Goal: Task Accomplishment & Management: Use online tool/utility

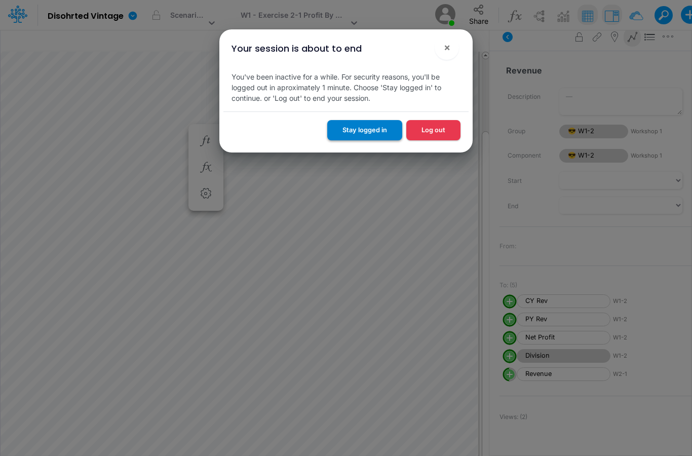
click at [379, 133] on button "Stay logged in" at bounding box center [364, 130] width 75 height 20
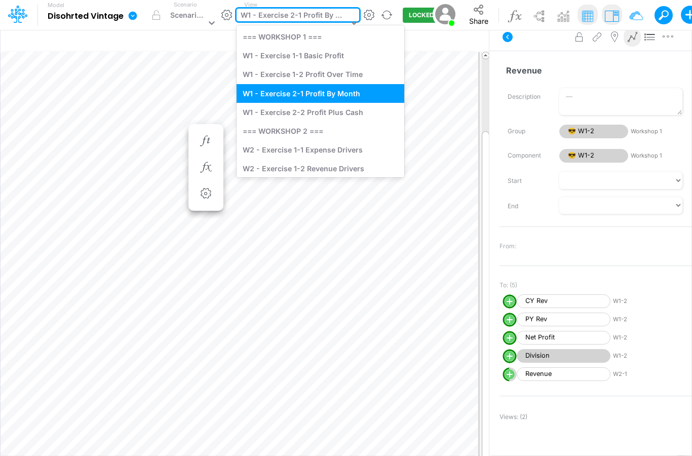
click at [353, 22] on icon at bounding box center [354, 24] width 6 height 4
click at [322, 111] on div "W1 - Exercise 2-2 Profit Plus Cash" at bounding box center [321, 112] width 168 height 19
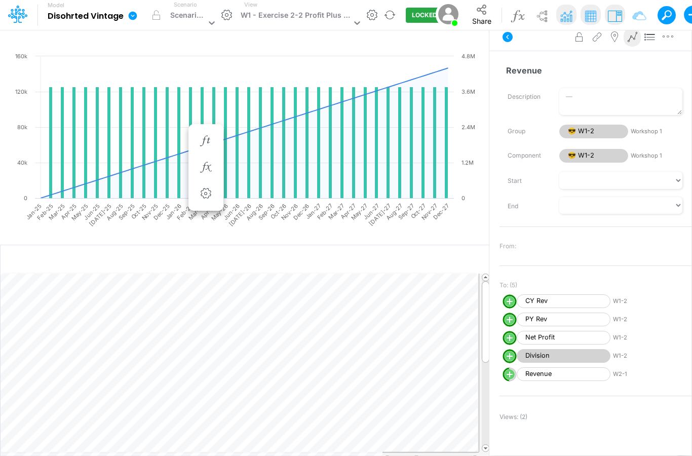
scroll to position [41, 0]
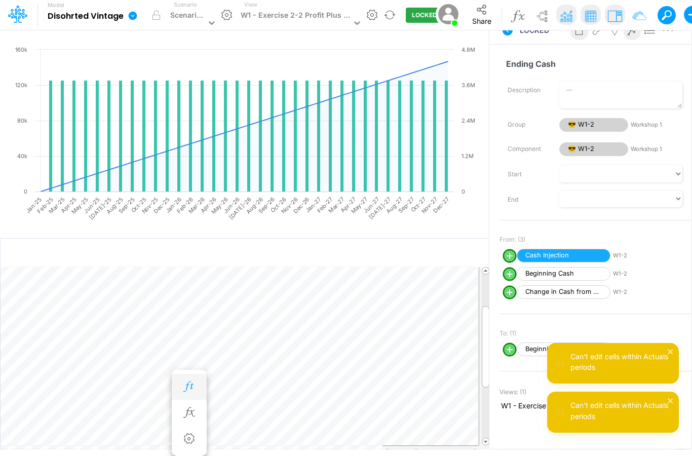
click at [196, 382] on icon "button" at bounding box center [188, 387] width 15 height 11
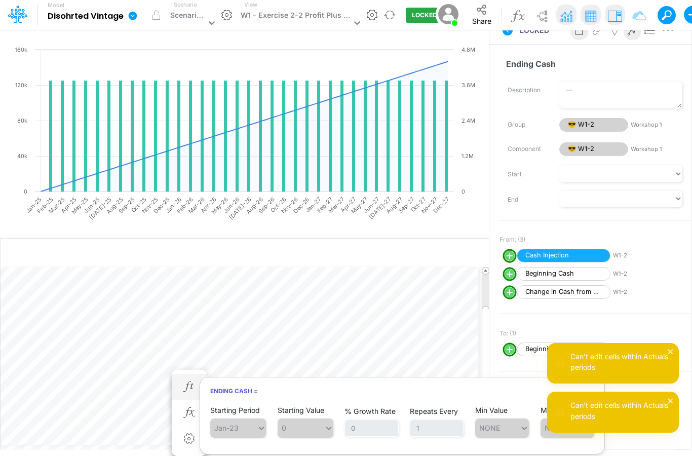
drag, startPoint x: 325, startPoint y: 399, endPoint x: 325, endPoint y: 394, distance: 5.6
click at [325, 419] on span "0" at bounding box center [306, 428] width 56 height 19
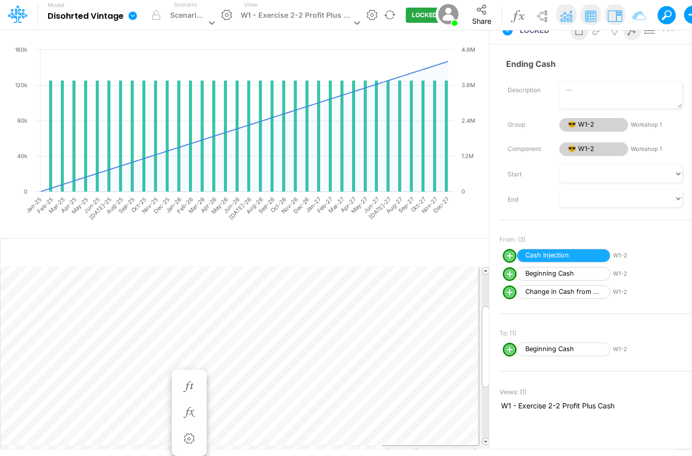
click at [376, 209] on rect at bounding box center [244, 144] width 469 height 198
click at [438, 197] on rect at bounding box center [244, 144] width 469 height 198
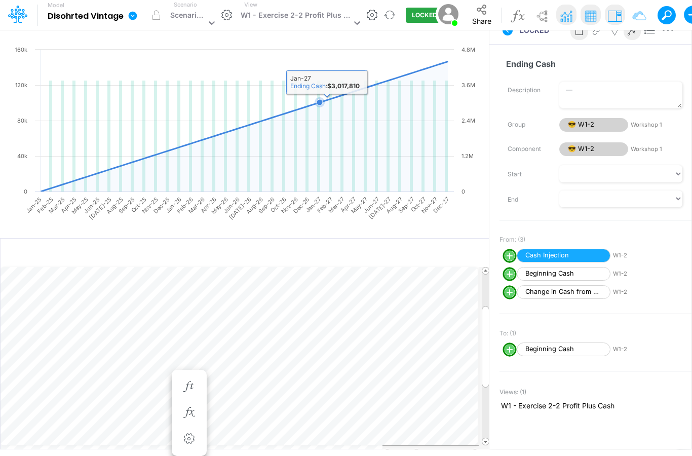
click at [326, 127] on icon at bounding box center [244, 126] width 407 height 130
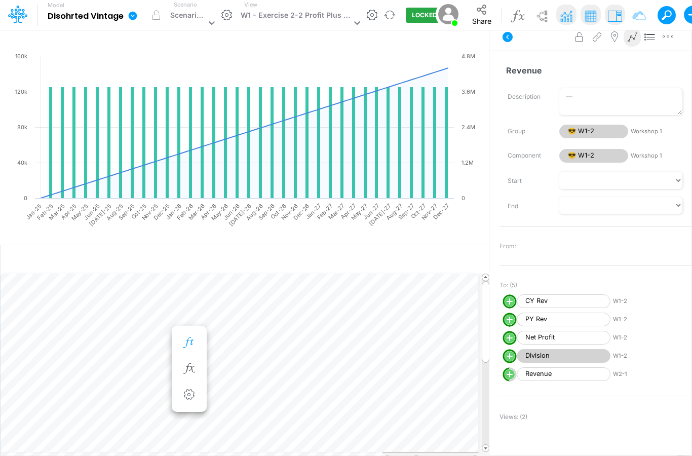
click at [193, 338] on icon "button" at bounding box center [188, 343] width 15 height 11
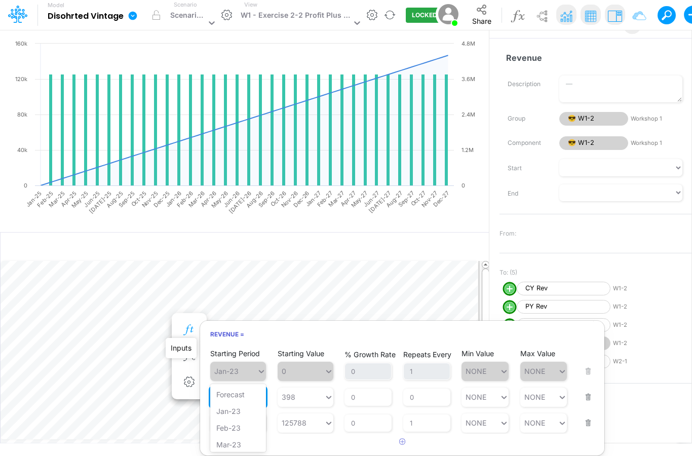
scroll to position [304, 0]
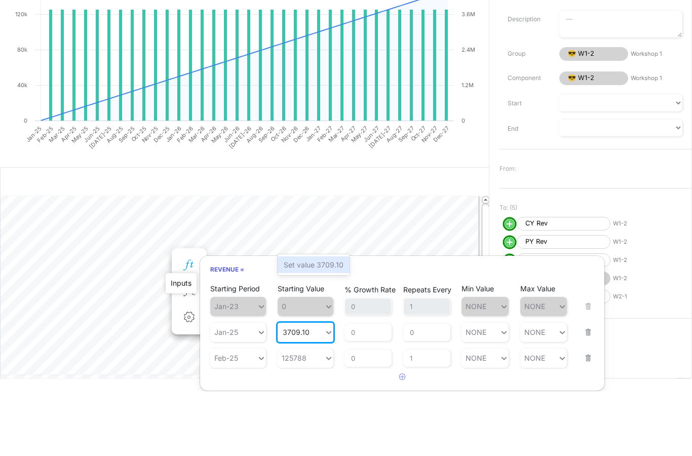
type input "3709.10"
type input "125788"
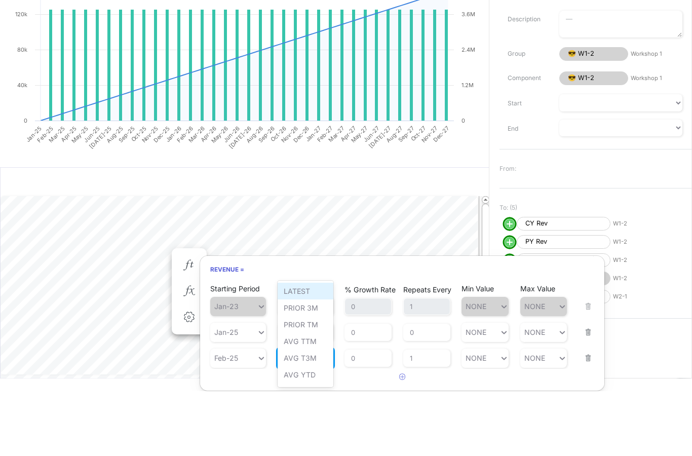
click at [309, 348] on div "LATEST" at bounding box center [306, 356] width 56 height 17
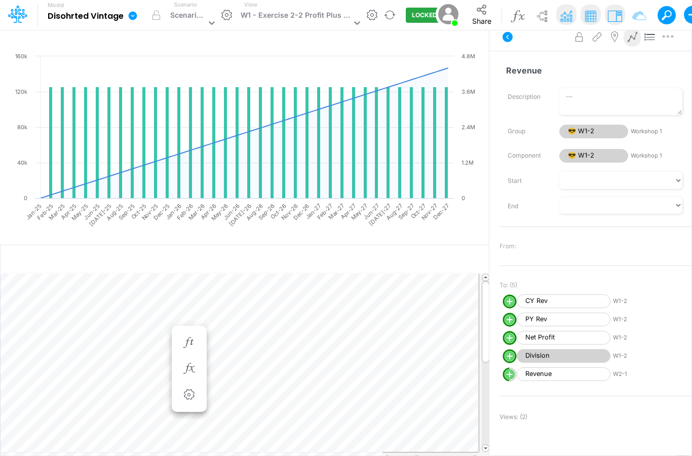
scroll to position [0, 0]
click at [192, 338] on icon "button" at bounding box center [188, 343] width 15 height 11
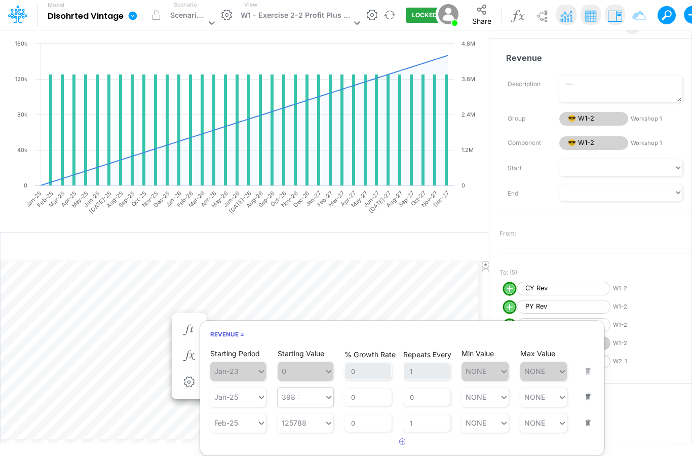
click at [306, 390] on div "398 398" at bounding box center [301, 397] width 47 height 15
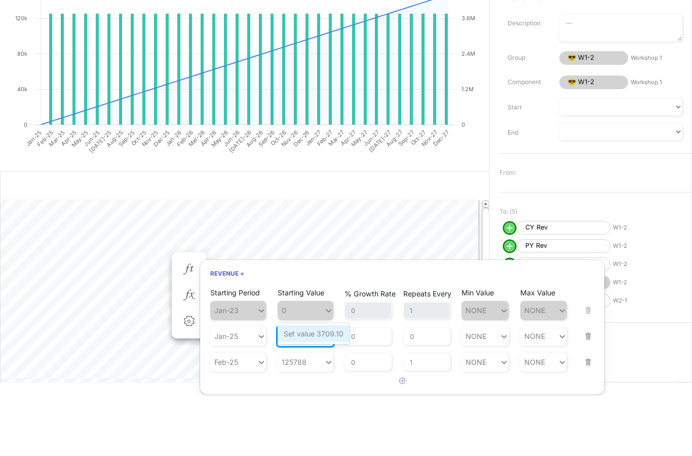
click at [305, 386] on div "Set value 3709.10" at bounding box center [314, 394] width 72 height 17
type input "3709.10"
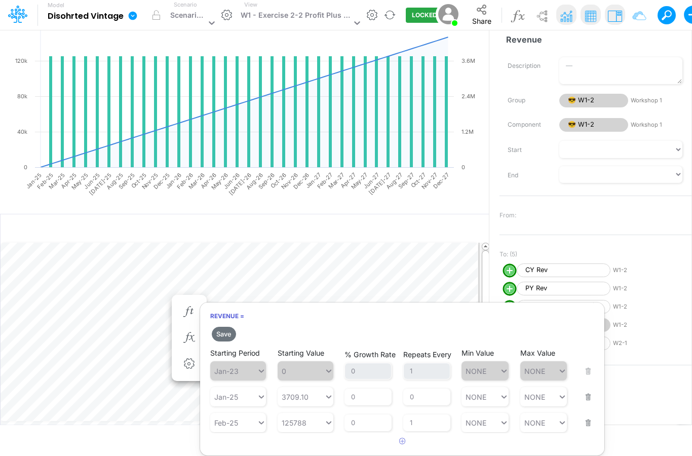
scroll to position [1, 0]
click at [228, 327] on button "Save" at bounding box center [224, 334] width 24 height 15
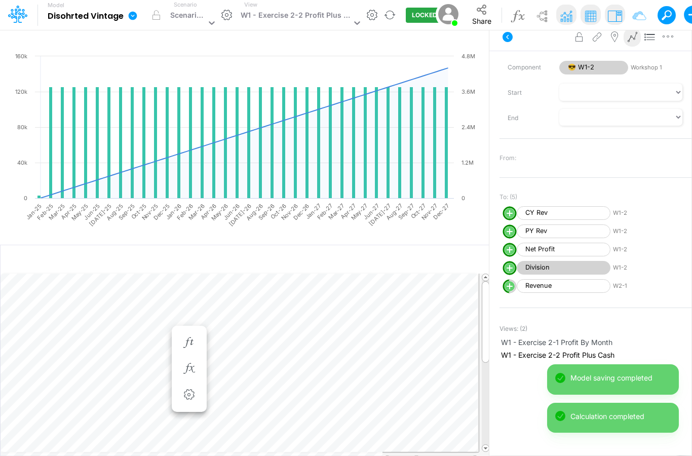
scroll to position [90, 0]
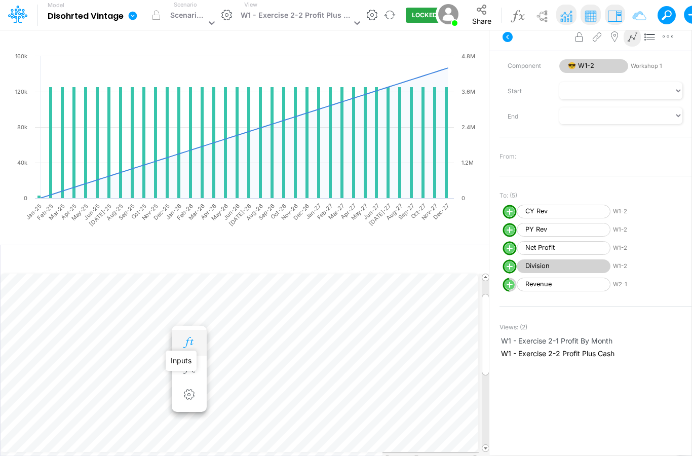
click at [186, 338] on icon "button" at bounding box center [188, 343] width 15 height 11
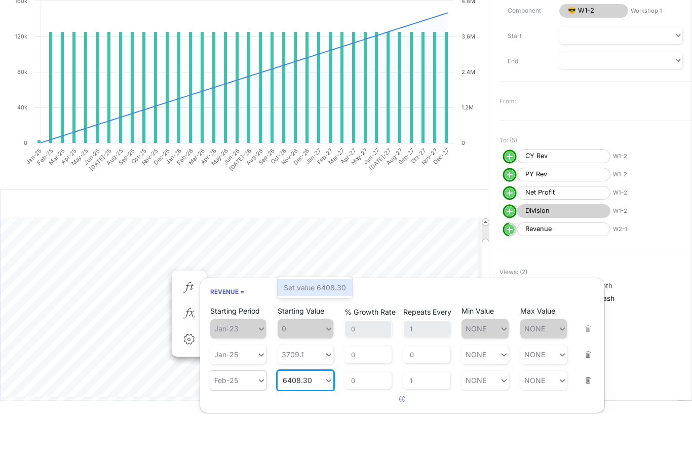
type input "6408.30"
click at [404, 438] on icon "button" at bounding box center [402, 441] width 7 height 7
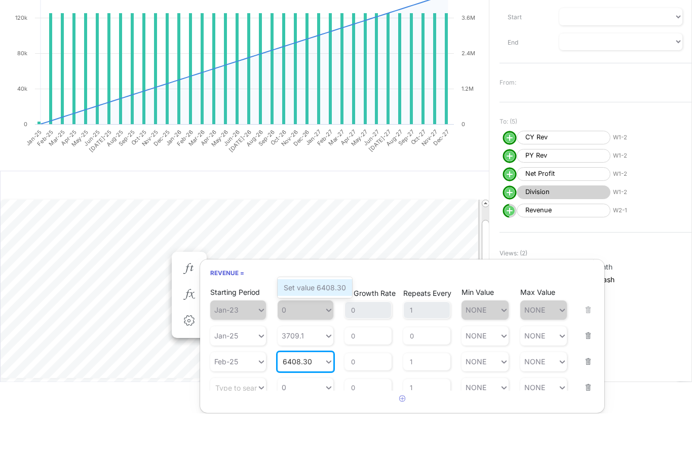
click at [314, 322] on div "Set value 6408.30" at bounding box center [315, 330] width 75 height 17
type input "6408.30"
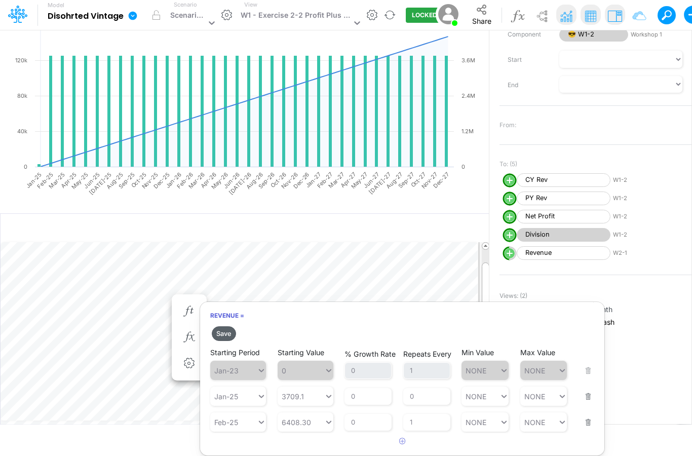
click at [228, 326] on button "Save" at bounding box center [224, 333] width 24 height 15
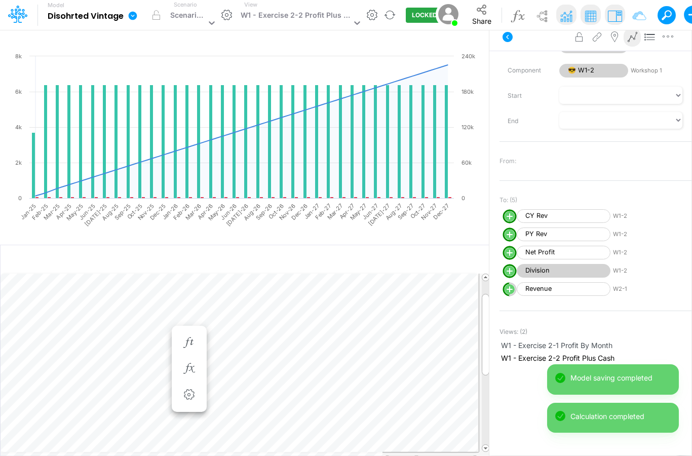
scroll to position [85, 0]
click at [193, 338] on icon "button" at bounding box center [188, 343] width 15 height 11
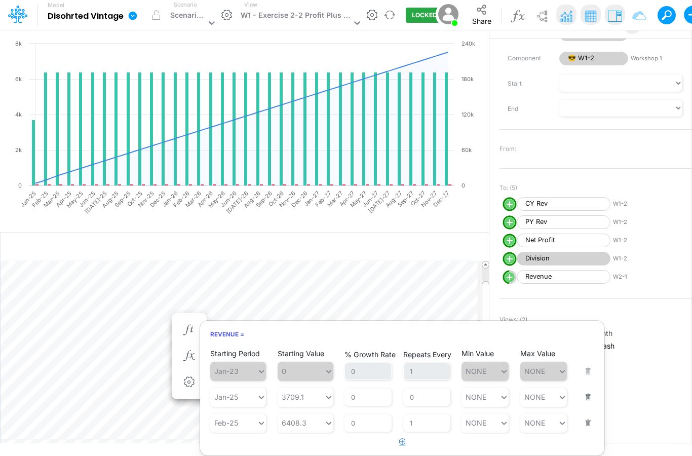
click at [401, 434] on button "button" at bounding box center [403, 442] width 20 height 17
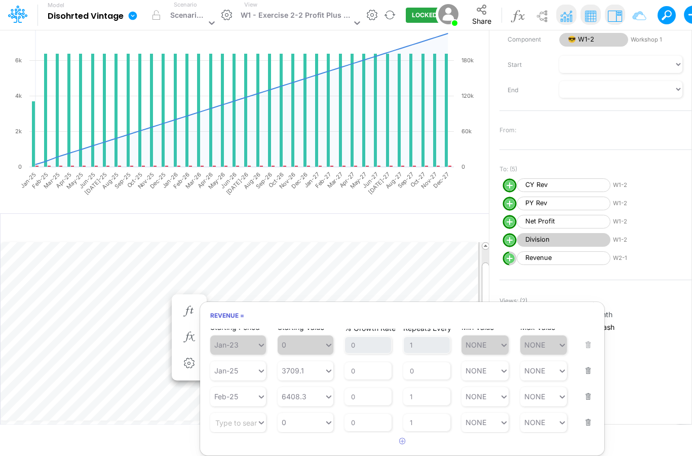
scroll to position [10, 0]
click at [403, 438] on icon "button" at bounding box center [402, 441] width 7 height 7
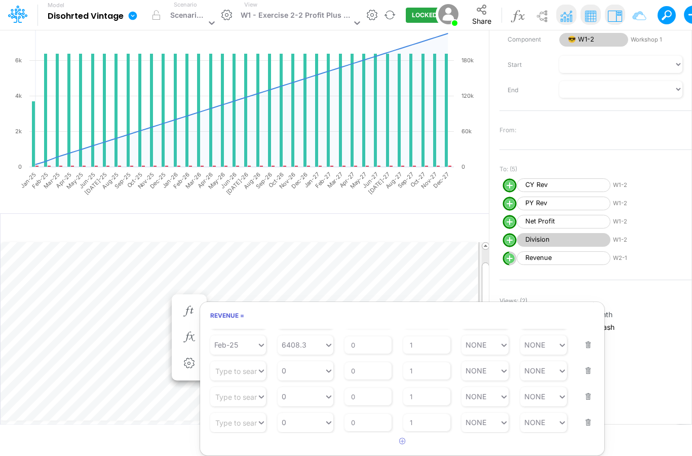
scroll to position [62, 0]
click at [239, 366] on div "Type to search..." at bounding box center [243, 370] width 56 height 9
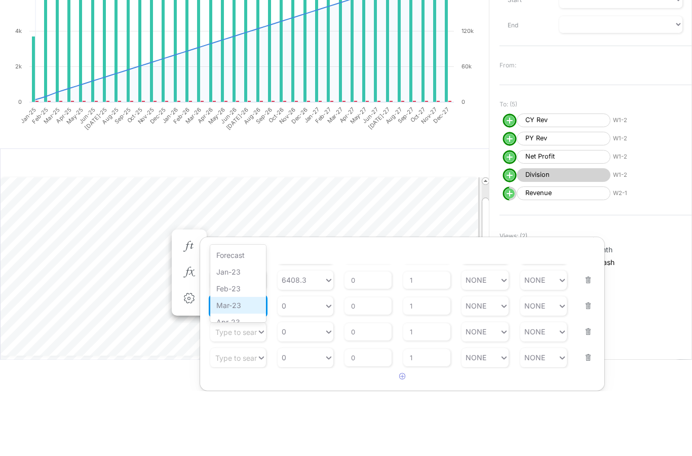
click at [229, 362] on div "Mar-23" at bounding box center [238, 370] width 56 height 17
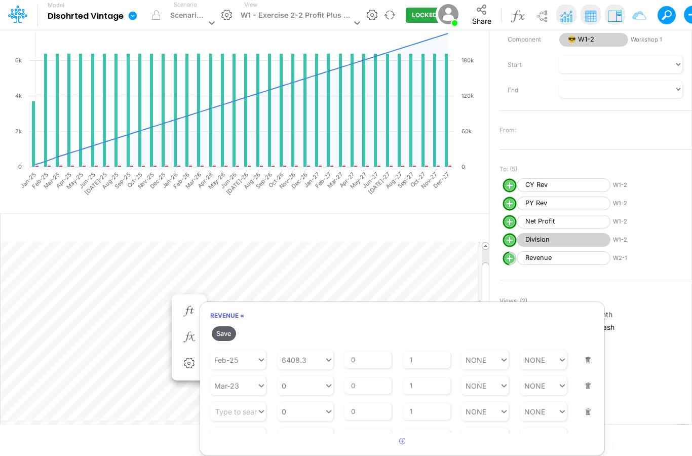
click at [226, 329] on button "Save" at bounding box center [224, 333] width 24 height 15
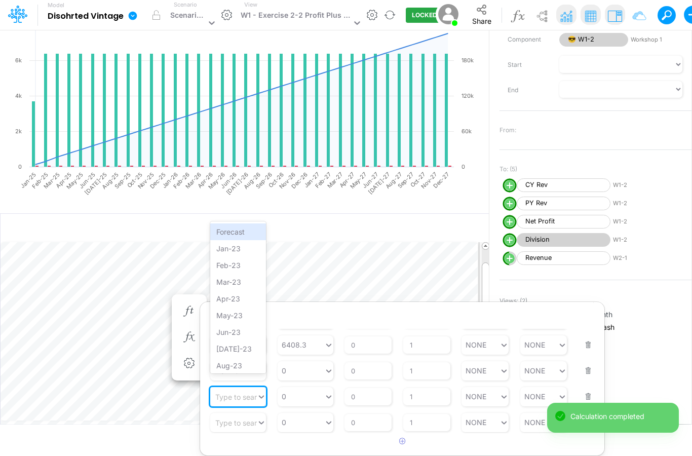
click at [236, 392] on div "Type to search..." at bounding box center [243, 396] width 56 height 9
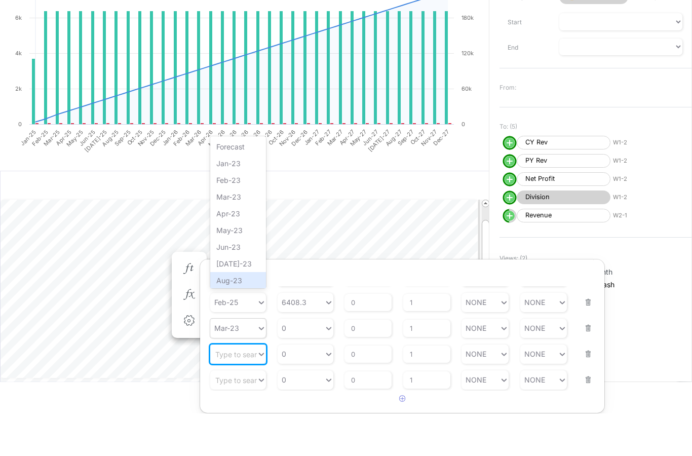
click at [245, 361] on div "Mar-23" at bounding box center [238, 370] width 56 height 19
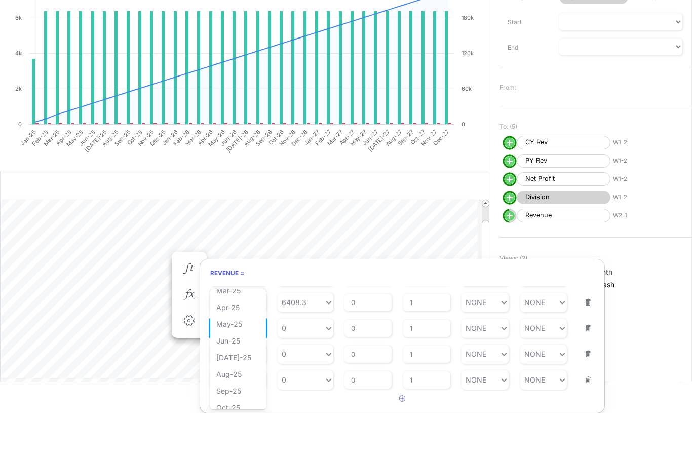
scroll to position [461, 0]
click at [231, 324] on div "Mar-25" at bounding box center [238, 332] width 56 height 17
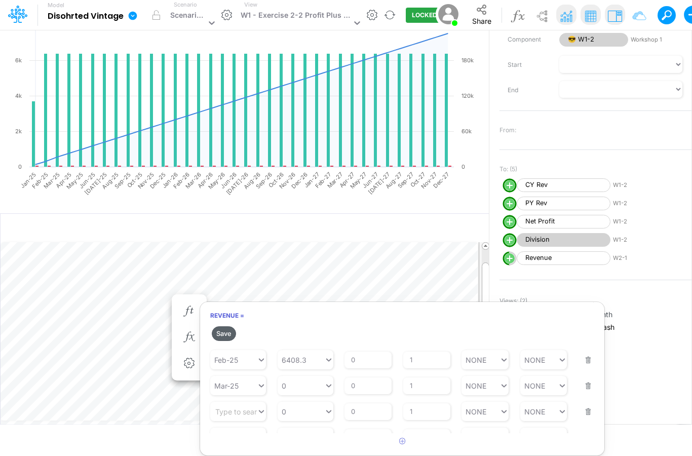
click at [233, 326] on button "Save" at bounding box center [224, 333] width 24 height 15
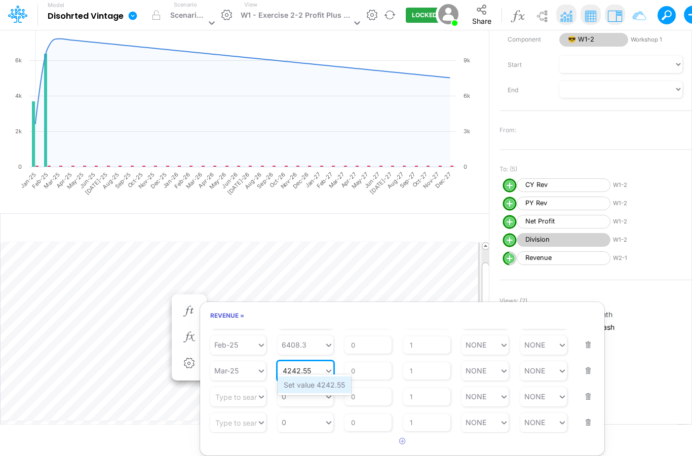
click at [317, 380] on div "Set value 4242.55" at bounding box center [314, 385] width 73 height 17
type input "4242.55"
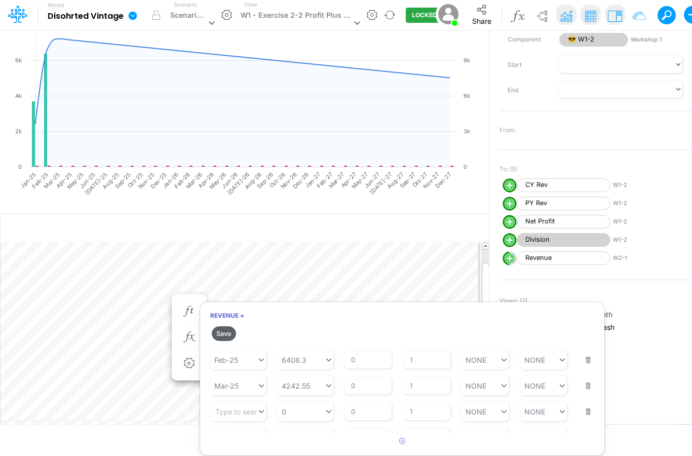
click at [232, 326] on button "Save" at bounding box center [224, 333] width 24 height 15
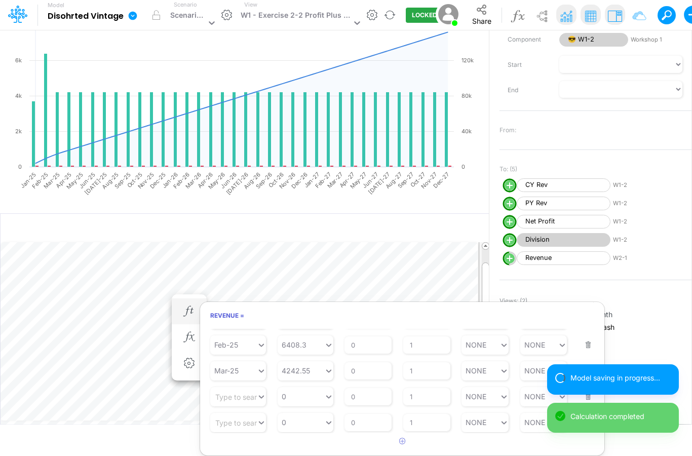
click at [241, 400] on div "Starting Period Type to search..." at bounding box center [238, 416] width 56 height 32
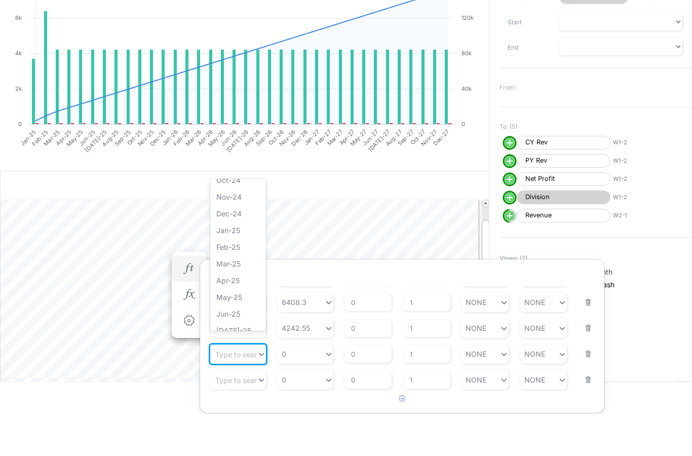
scroll to position [379, 0]
click at [235, 336] on div "Feb-25" at bounding box center [238, 345] width 56 height 19
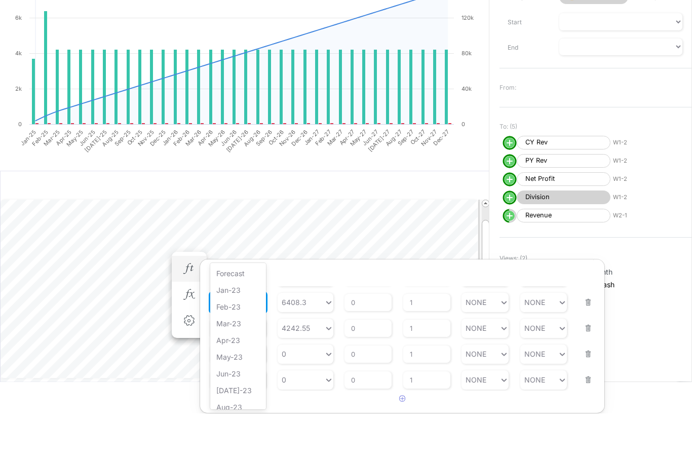
scroll to position [321, 0]
type input "0"
click at [232, 354] on div "Apr-25" at bounding box center [238, 362] width 56 height 17
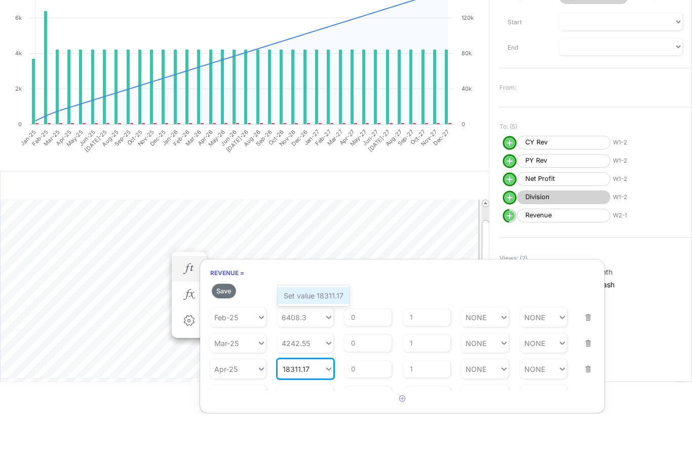
click at [312, 330] on div "Set value 18311.17" at bounding box center [314, 338] width 72 height 17
type input "18311.17"
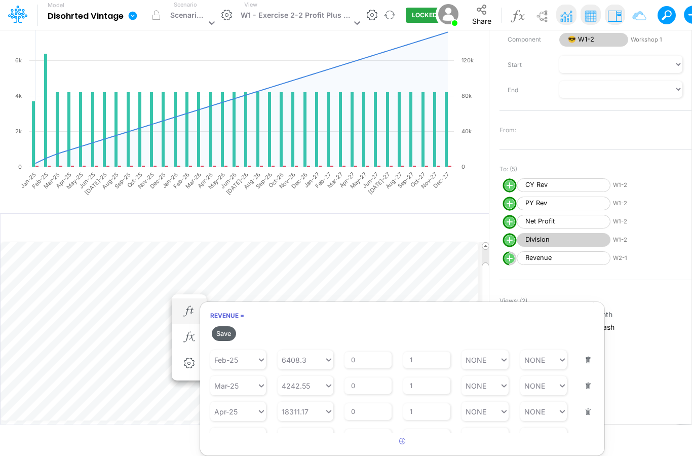
click at [225, 326] on button "Save" at bounding box center [224, 333] width 24 height 15
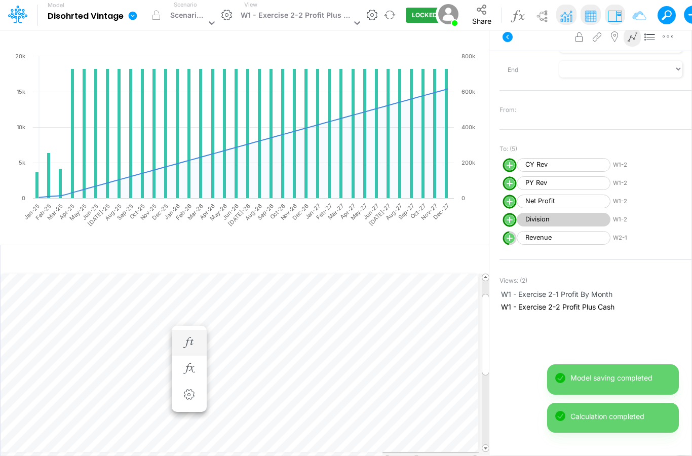
scroll to position [125, 0]
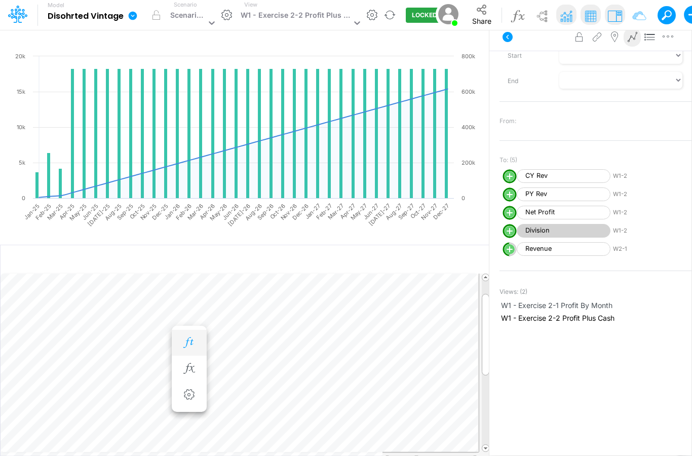
click at [194, 338] on icon "button" at bounding box center [188, 343] width 15 height 11
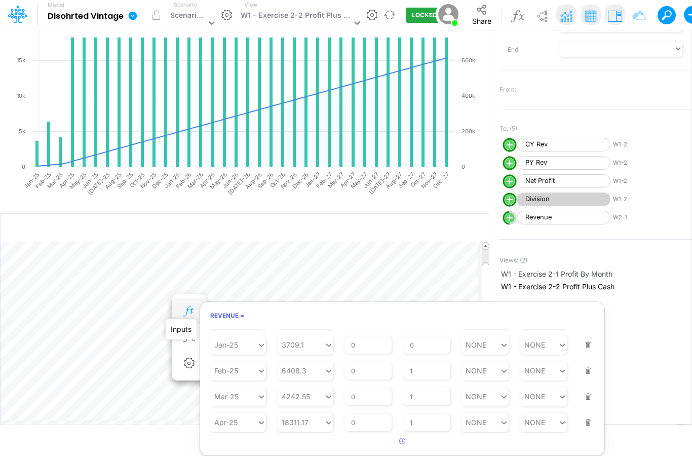
scroll to position [36, 0]
click at [400, 438] on icon "button" at bounding box center [402, 441] width 7 height 7
click at [403, 438] on icon "button" at bounding box center [402, 441] width 7 height 7
click at [406, 433] on button "button" at bounding box center [403, 441] width 20 height 17
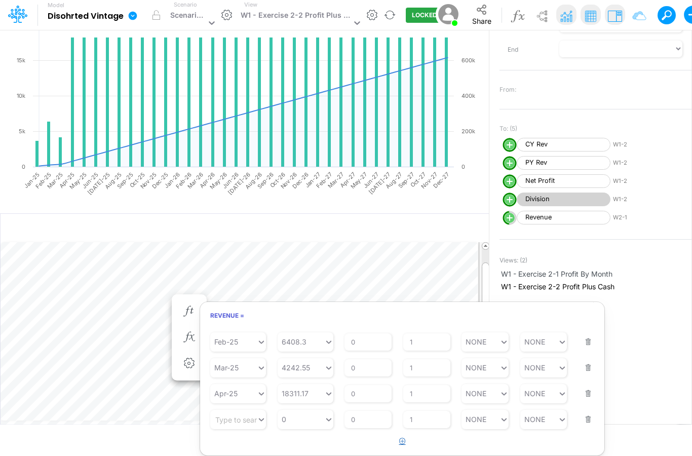
click at [406, 434] on button "button" at bounding box center [403, 441] width 20 height 17
click at [406, 433] on button "button" at bounding box center [403, 441] width 20 height 17
click at [405, 438] on icon "button" at bounding box center [402, 441] width 7 height 7
click at [406, 433] on button "button" at bounding box center [403, 441] width 20 height 17
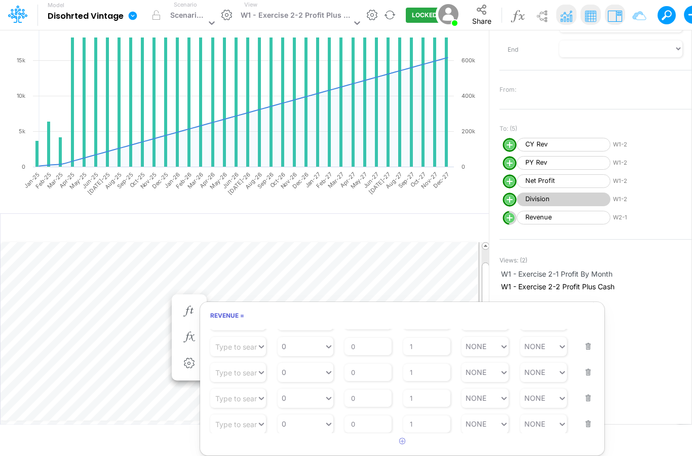
click at [248, 350] on div "Starting Period Type to search..." at bounding box center [238, 366] width 56 height 32
click at [243, 366] on div "May-25" at bounding box center [238, 357] width 56 height 17
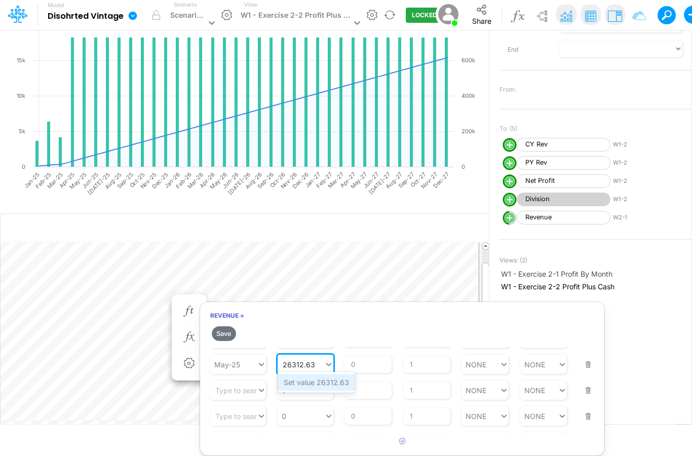
click at [309, 376] on div "Set value 26312.63" at bounding box center [317, 382] width 78 height 17
type input "26312.63"
click at [230, 330] on button "Save" at bounding box center [224, 333] width 24 height 15
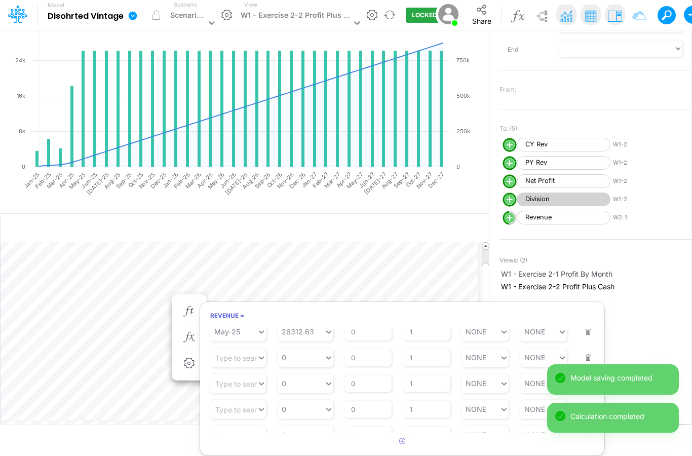
scroll to position [159, 0]
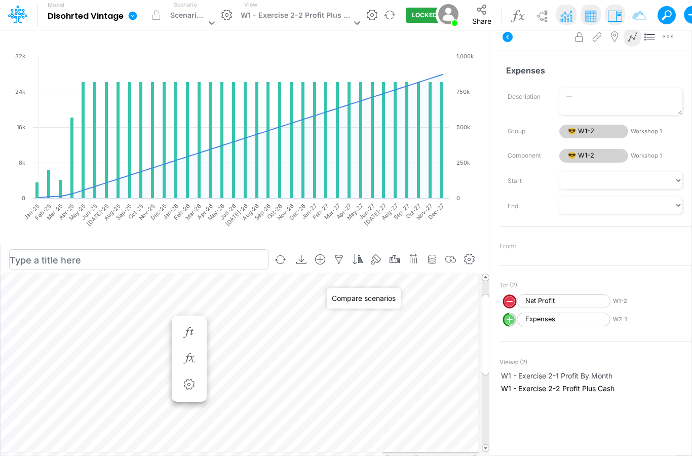
click at [224, 249] on input "text" at bounding box center [138, 259] width 259 height 21
click at [459, 196] on rect at bounding box center [244, 150] width 469 height 198
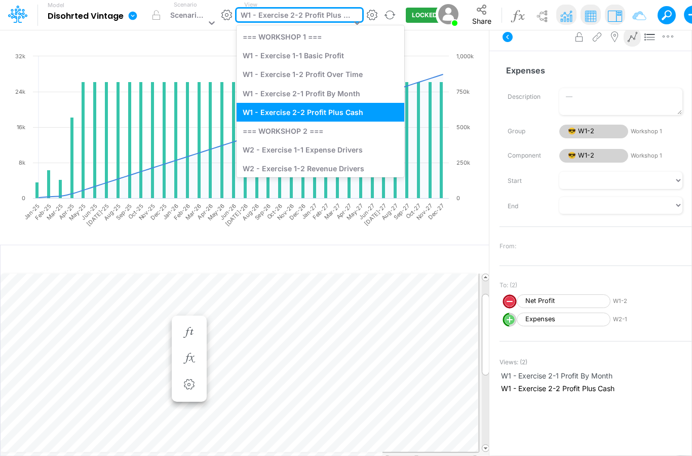
click at [291, 11] on div "W1 - Exercise 2-2 Profit Plus Cash" at bounding box center [296, 16] width 110 height 13
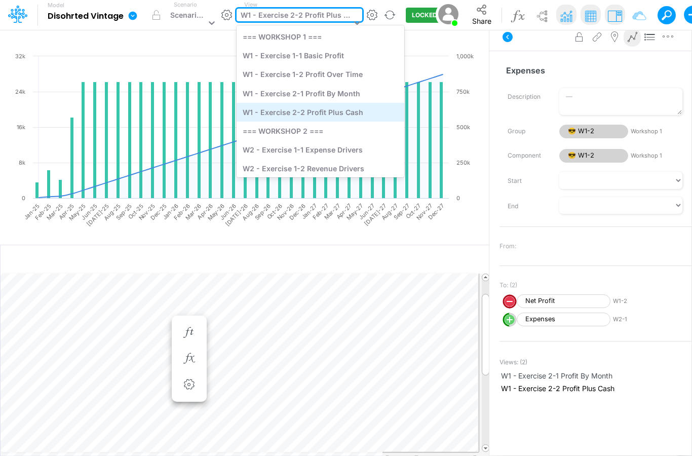
click at [301, 108] on div "W1 - Exercise 2-2 Profit Plus Cash" at bounding box center [321, 112] width 168 height 19
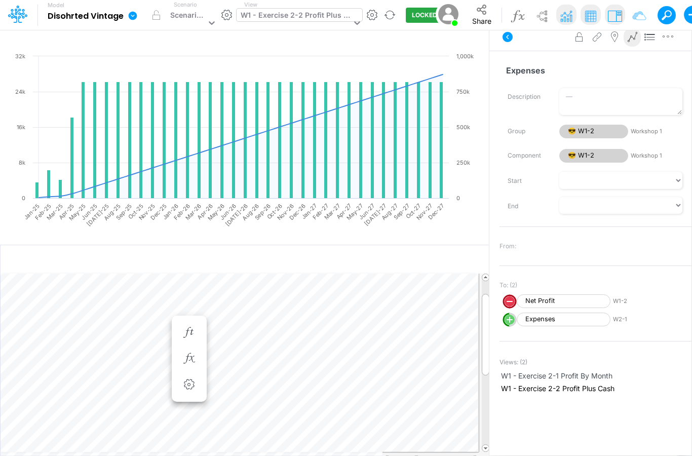
click at [312, 14] on div "W1 - Exercise 2-2 Profit Plus Cash" at bounding box center [296, 16] width 110 height 13
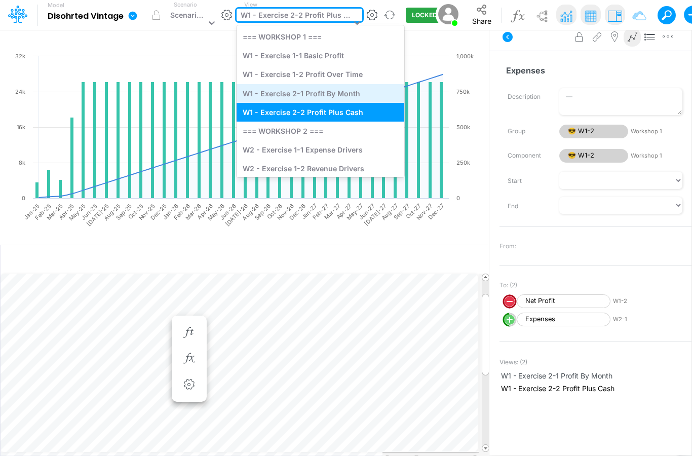
click at [296, 87] on div "W1 - Exercise 2-1 Profit By Month" at bounding box center [321, 93] width 168 height 19
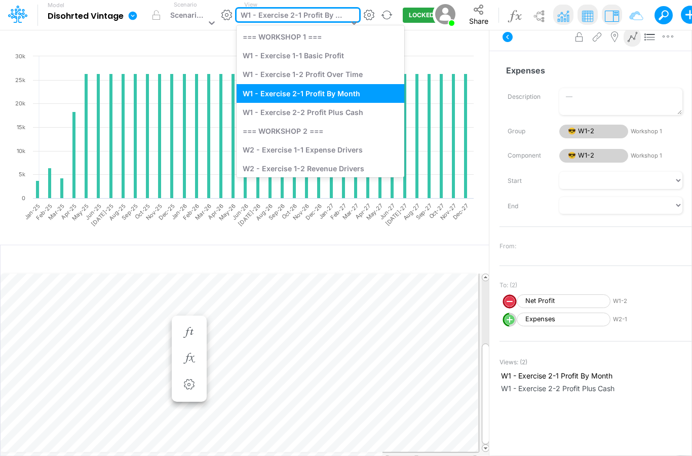
click at [303, 22] on div "W1 - Exercise 2-1 Profit By Month" at bounding box center [294, 16] width 107 height 13
click at [308, 110] on div "W1 - Exercise 2-2 Profit Plus Cash" at bounding box center [321, 112] width 168 height 19
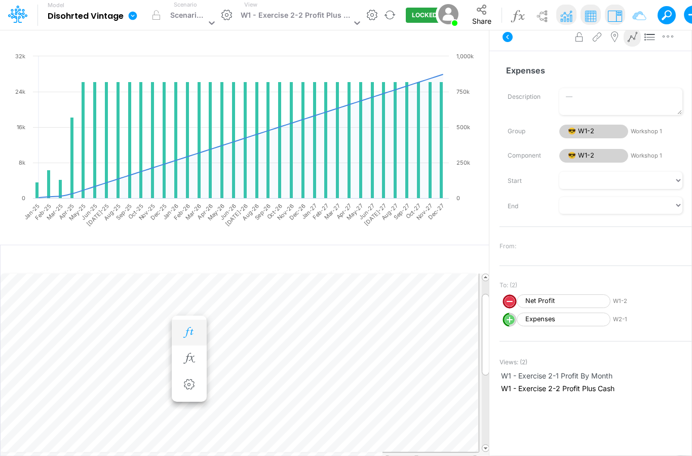
click at [194, 327] on icon "button" at bounding box center [188, 332] width 15 height 11
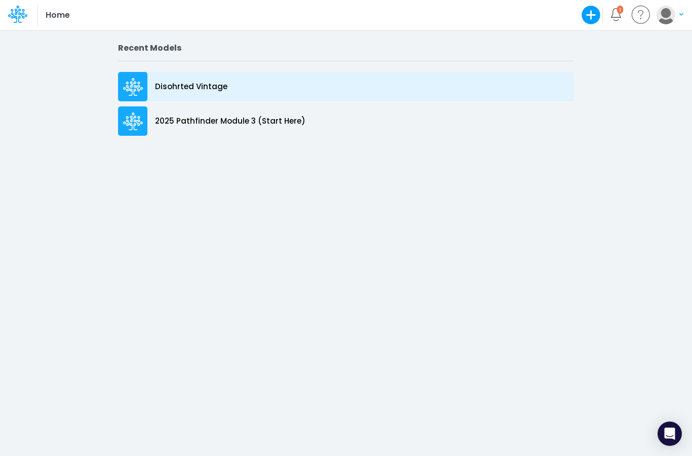
click at [182, 90] on p "Disohrted Vintage" at bounding box center [191, 87] width 72 height 12
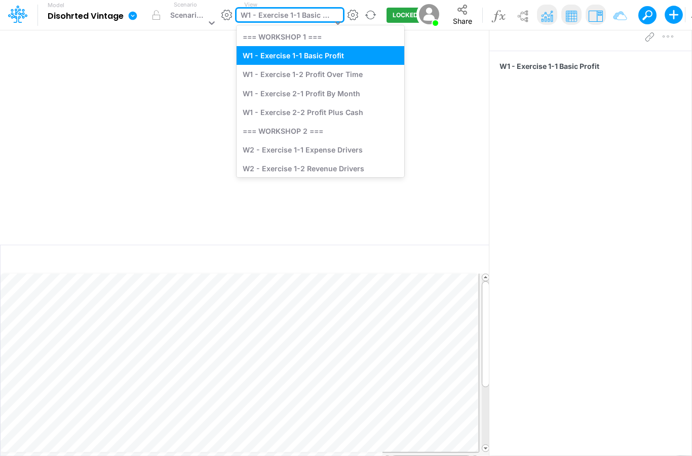
click at [303, 16] on div "W1 - Exercise 1-1 Basic Profit" at bounding box center [286, 16] width 91 height 13
click at [297, 101] on div "W1 - Exercise 2-1 Profit By Month" at bounding box center [321, 93] width 168 height 19
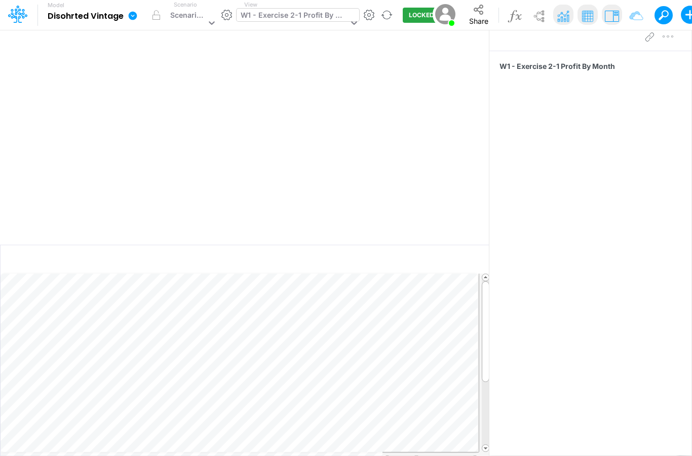
click at [287, 16] on div "W1 - Exercise 2-1 Profit By Month" at bounding box center [294, 16] width 107 height 13
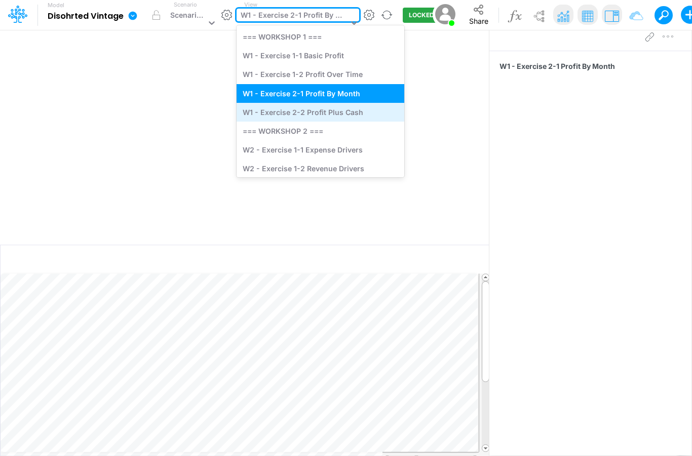
click at [297, 107] on div "W1 - Exercise 2-2 Profit Plus Cash" at bounding box center [321, 112] width 168 height 19
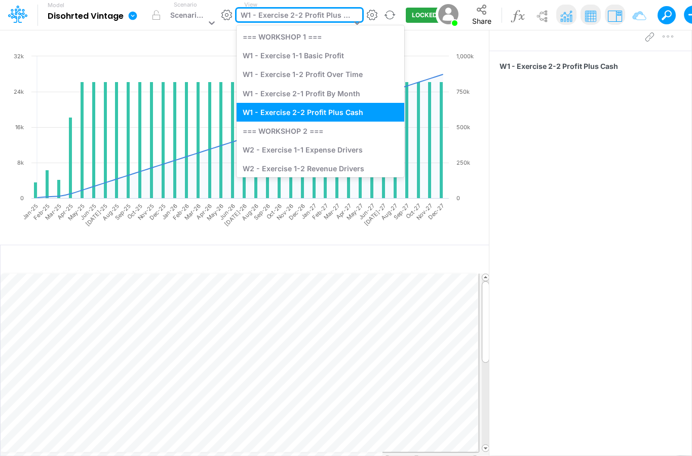
click at [296, 14] on div "W1 - Exercise 2-2 Profit Plus Cash" at bounding box center [296, 16] width 110 height 13
click at [292, 53] on div "W1 - Exercise 1-1 Basic Profit" at bounding box center [321, 55] width 168 height 19
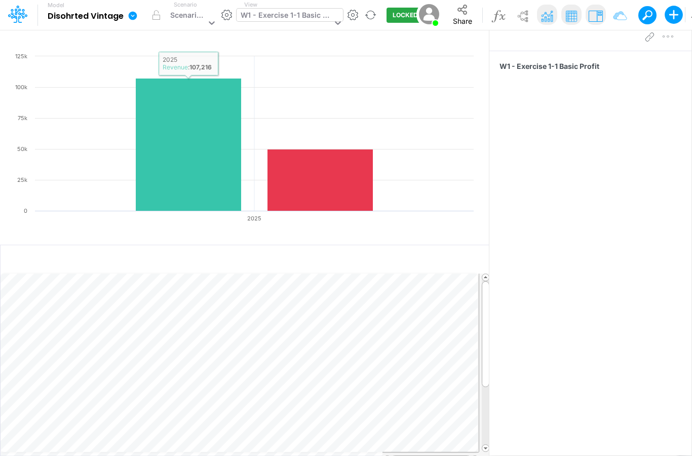
click at [337, 13] on div at bounding box center [336, 24] width 14 height 30
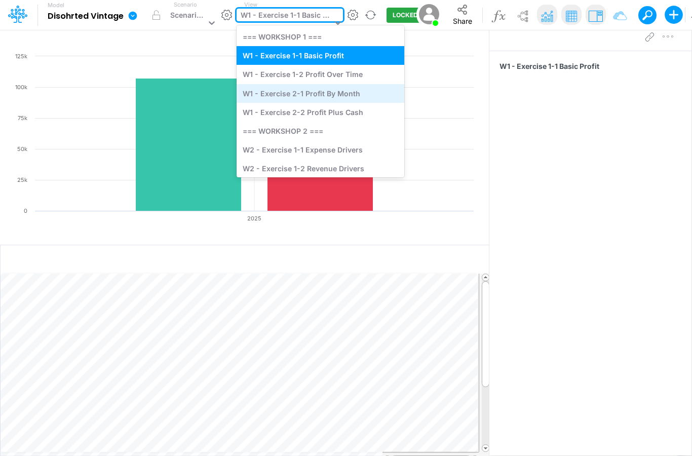
click at [307, 95] on div "W1 - Exercise 2-1 Profit By Month" at bounding box center [321, 93] width 168 height 19
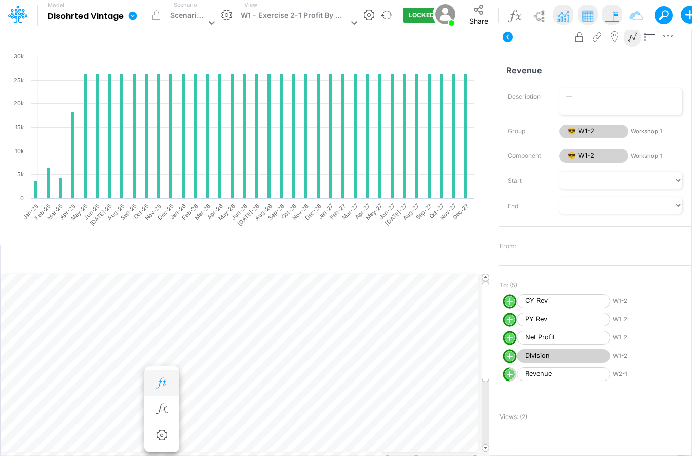
click at [166, 384] on icon "button" at bounding box center [161, 383] width 15 height 11
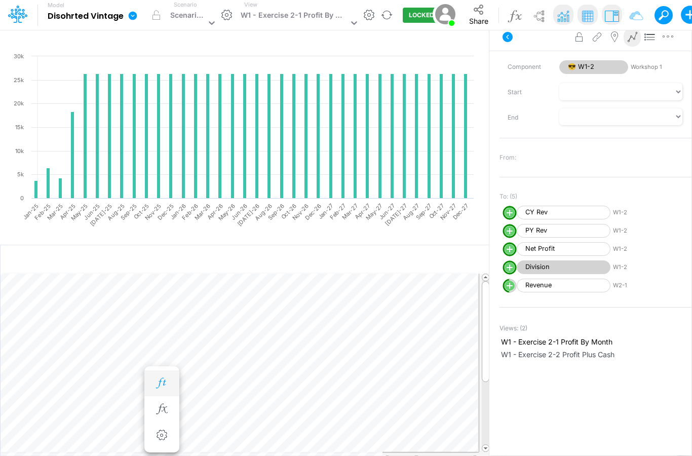
scroll to position [88, 0]
click at [164, 406] on icon "button" at bounding box center [161, 409] width 15 height 11
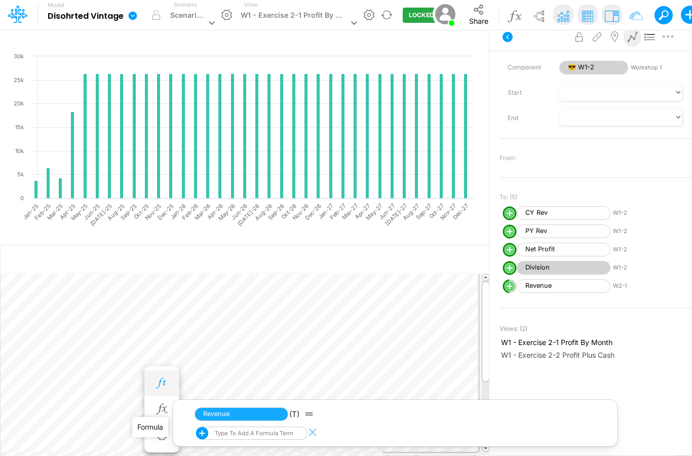
click at [163, 387] on icon "button" at bounding box center [161, 383] width 15 height 11
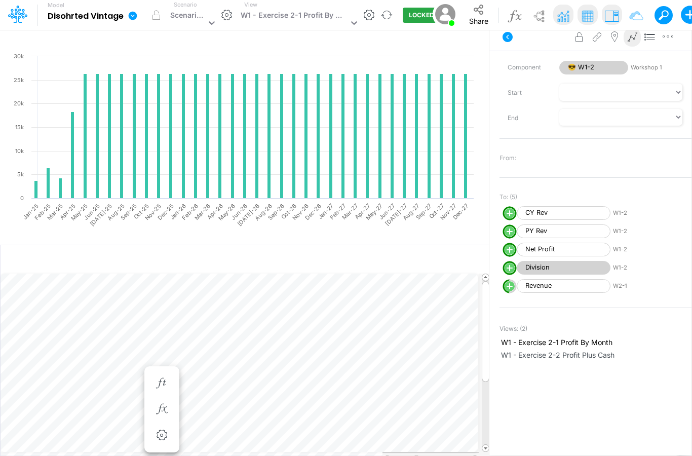
click at [326, 249] on rect at bounding box center [244, 150] width 469 height 198
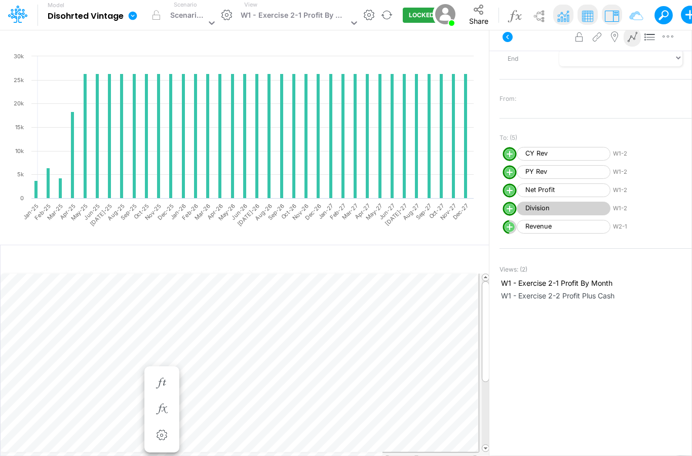
scroll to position [147, 0]
click at [160, 384] on icon "button" at bounding box center [161, 383] width 15 height 11
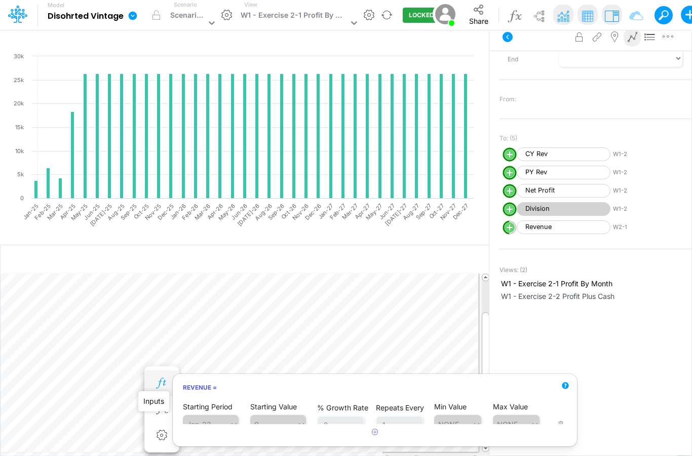
scroll to position [31, 0]
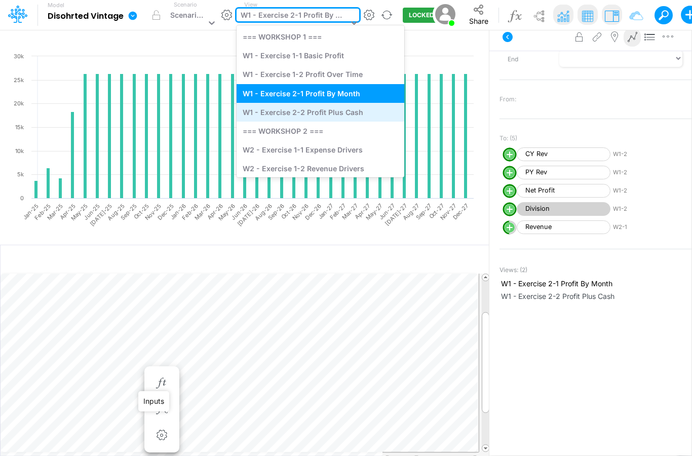
click at [343, 114] on div "W1 - Exercise 2-2 Profit Plus Cash" at bounding box center [321, 112] width 168 height 19
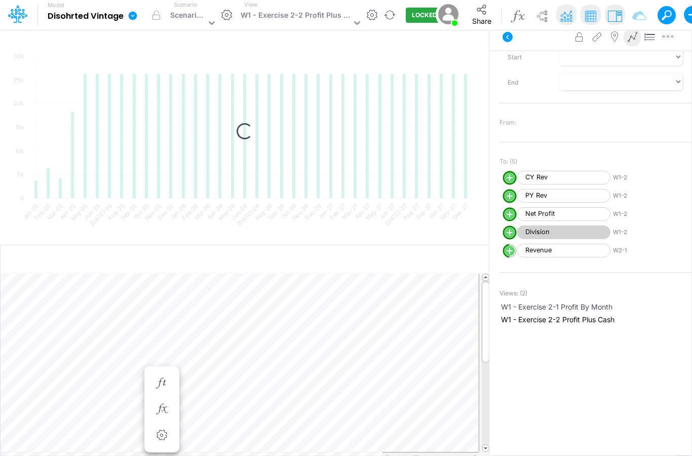
scroll to position [83, 0]
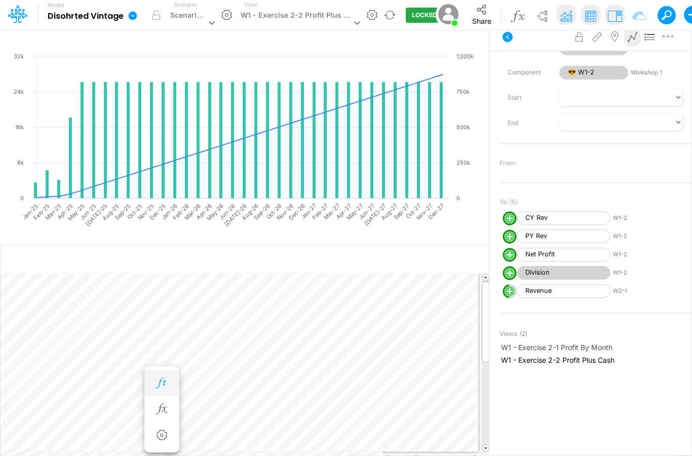
click at [164, 378] on icon "button" at bounding box center [161, 383] width 15 height 11
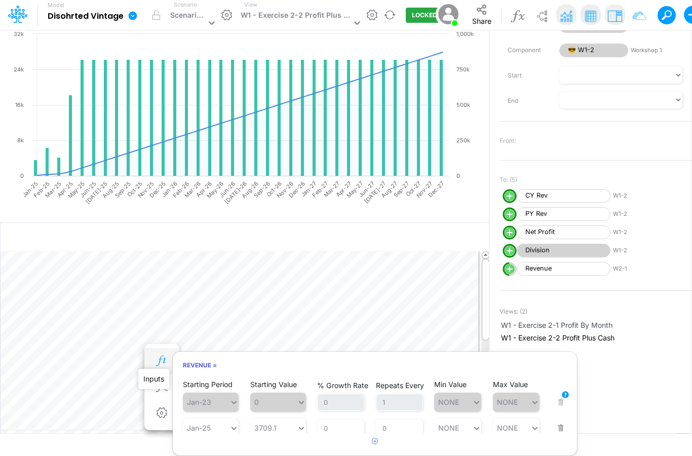
scroll to position [41, 0]
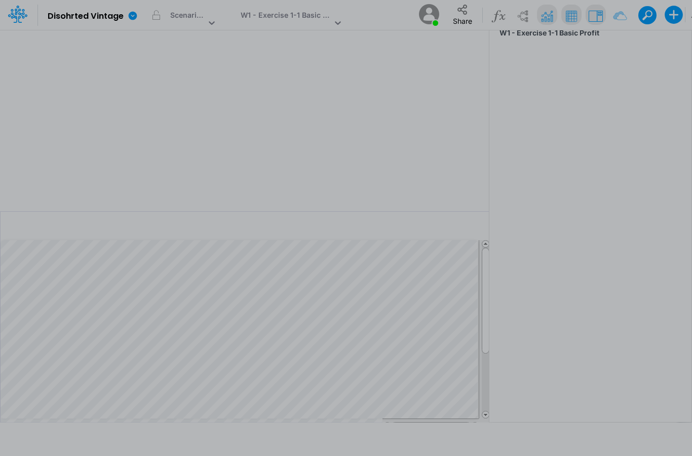
scroll to position [41, 0]
click at [298, 24] on div at bounding box center [353, 15] width 706 height 22
click at [291, 11] on div at bounding box center [353, 15] width 706 height 22
click at [289, 16] on div at bounding box center [353, 15] width 706 height 22
click at [550, 94] on div "Now there is a single place to get help and support. Click the "?" button to la…" at bounding box center [612, 73] width 138 height 48
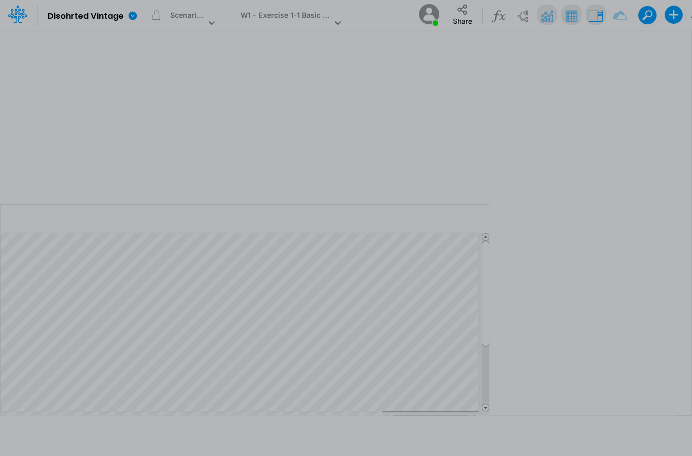
click at [301, 19] on div at bounding box center [353, 15] width 706 height 22
click at [329, 23] on div at bounding box center [353, 15] width 706 height 22
click at [296, 24] on div at bounding box center [353, 15] width 706 height 22
click at [286, 18] on div at bounding box center [353, 15] width 706 height 22
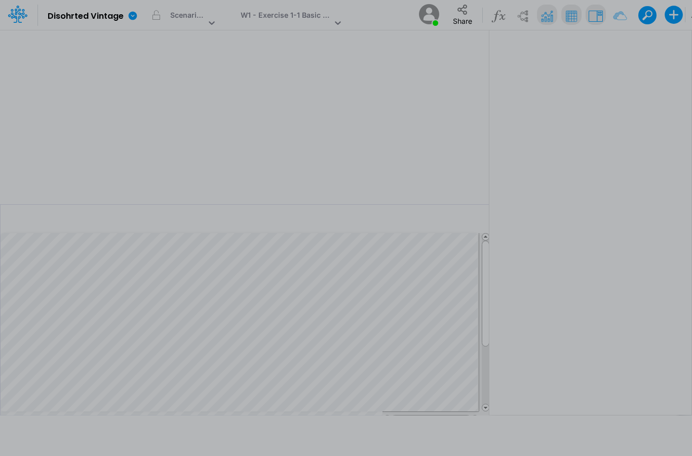
click at [340, 24] on div at bounding box center [353, 15] width 706 height 22
click at [133, 318] on div at bounding box center [346, 241] width 692 height 430
click at [487, 429] on div at bounding box center [346, 241] width 692 height 430
click at [486, 429] on div at bounding box center [346, 241] width 692 height 430
click at [489, 427] on div at bounding box center [346, 241] width 692 height 430
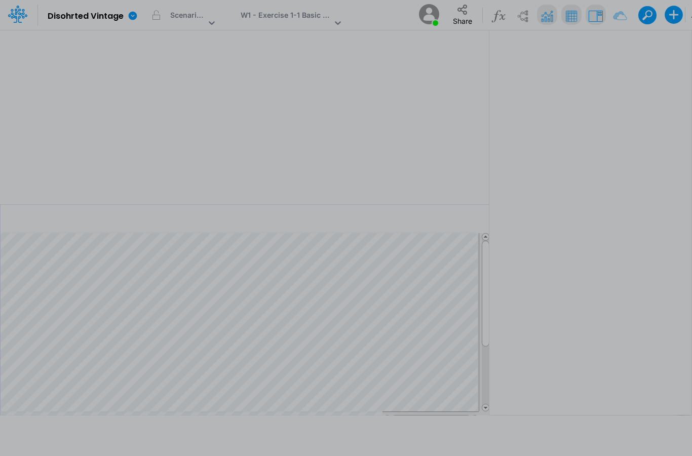
click at [489, 427] on div at bounding box center [346, 241] width 692 height 430
drag, startPoint x: 490, startPoint y: 294, endPoint x: 482, endPoint y: 338, distance: 43.7
click at [482, 338] on div at bounding box center [346, 241] width 692 height 430
click at [309, 13] on div at bounding box center [353, 15] width 706 height 22
click at [323, 26] on div at bounding box center [346, 241] width 692 height 430
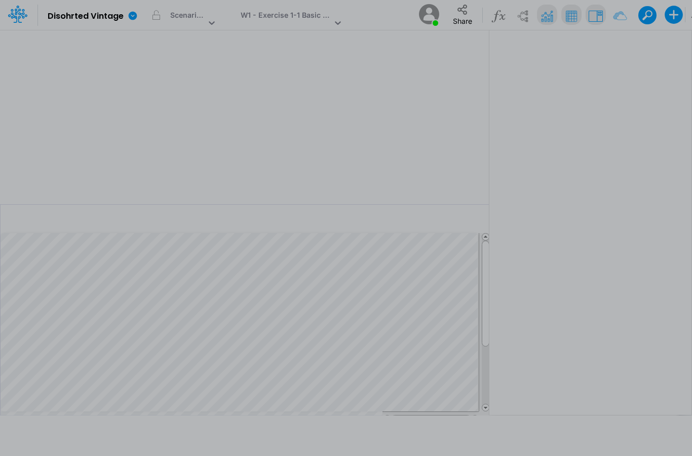
click at [334, 21] on div at bounding box center [353, 15] width 706 height 22
click at [308, 13] on div at bounding box center [353, 15] width 706 height 22
click at [302, 204] on div at bounding box center [346, 241] width 692 height 430
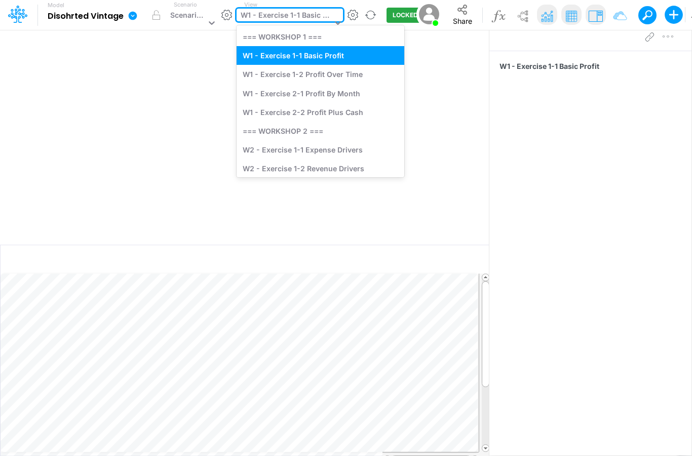
click at [300, 24] on div "W1 - Exercise 1-1 Basic Profit" at bounding box center [285, 24] width 96 height 30
click at [311, 105] on div "W1 - Exercise 2-2 Profit Plus Cash" at bounding box center [321, 112] width 168 height 19
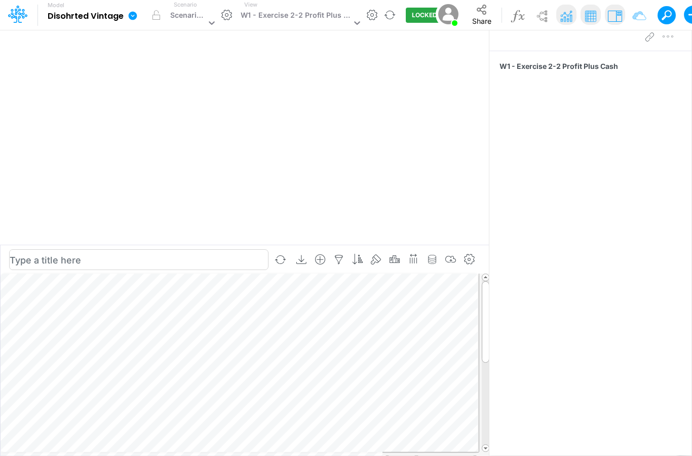
scroll to position [41, 0]
click at [515, 22] on img at bounding box center [518, 16] width 18 height 18
click at [513, 16] on img at bounding box center [518, 16] width 18 height 18
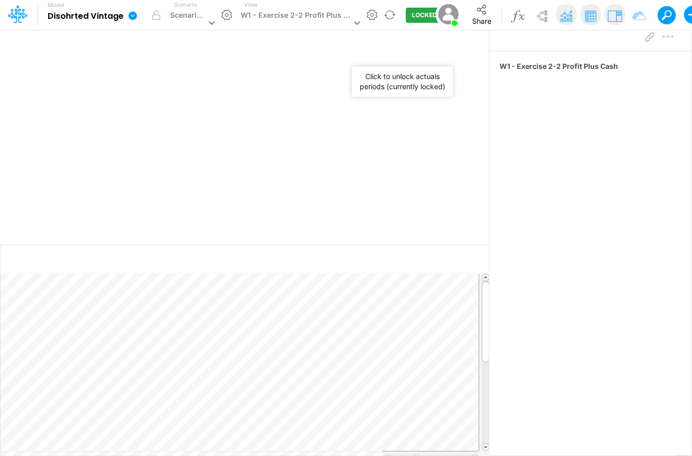
click at [415, 16] on button "LOCKED" at bounding box center [425, 15] width 38 height 15
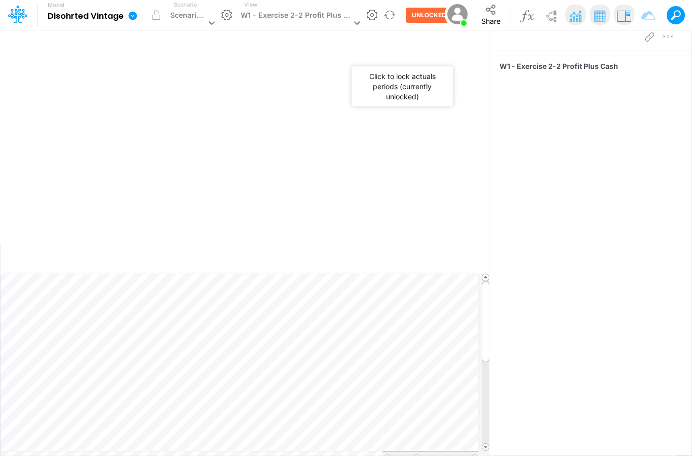
click at [424, 16] on button "UNLOCKED" at bounding box center [429, 15] width 47 height 15
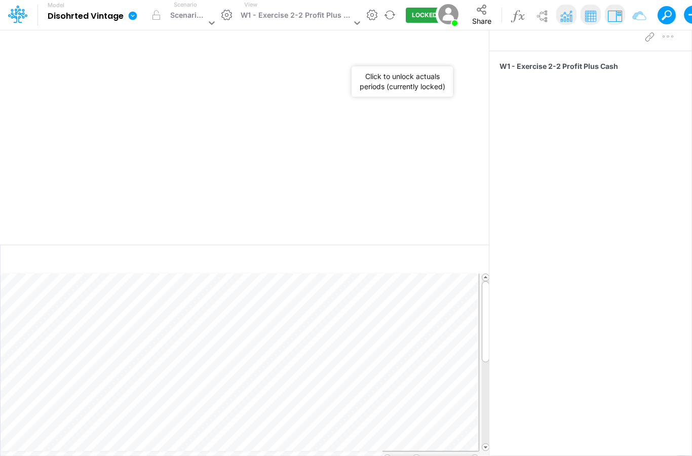
click at [417, 13] on button "LOCKED" at bounding box center [425, 15] width 38 height 15
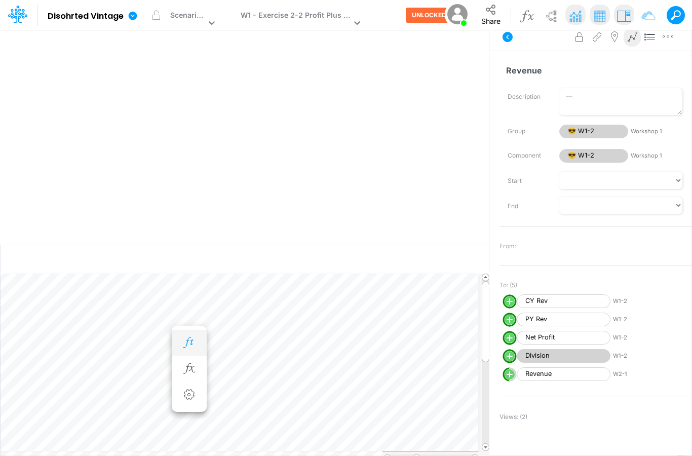
click at [190, 338] on icon "button" at bounding box center [188, 343] width 15 height 11
click at [196, 338] on icon "button" at bounding box center [188, 343] width 15 height 11
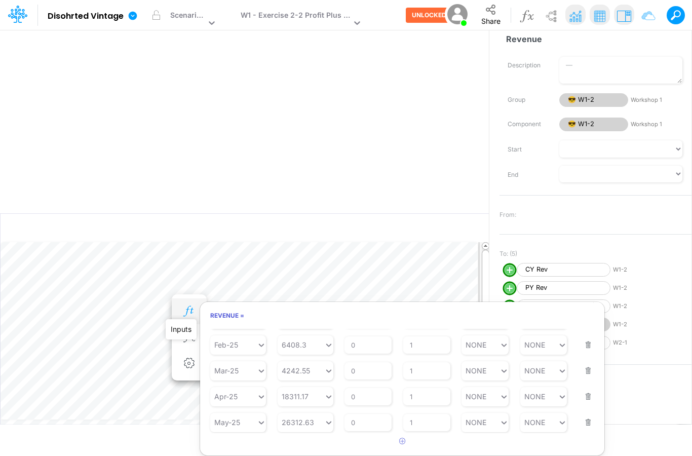
scroll to position [62, 0]
click at [396, 433] on button "button" at bounding box center [403, 441] width 20 height 17
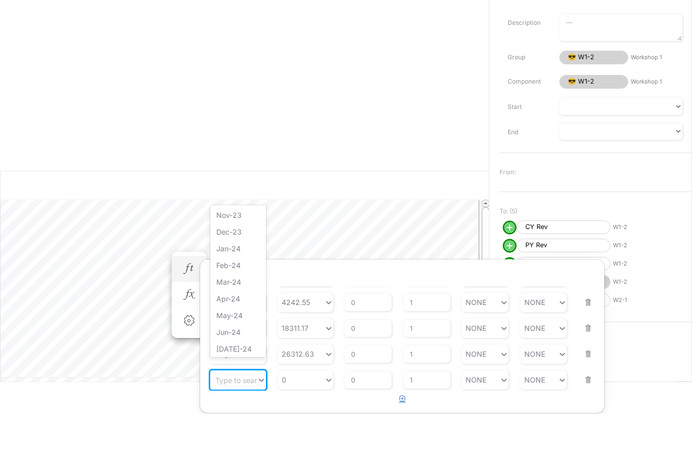
scroll to position [186, 0]
click at [237, 387] on div "May-25" at bounding box center [238, 396] width 56 height 19
type input "0"
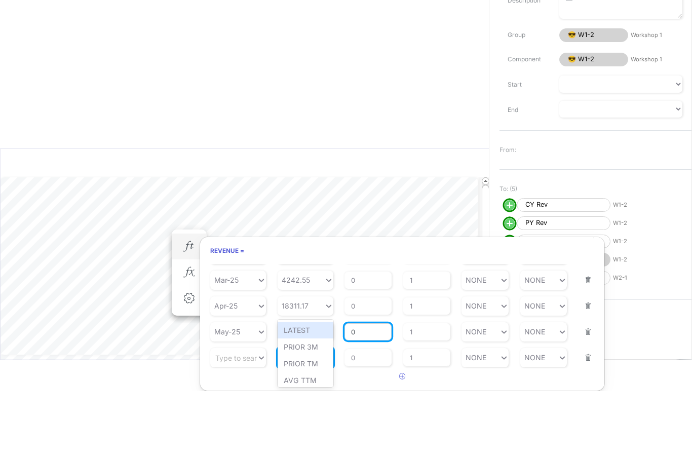
click at [375, 388] on input "0" at bounding box center [368, 396] width 47 height 17
type input "0"
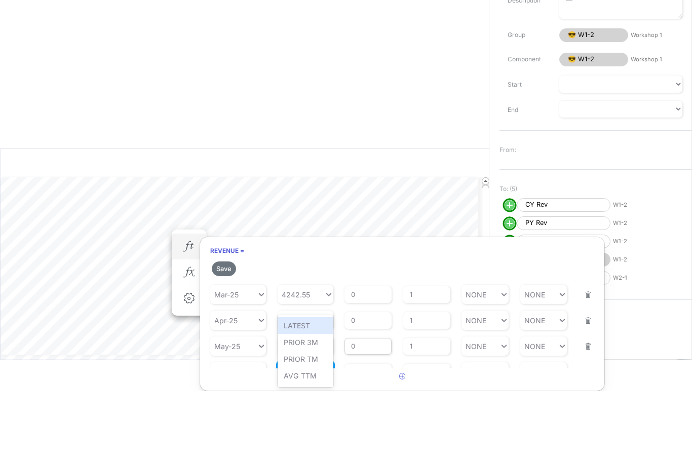
scroll to position [106, 0]
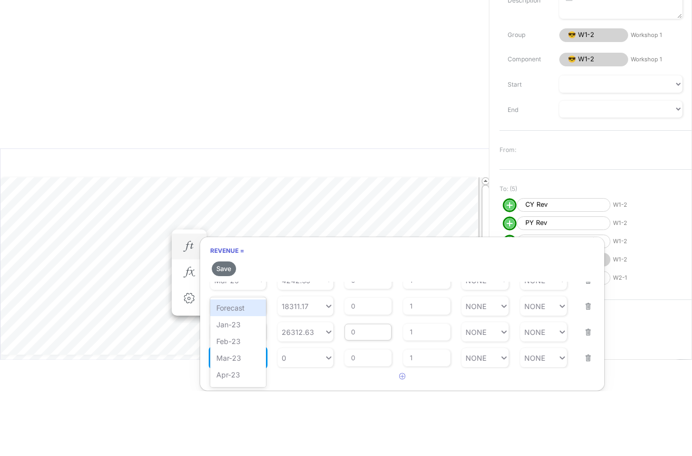
type input "0"
click at [242, 393] on div "Jun-24" at bounding box center [238, 401] width 56 height 17
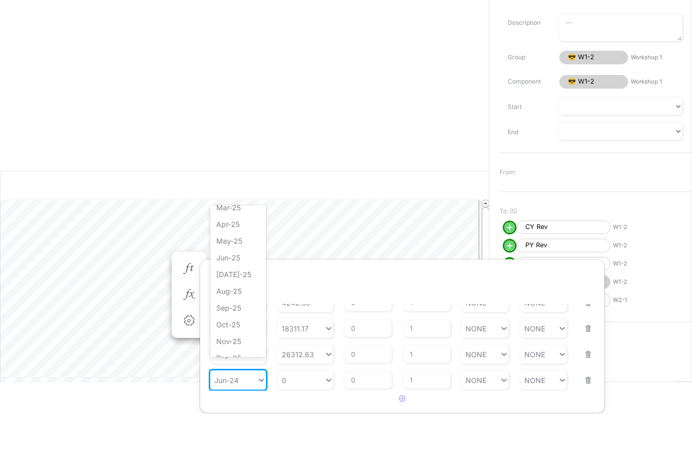
scroll to position [461, 0]
click at [241, 281] on div "Aug-25" at bounding box center [238, 289] width 56 height 17
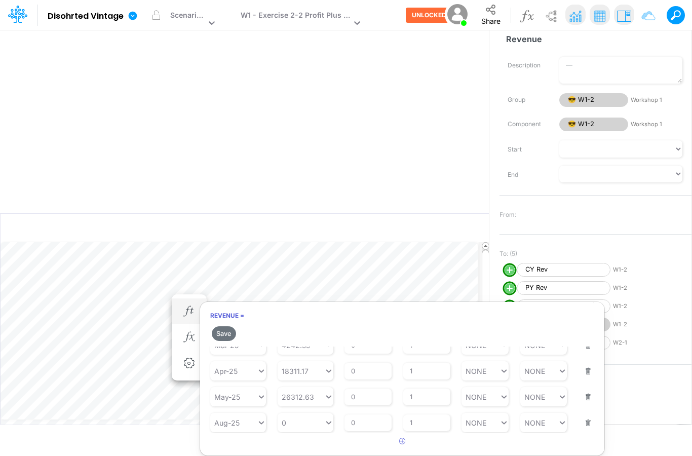
click at [302, 375] on div "Starting Value 26312.63" at bounding box center [306, 391] width 56 height 32
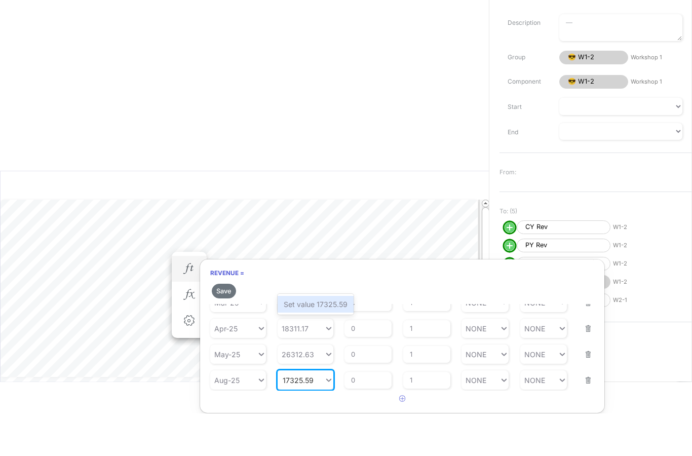
type input "17325.59"
click at [232, 326] on button "Save" at bounding box center [224, 333] width 24 height 15
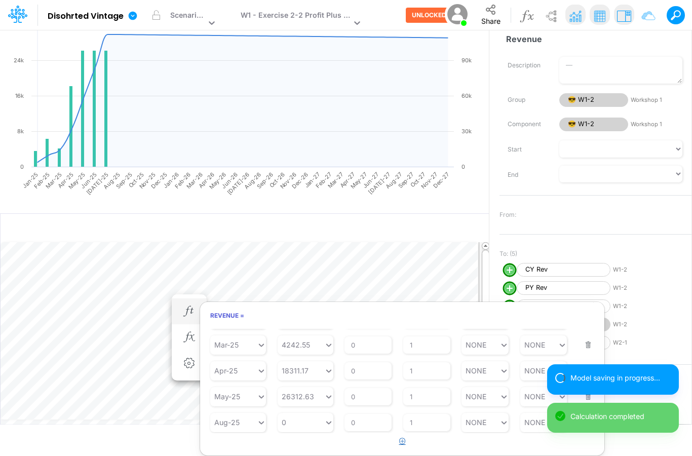
click at [407, 433] on button "button" at bounding box center [403, 441] width 20 height 17
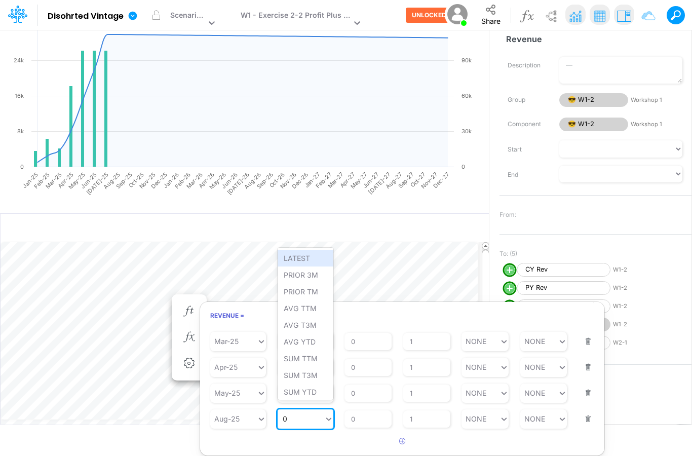
click at [298, 412] on div "0 0" at bounding box center [301, 419] width 47 height 15
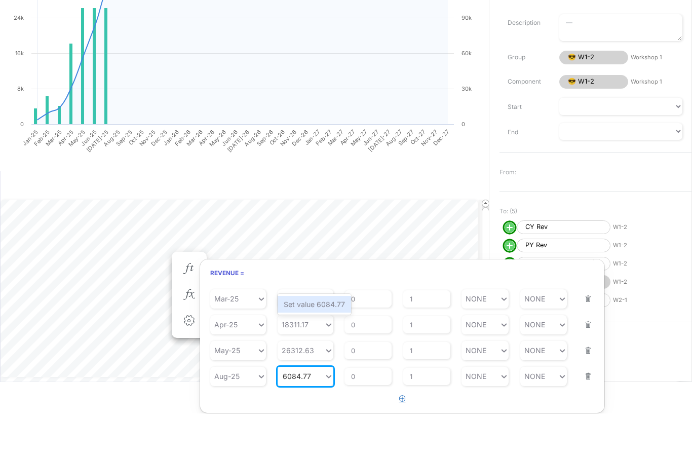
type input "6084.77"
click at [402, 438] on icon "button" at bounding box center [402, 441] width 7 height 7
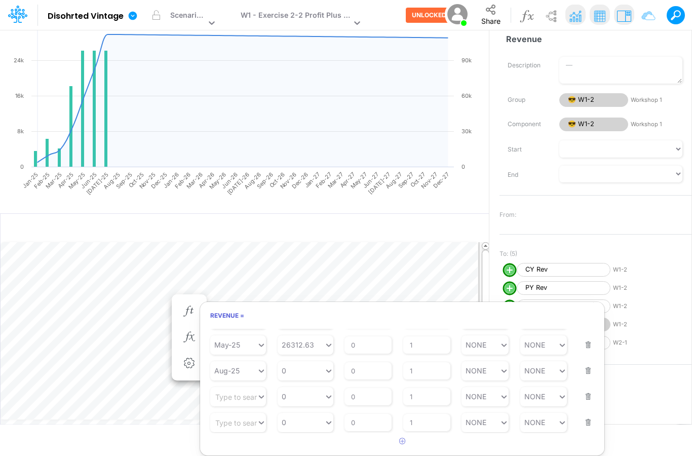
scroll to position [141, 0]
click at [315, 390] on div "Set value 5106.74" at bounding box center [313, 385] width 71 height 17
type input "5106.74"
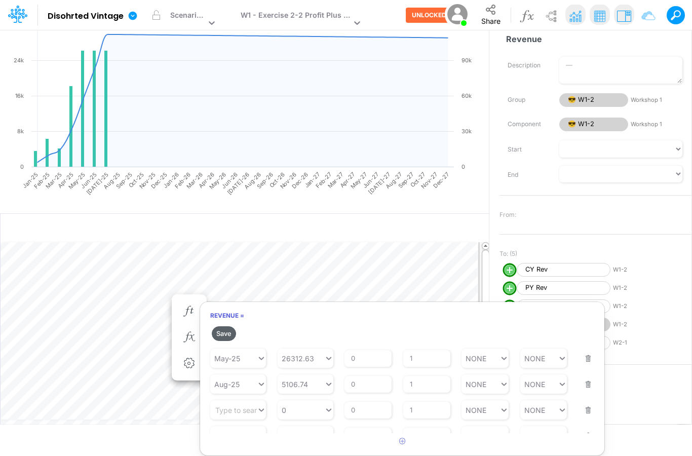
click at [229, 326] on button "Save" at bounding box center [224, 333] width 24 height 15
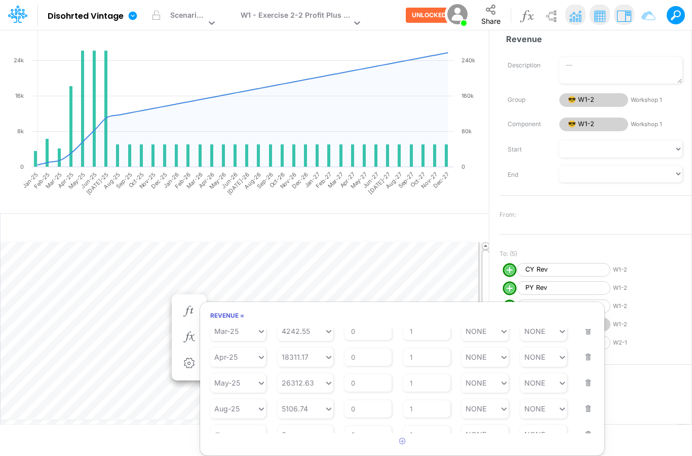
scroll to position [84, 0]
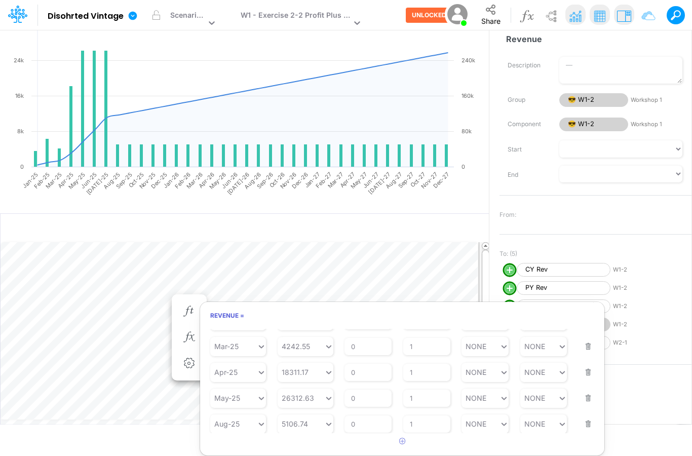
click at [306, 376] on div "Starting Value 26312.63" at bounding box center [306, 392] width 56 height 32
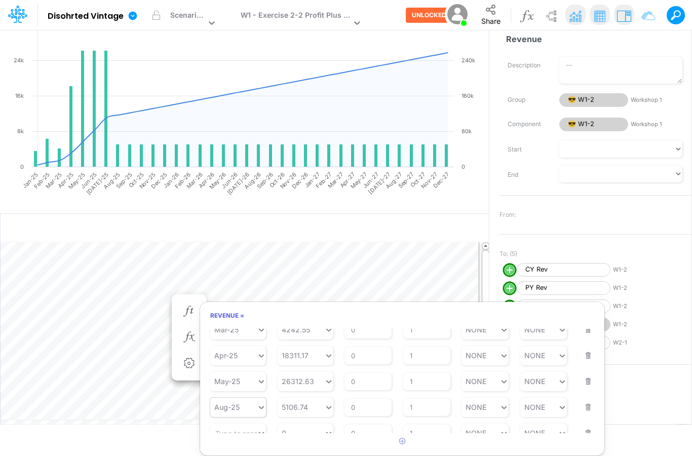
click at [252, 402] on div "Aug-25" at bounding box center [233, 407] width 47 height 15
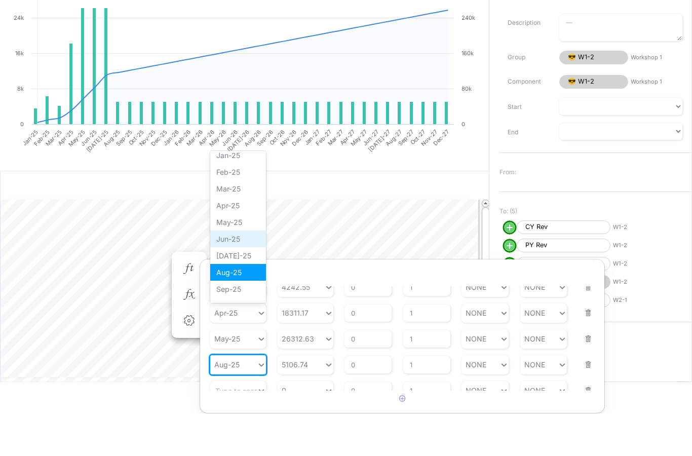
click at [240, 273] on div "Jun-25" at bounding box center [238, 281] width 56 height 17
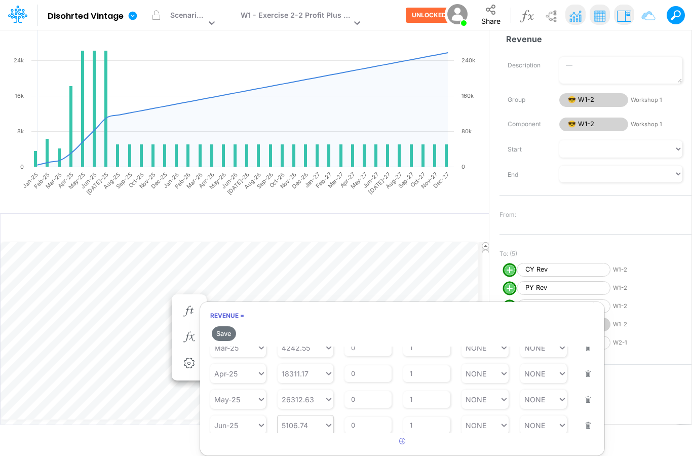
click at [591, 421] on button "button" at bounding box center [585, 418] width 13 height 27
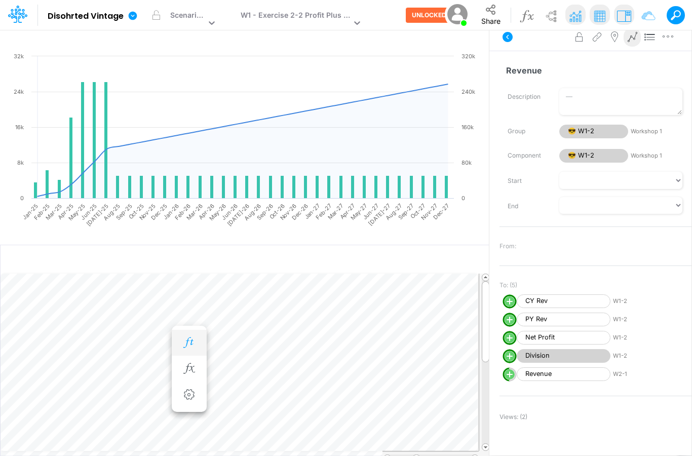
click at [192, 338] on icon "button" at bounding box center [188, 343] width 15 height 11
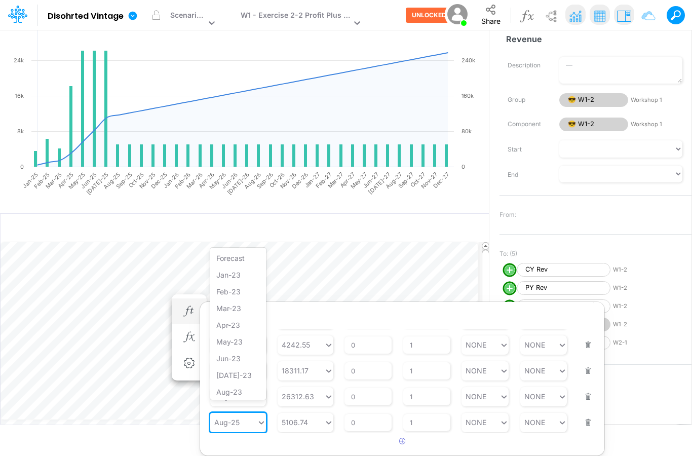
scroll to position [424, 0]
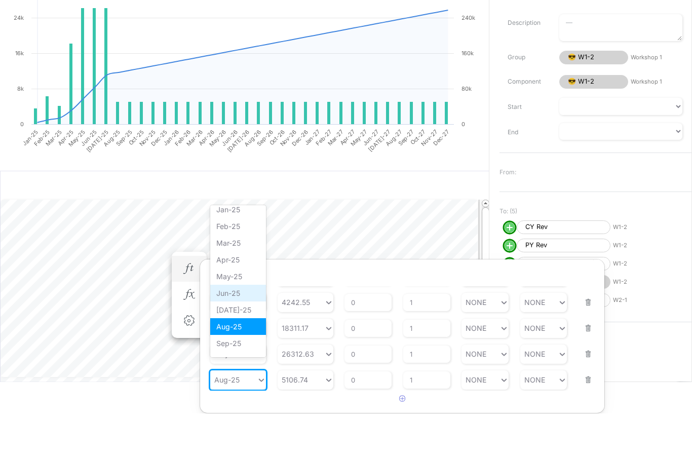
click at [242, 361] on div "Aug-25" at bounding box center [238, 369] width 56 height 17
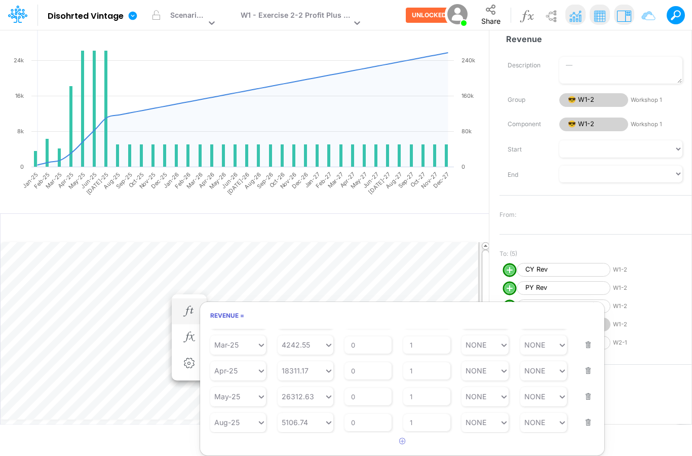
click at [588, 414] on button "button" at bounding box center [585, 415] width 13 height 27
click at [405, 438] on icon "button" at bounding box center [402, 441] width 7 height 7
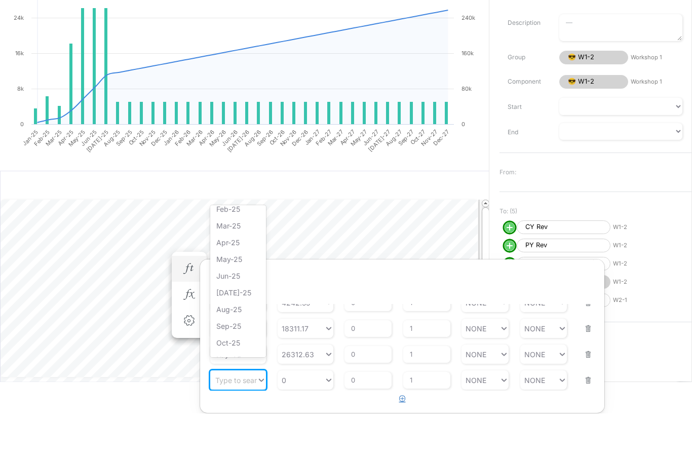
scroll to position [445, 0]
click at [245, 297] on div "Aug-25" at bounding box center [238, 305] width 56 height 17
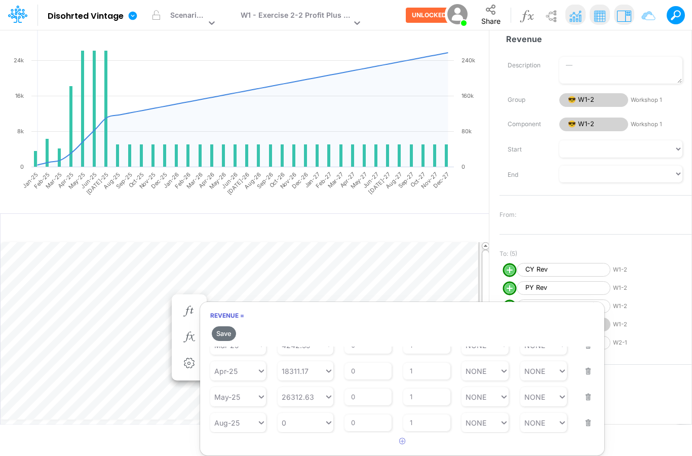
type input "0"
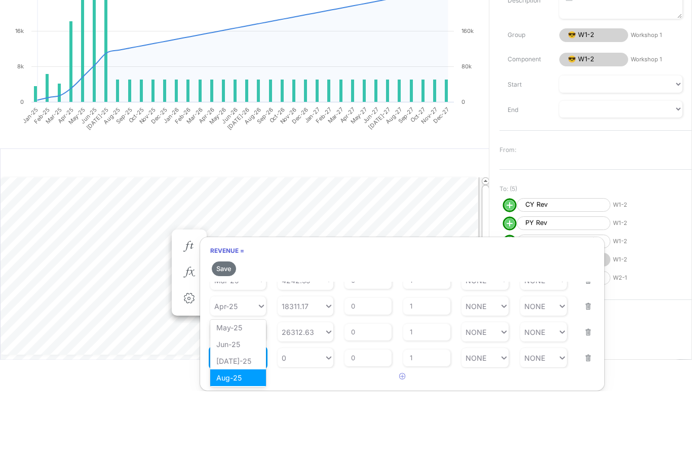
scroll to position [497, 0]
click at [242, 408] on div "[DATE]-25" at bounding box center [238, 416] width 56 height 17
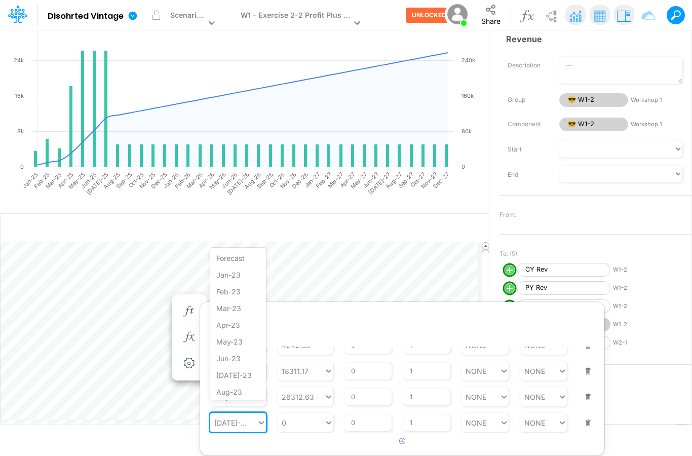
scroll to position [407, 0]
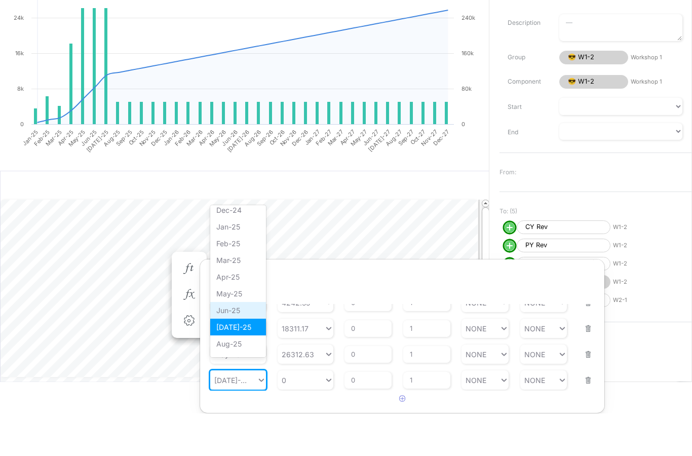
click at [246, 375] on div "Starting Period May-25" at bounding box center [238, 391] width 56 height 32
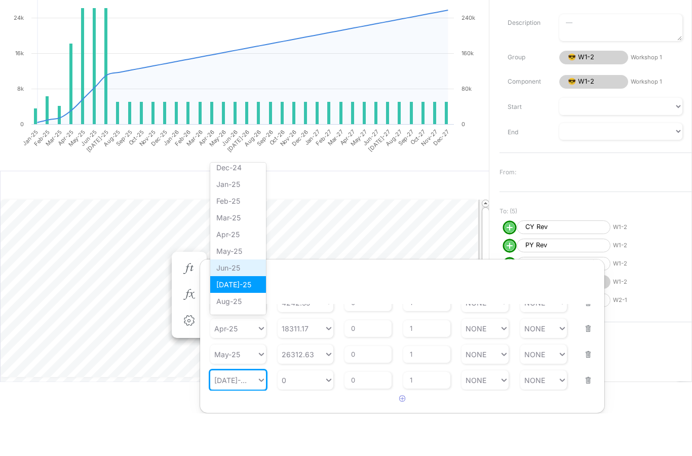
click at [246, 375] on div "Starting Period May-25" at bounding box center [238, 391] width 56 height 32
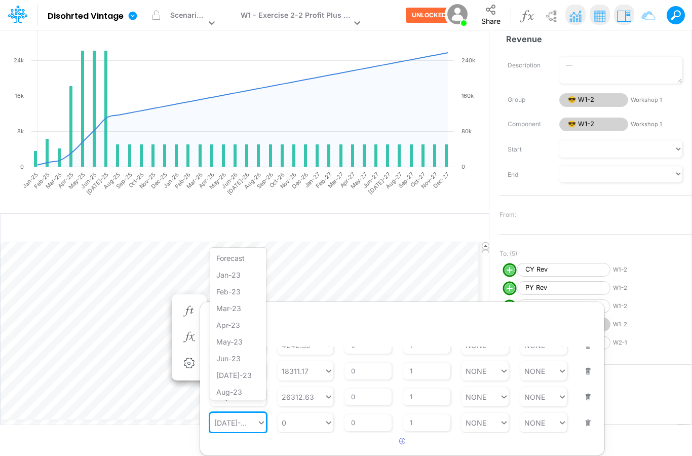
click at [241, 416] on div "[DATE]-25" at bounding box center [233, 423] width 47 height 15
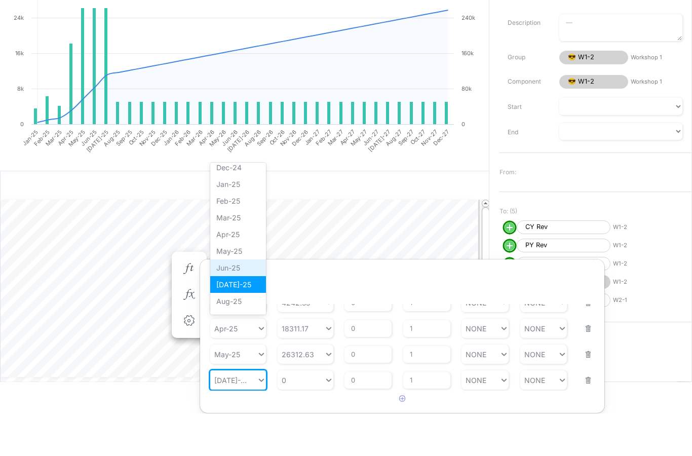
click at [243, 302] on div "Jun-25" at bounding box center [238, 310] width 56 height 17
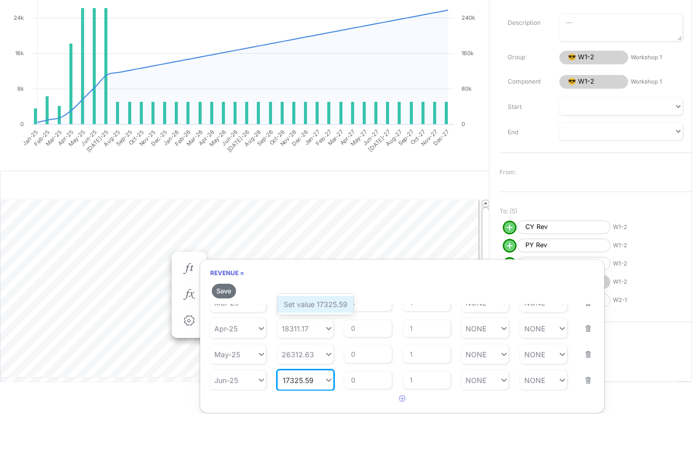
click at [323, 339] on div "Set value 17325.59" at bounding box center [316, 347] width 76 height 17
type input "17325.59"
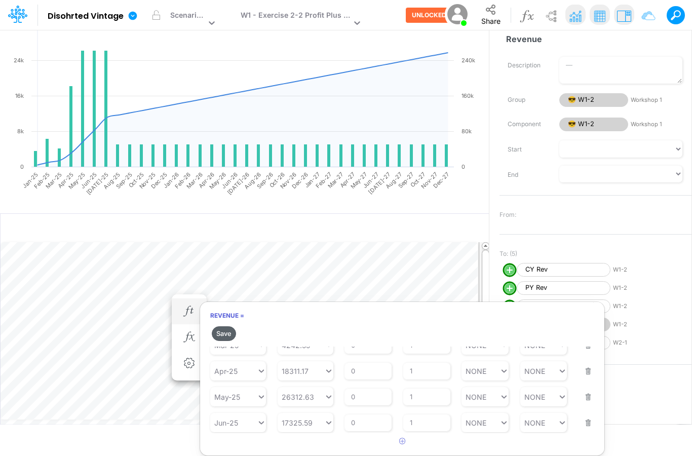
click at [226, 326] on button "Save" at bounding box center [224, 333] width 24 height 15
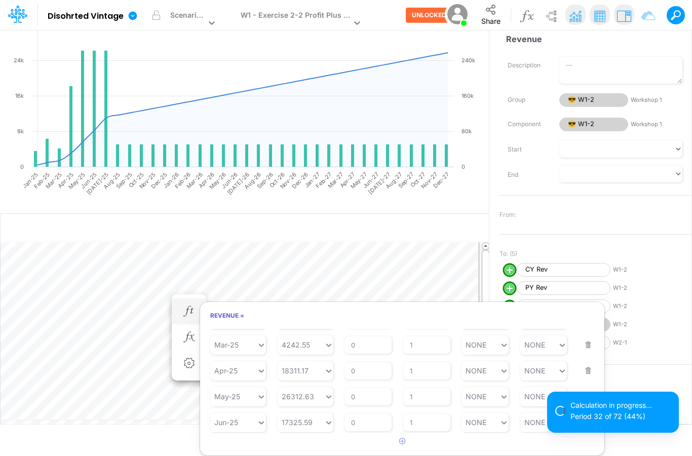
scroll to position [89, 0]
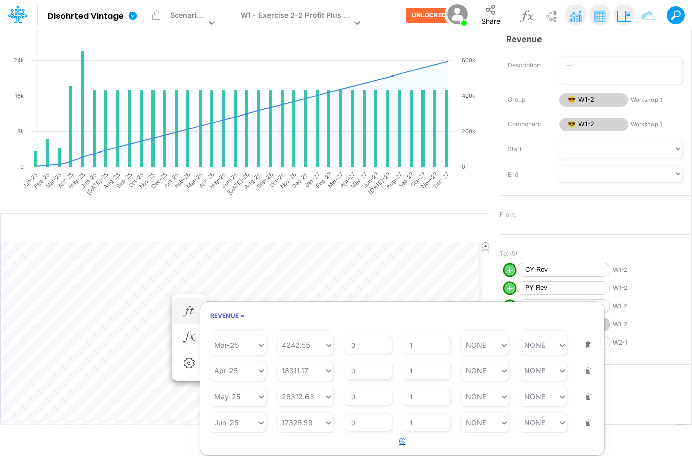
click at [402, 438] on icon "button" at bounding box center [402, 441] width 7 height 7
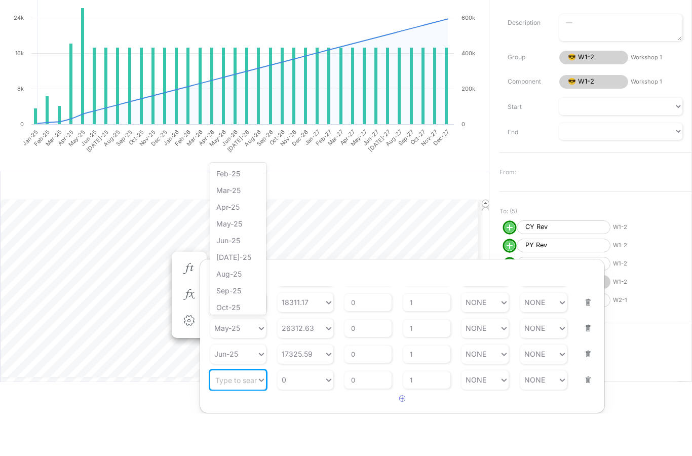
scroll to position [442, 0]
click at [231, 283] on div "[DATE]-25" at bounding box center [238, 291] width 56 height 17
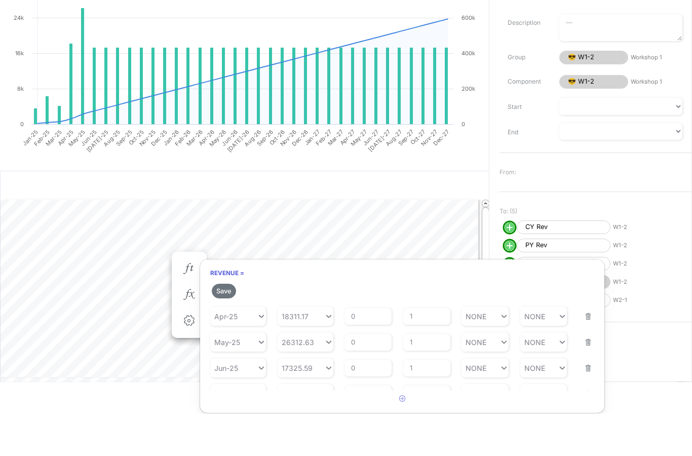
click at [231, 307] on h6 "Revenue =" at bounding box center [402, 316] width 404 height 18
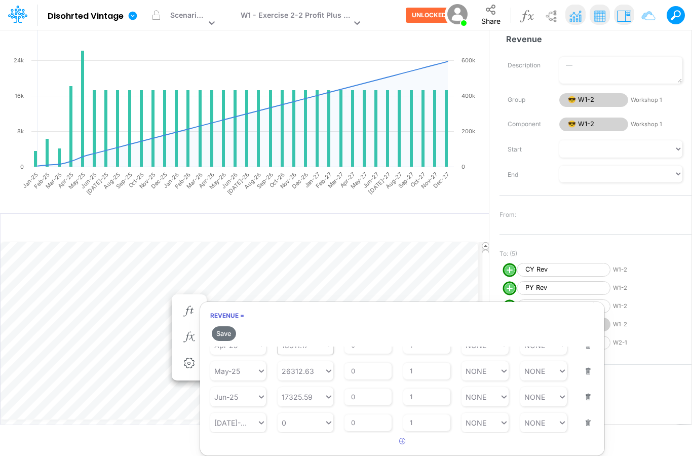
scroll to position [133, 0]
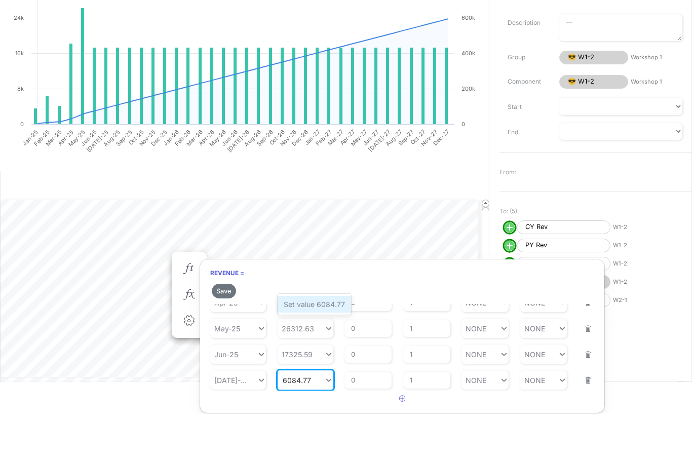
click at [316, 339] on div "Set value 6084.77" at bounding box center [314, 347] width 73 height 17
type input "6084.77"
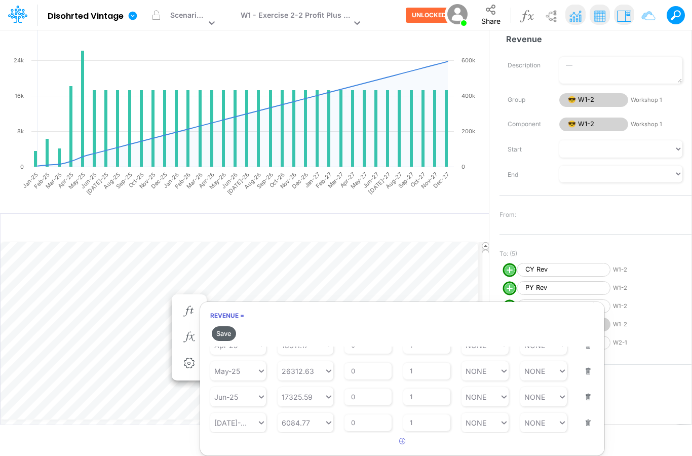
click at [225, 326] on button "Save" at bounding box center [224, 333] width 24 height 15
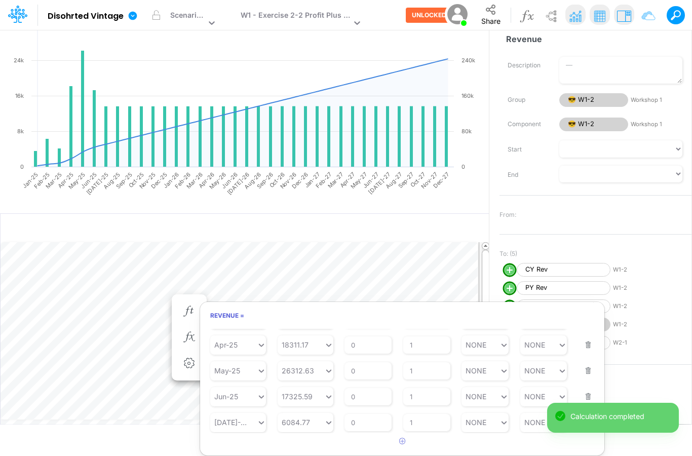
scroll to position [115, 0]
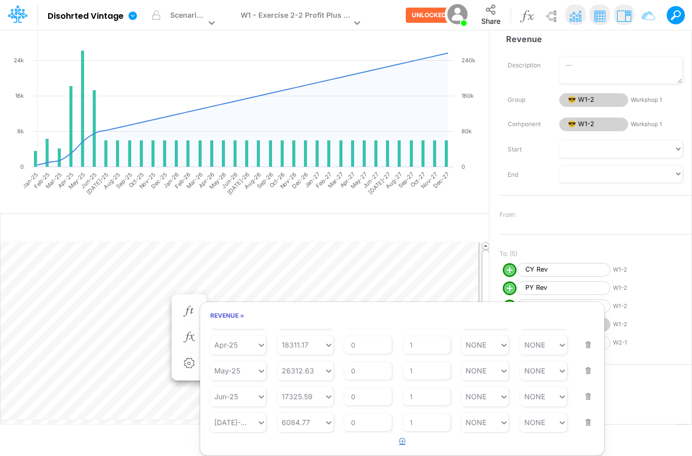
click at [404, 438] on icon "button" at bounding box center [402, 441] width 7 height 7
click at [248, 418] on div "Type to search..." at bounding box center [243, 422] width 56 height 9
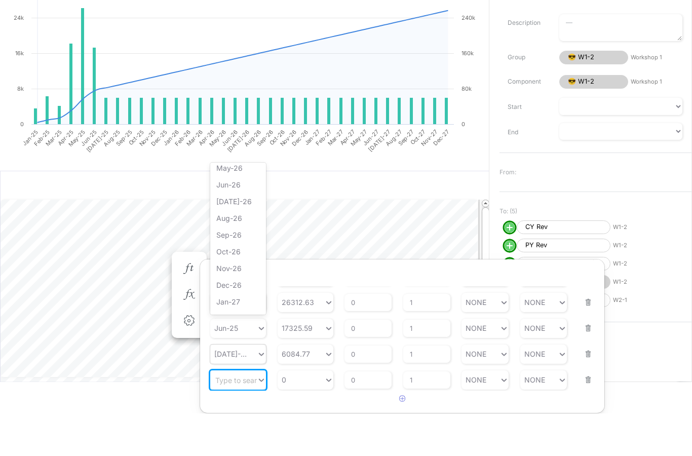
scroll to position [691, 0]
click at [251, 252] on div "Aug-26" at bounding box center [238, 260] width 56 height 17
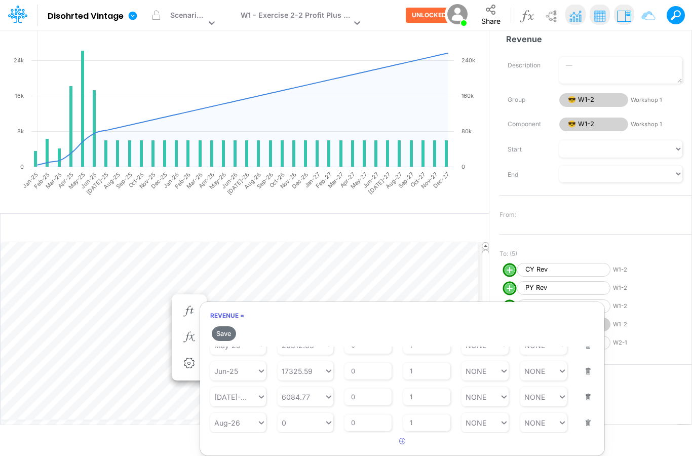
scroll to position [159, 0]
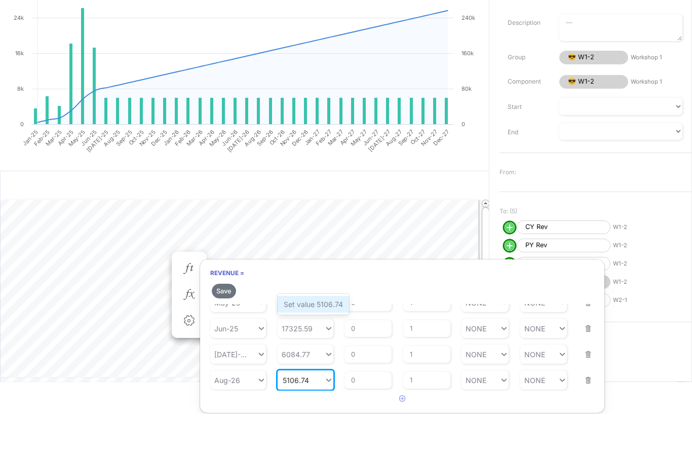
click at [295, 339] on div "Set value 5106.74" at bounding box center [313, 347] width 71 height 17
type input "5106.74"
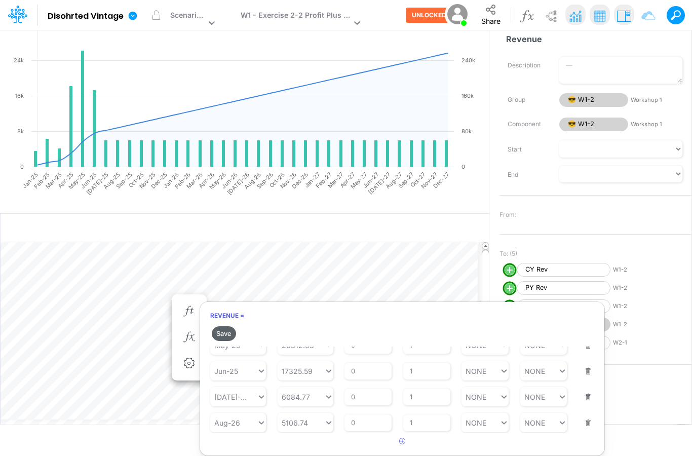
click at [232, 326] on button "Save" at bounding box center [224, 333] width 24 height 15
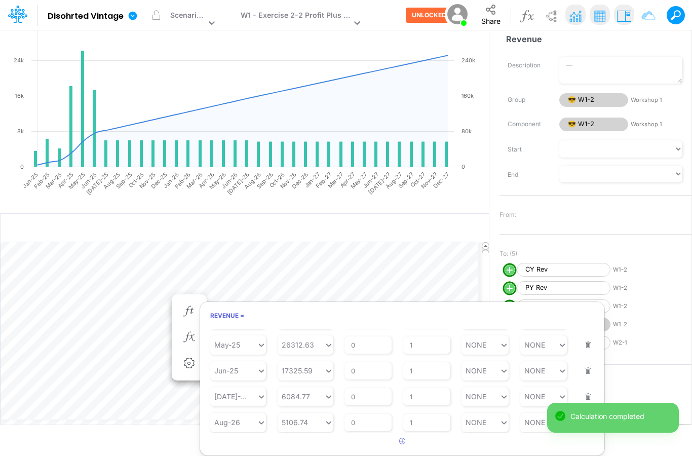
scroll to position [141, 0]
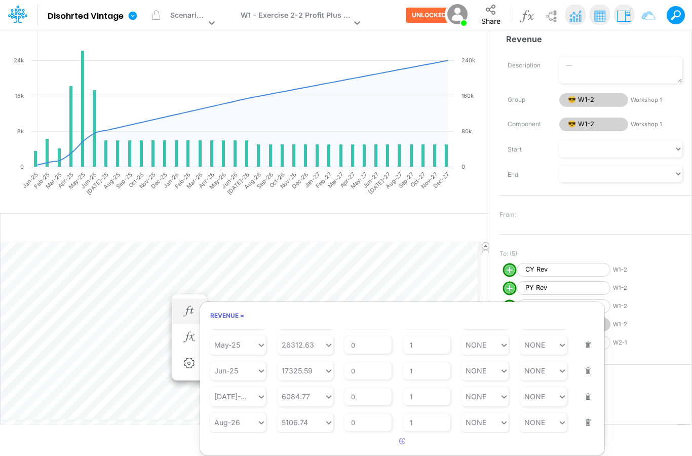
click at [247, 423] on article "Starting Period Jan-23 Starting Value 0 % Growth Rate 0 Repeats Every 1 Min Val…" at bounding box center [402, 381] width 404 height 104
click at [245, 415] on div "Aug-26" at bounding box center [233, 422] width 47 height 15
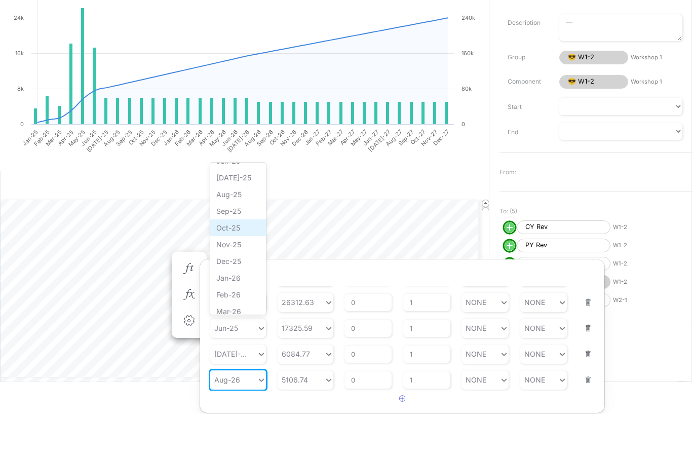
scroll to position [507, 0]
click at [238, 236] on div "Aug-25" at bounding box center [238, 244] width 56 height 17
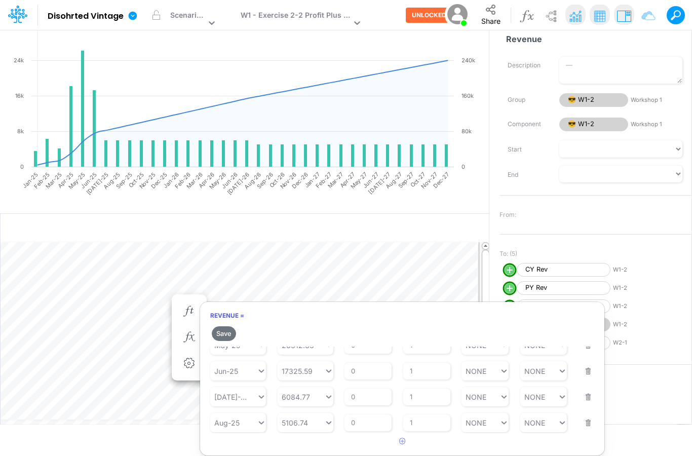
scroll to position [159, 0]
click at [225, 326] on button "Save" at bounding box center [224, 333] width 24 height 15
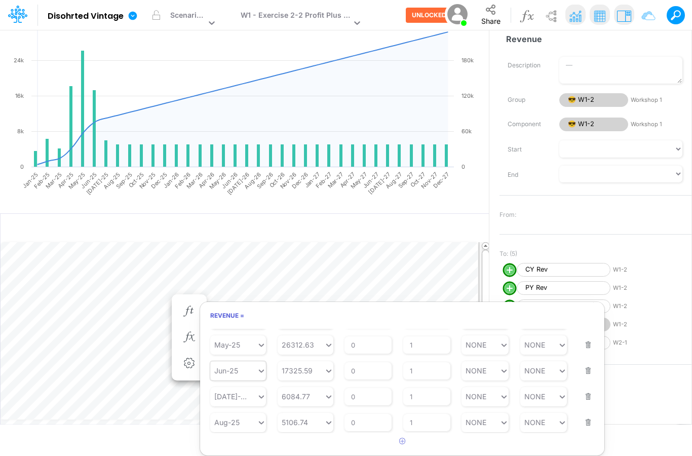
scroll to position [141, 0]
click at [192, 306] on icon "button" at bounding box center [188, 311] width 15 height 11
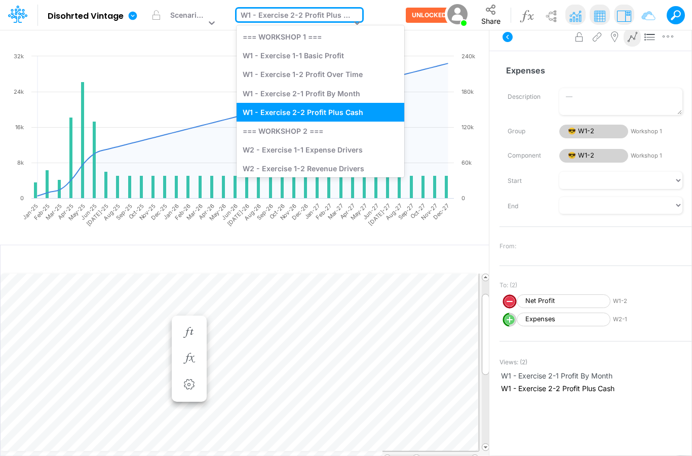
click at [337, 16] on div "W1 - Exercise 2-2 Profit Plus Cash" at bounding box center [296, 16] width 110 height 13
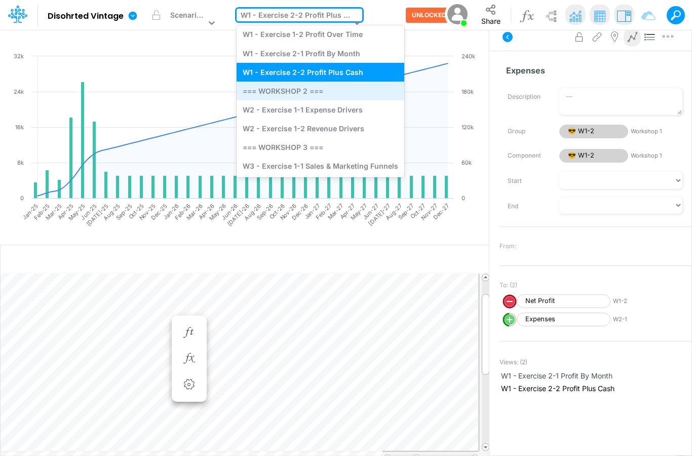
scroll to position [40, 0]
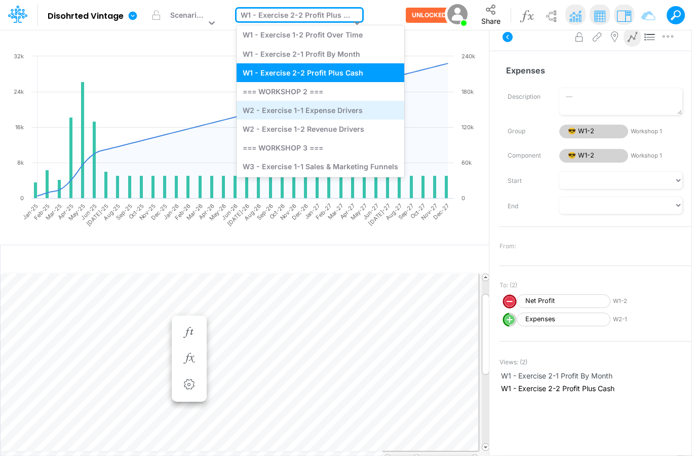
click at [325, 118] on div "W2 - Exercise 1-1 Expense Drivers" at bounding box center [321, 110] width 168 height 19
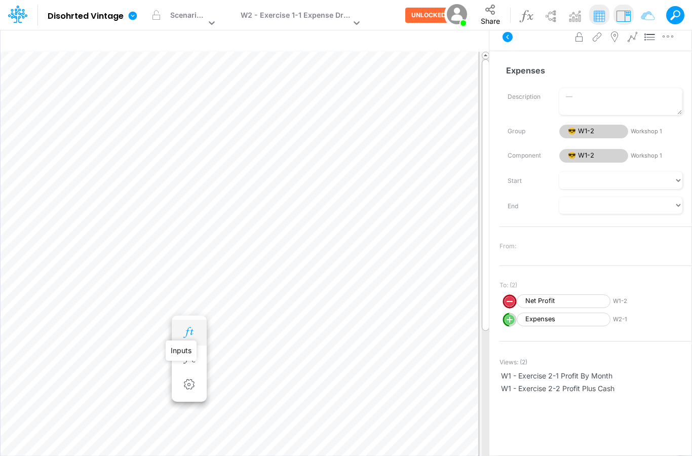
click at [182, 327] on icon "button" at bounding box center [188, 332] width 15 height 11
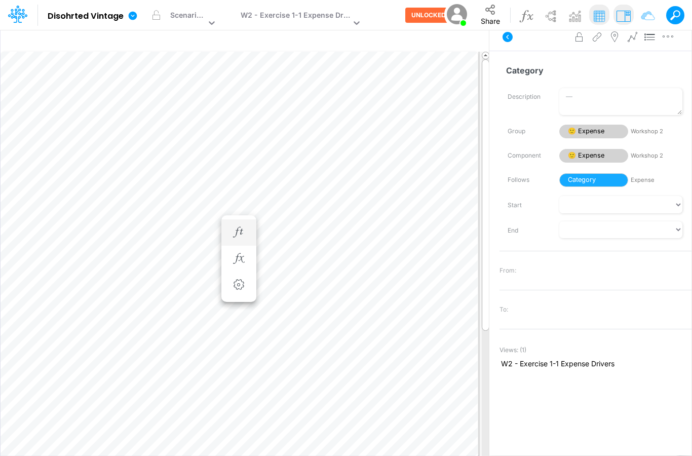
click at [249, 219] on li "Category =" at bounding box center [238, 232] width 35 height 26
click at [236, 222] on button "button" at bounding box center [239, 232] width 19 height 20
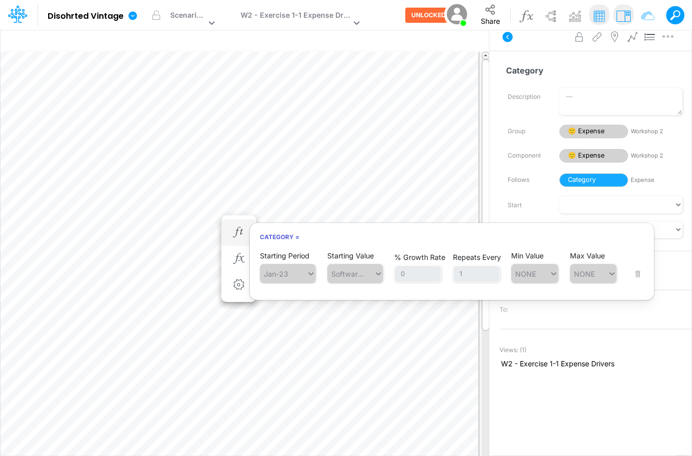
click at [287, 264] on span "Jan-23" at bounding box center [288, 273] width 56 height 19
click at [302, 264] on span "Jan-23" at bounding box center [288, 273] width 56 height 19
click at [310, 264] on span "Jan-23" at bounding box center [288, 273] width 56 height 19
click at [306, 264] on span "Jan-23" at bounding box center [288, 273] width 56 height 19
click at [279, 264] on span "Jan-23" at bounding box center [288, 273] width 56 height 19
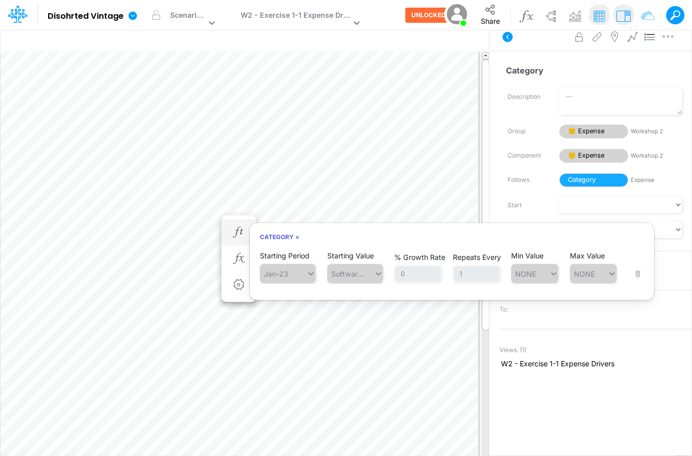
click at [301, 264] on span "Jan-23" at bounding box center [288, 273] width 56 height 19
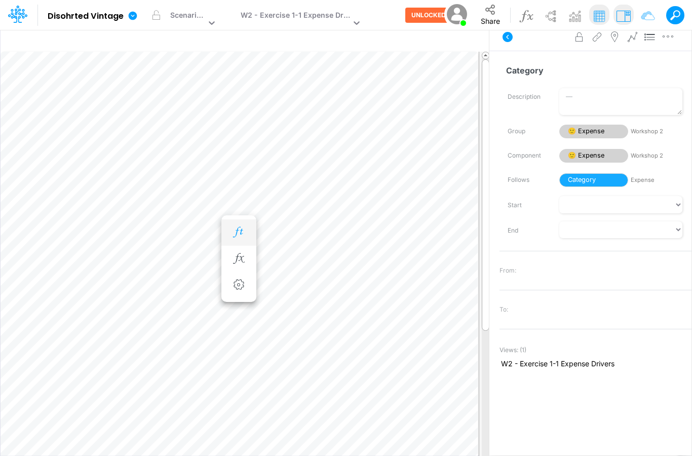
click at [241, 227] on icon "button" at bounding box center [238, 232] width 15 height 11
click at [242, 264] on icon "button" at bounding box center [238, 269] width 15 height 11
click at [526, 25] on img at bounding box center [526, 16] width 18 height 18
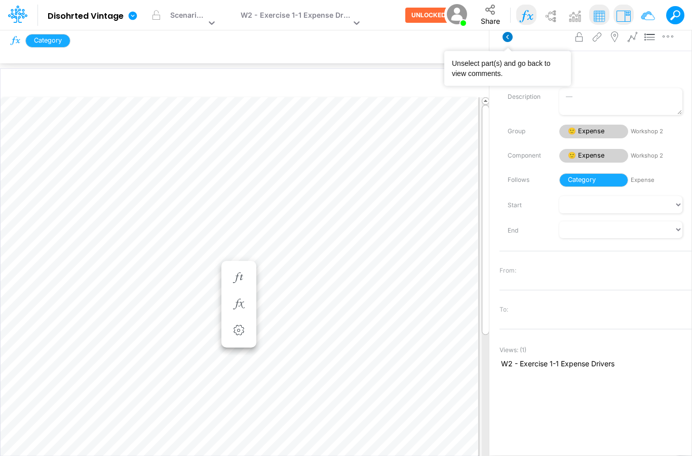
click at [503, 37] on icon at bounding box center [508, 37] width 10 height 10
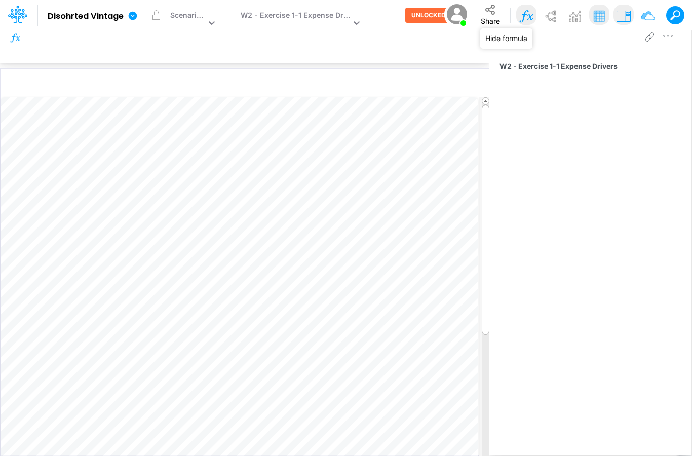
click at [528, 20] on img at bounding box center [526, 16] width 18 height 18
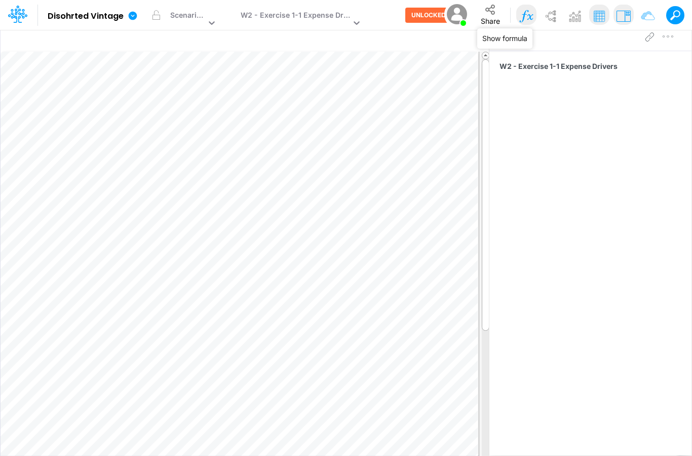
click at [527, 20] on img at bounding box center [526, 16] width 18 height 18
click at [543, 22] on img at bounding box center [551, 16] width 18 height 18
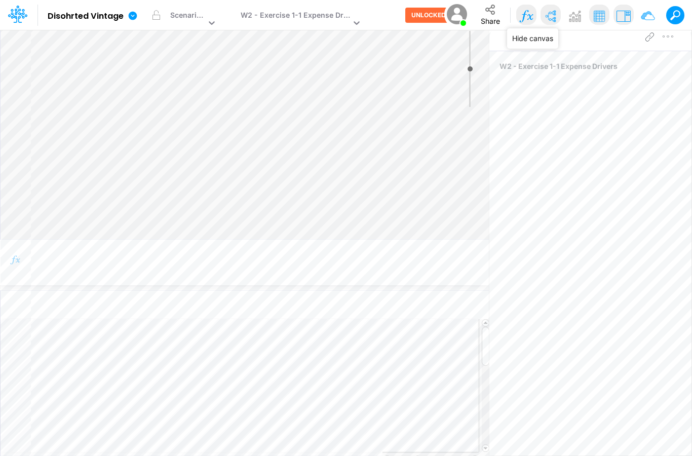
type input "0"
click at [543, 22] on img at bounding box center [551, 16] width 18 height 18
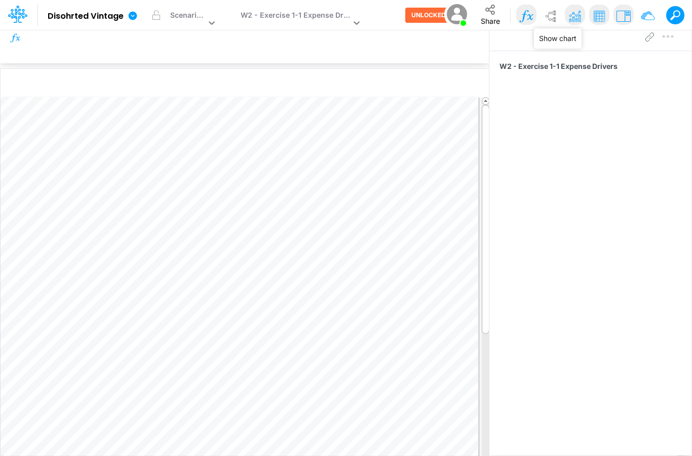
click at [572, 19] on img at bounding box center [575, 16] width 18 height 18
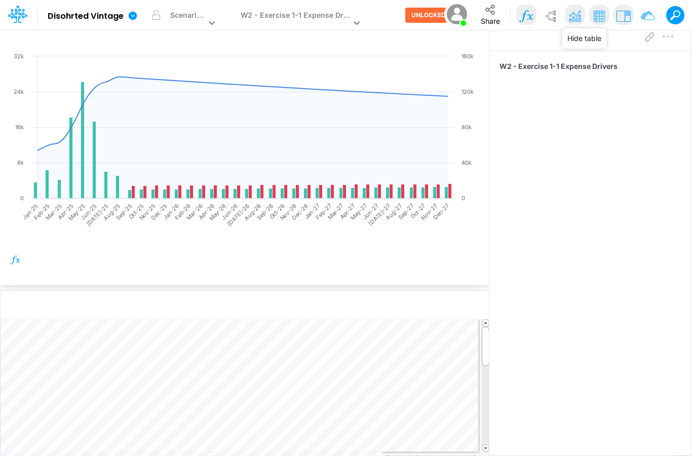
click at [598, 24] on img at bounding box center [599, 16] width 18 height 18
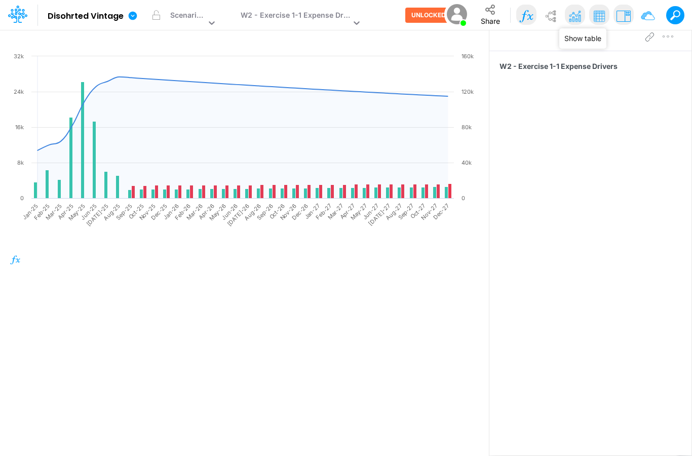
click at [598, 24] on img at bounding box center [599, 16] width 18 height 18
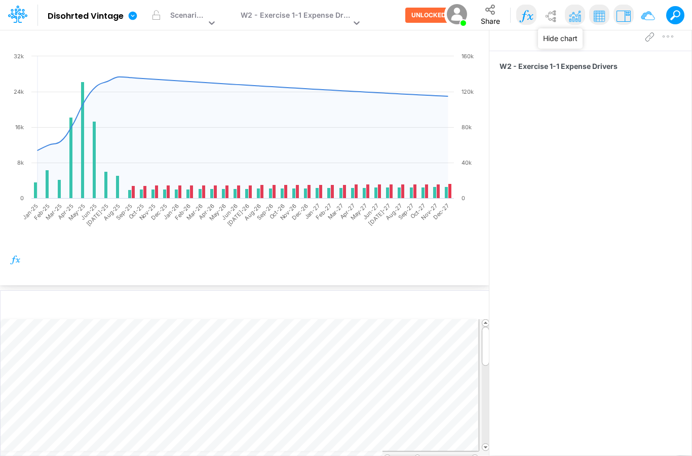
click at [566, 16] on img at bounding box center [575, 16] width 18 height 18
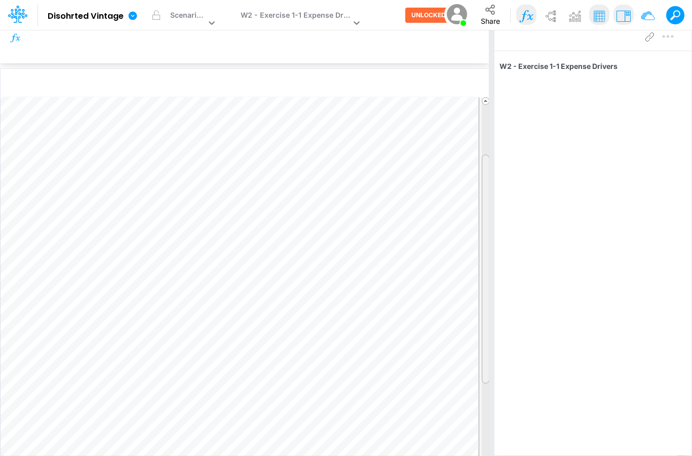
drag, startPoint x: 489, startPoint y: 281, endPoint x: 493, endPoint y: 331, distance: 49.8
click at [493, 331] on div "Insert node Component Variable Constant Group Addition Subtraction Multiplicati…" at bounding box center [346, 239] width 692 height 433
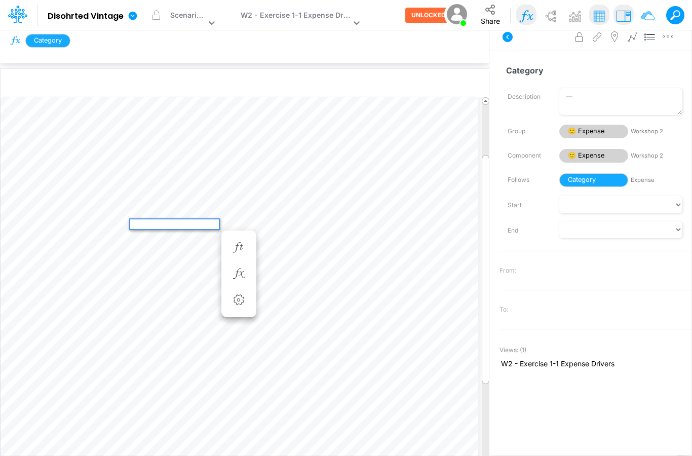
type textarea "S"
type textarea "Phone"
type textarea "Payroll"
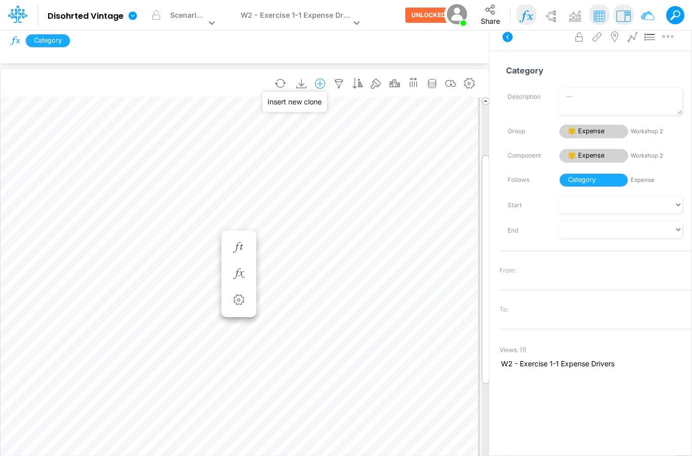
click at [319, 87] on icon "button" at bounding box center [320, 84] width 15 height 11
click at [242, 143] on p "Expense" at bounding box center [232, 143] width 31 height 12
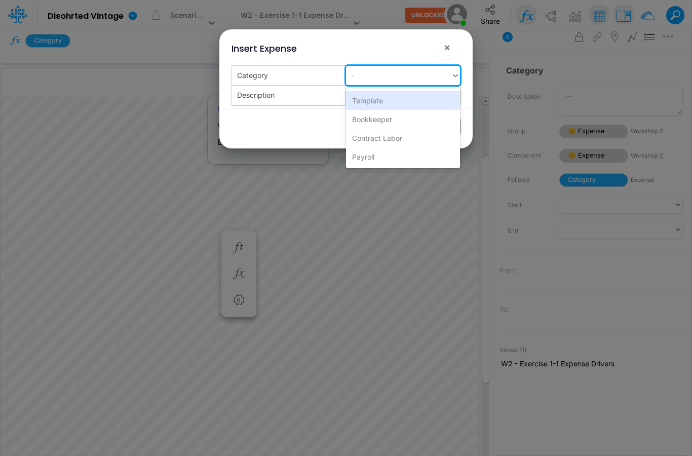
click at [381, 70] on div "-" at bounding box center [398, 75] width 105 height 17
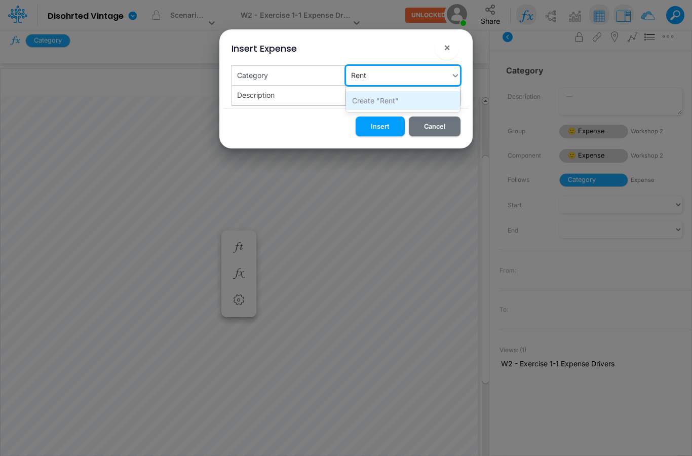
click at [385, 100] on div "Create "Rent"" at bounding box center [403, 100] width 114 height 19
type input "Rent"
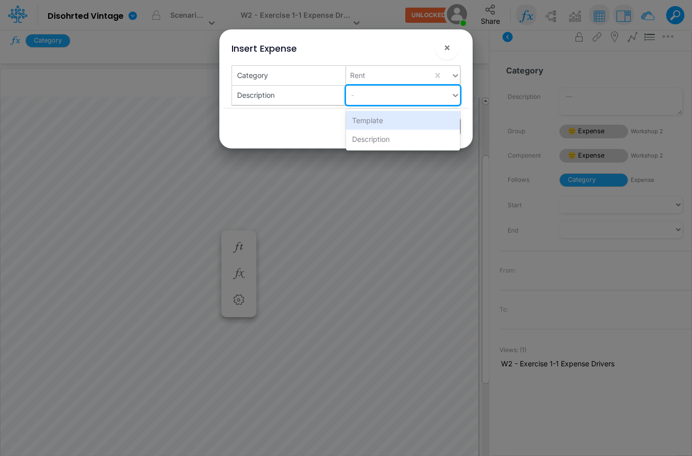
click at [379, 98] on div "-" at bounding box center [398, 95] width 105 height 17
click at [383, 121] on div "Create "Rent"" at bounding box center [403, 120] width 114 height 19
type input "Rent"
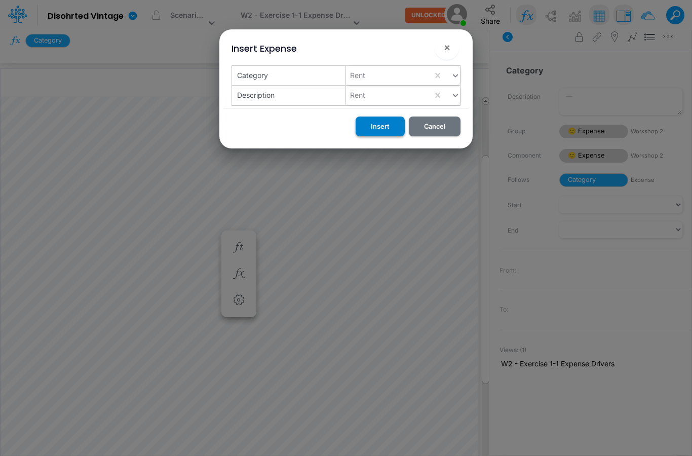
click at [0, 0] on html "Model Disohrted Vintage Edit model settings Duplicate Import QuickBooks QuickBo…" at bounding box center [346, 228] width 692 height 456
click at [365, 126] on button "Insert" at bounding box center [380, 127] width 49 height 20
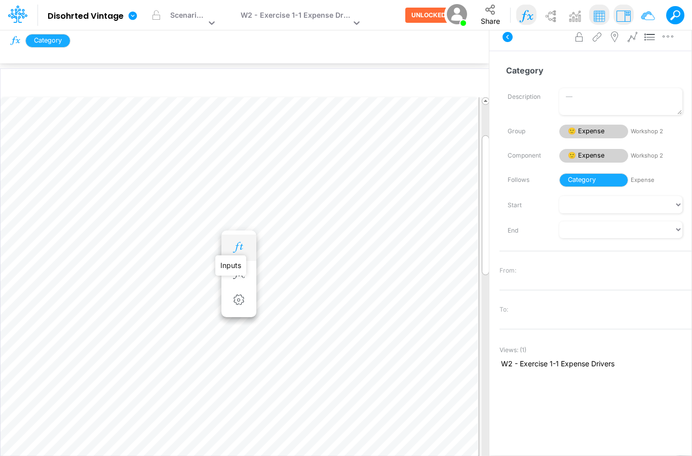
click at [232, 250] on icon "button" at bounding box center [238, 247] width 15 height 11
click at [193, 188] on span "button" at bounding box center [184, 186] width 30 height 16
click at [212, 188] on span "button" at bounding box center [207, 186] width 30 height 16
click at [226, 188] on span "button" at bounding box center [219, 183] width 30 height 16
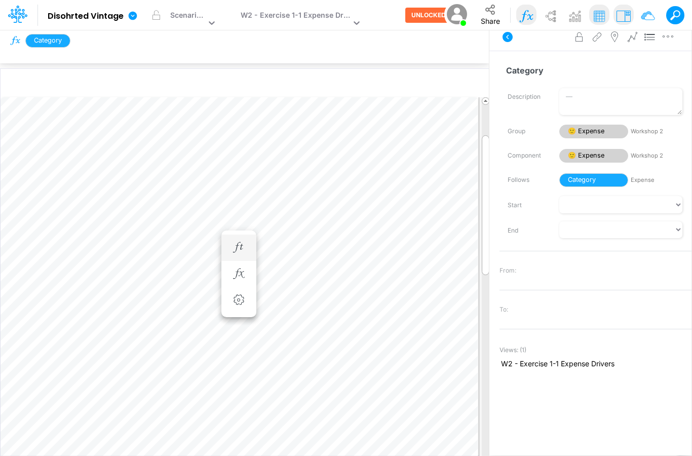
scroll to position [41, 0]
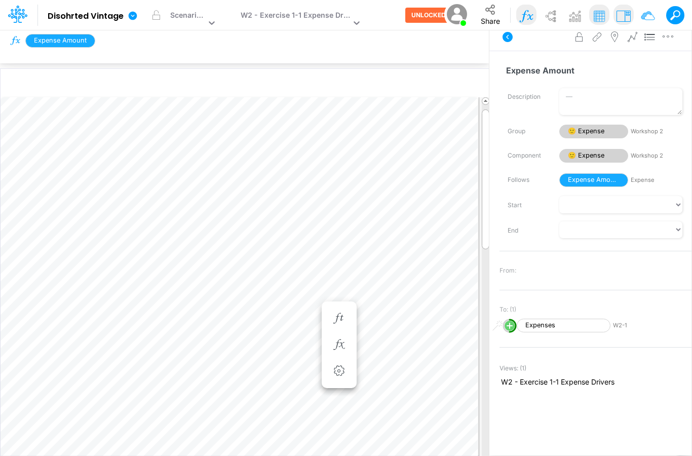
scroll to position [41, 0]
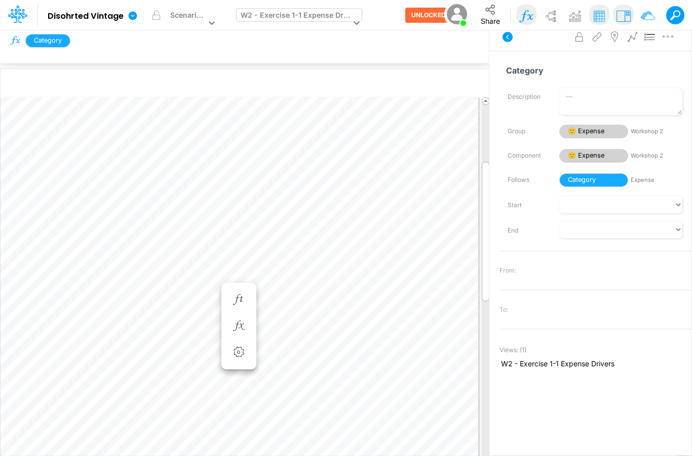
click at [348, 19] on div "W2 - Exercise 1-1 Expense Drivers" at bounding box center [299, 15] width 125 height 13
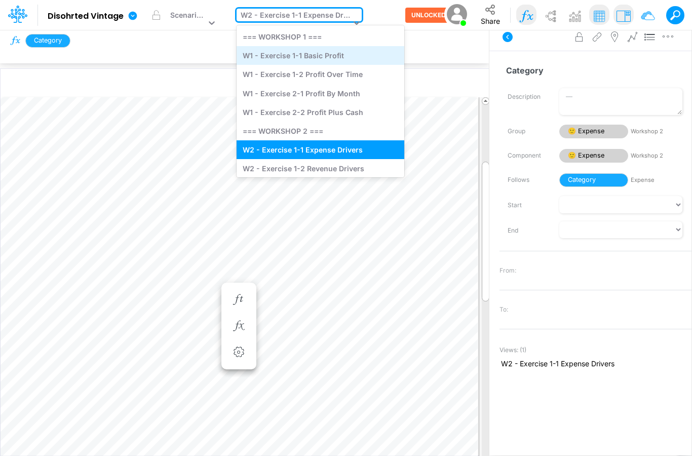
click at [343, 57] on div "W1 - Exercise 1-1 Basic Profit" at bounding box center [321, 55] width 168 height 19
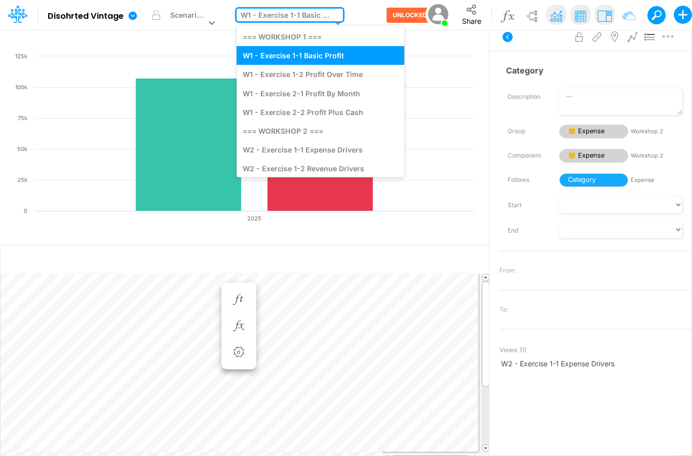
click at [329, 19] on div "W1 - Exercise 1-1 Basic Profit" at bounding box center [286, 16] width 91 height 13
click at [323, 81] on div "W1 - Exercise 1-2 Profit Over Time" at bounding box center [321, 74] width 168 height 19
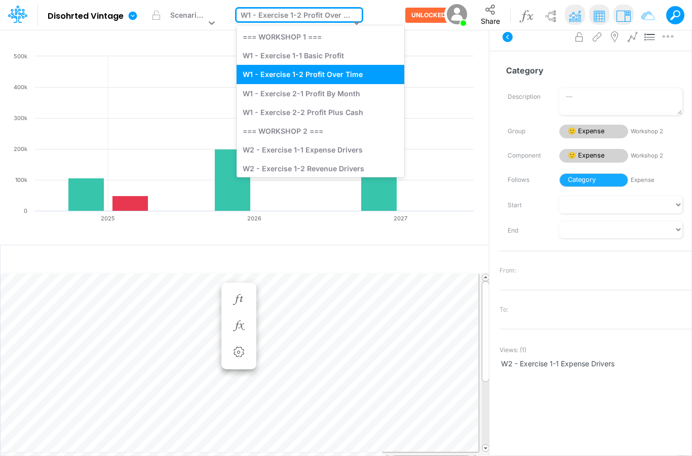
click at [352, 19] on icon at bounding box center [357, 23] width 10 height 10
click at [342, 149] on div "W2 - Exercise 1-1 Expense Drivers" at bounding box center [321, 149] width 168 height 19
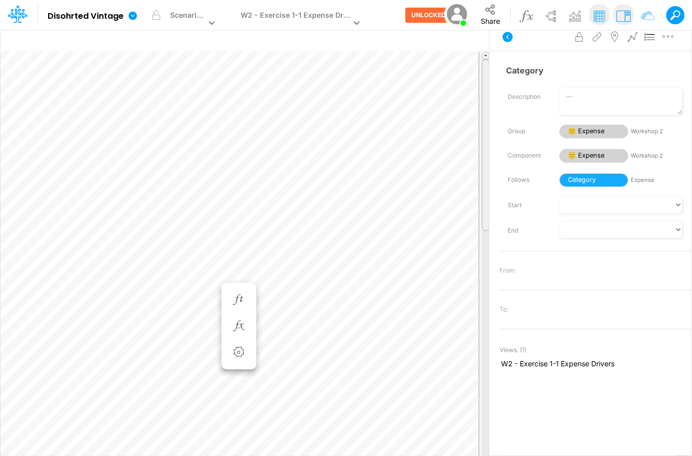
drag, startPoint x: 485, startPoint y: 225, endPoint x: 487, endPoint y: 150, distance: 75.0
click at [487, 150] on div at bounding box center [486, 145] width 8 height 172
type textarea "Vehicle"
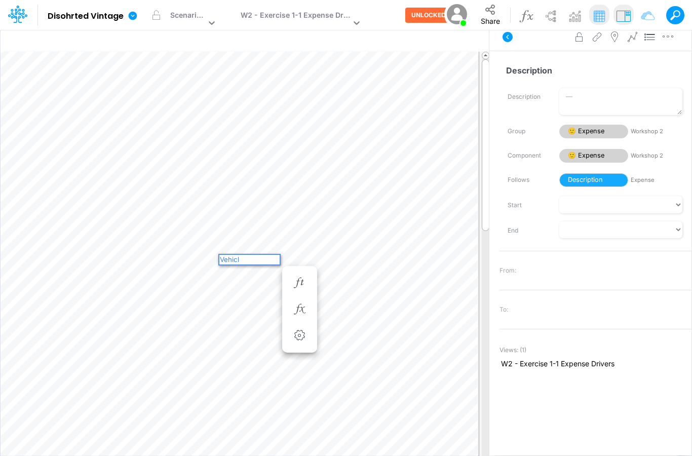
type textarea "Vehicle"
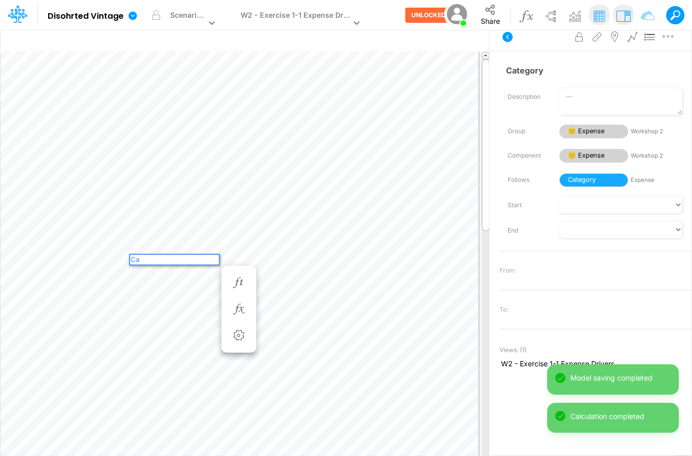
type textarea "C"
type textarea "Vehicle"
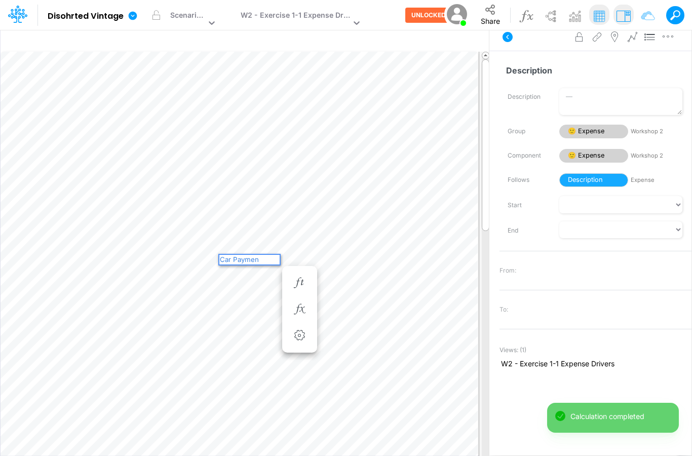
type textarea "Car Payment"
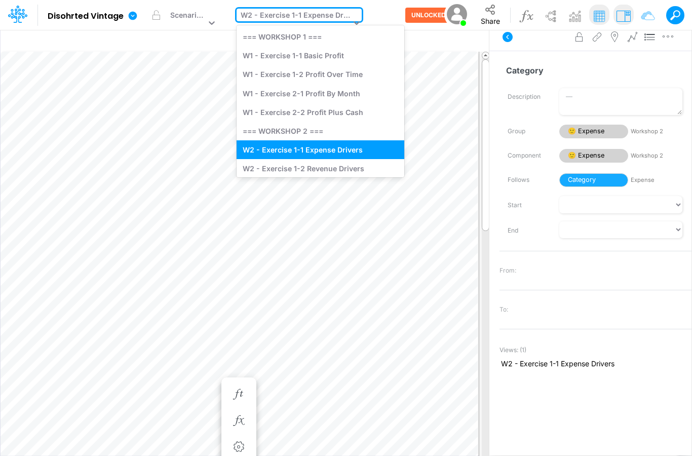
click at [317, 12] on div "W2 - Exercise 1-1 Expense Drivers" at bounding box center [296, 16] width 110 height 13
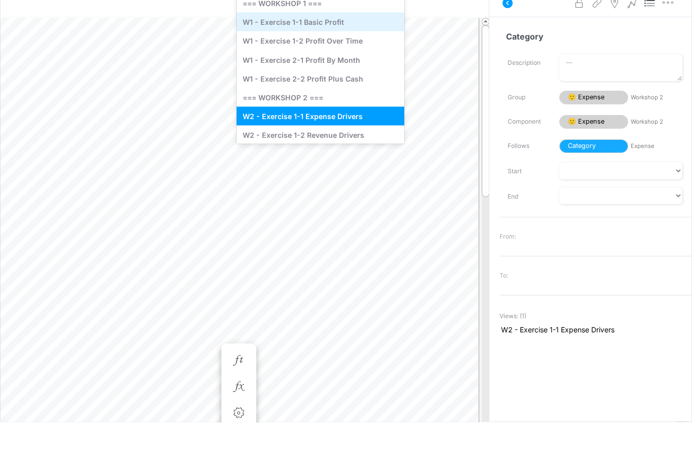
click at [315, 46] on div "W1 - Exercise 1-1 Basic Profit" at bounding box center [321, 55] width 168 height 19
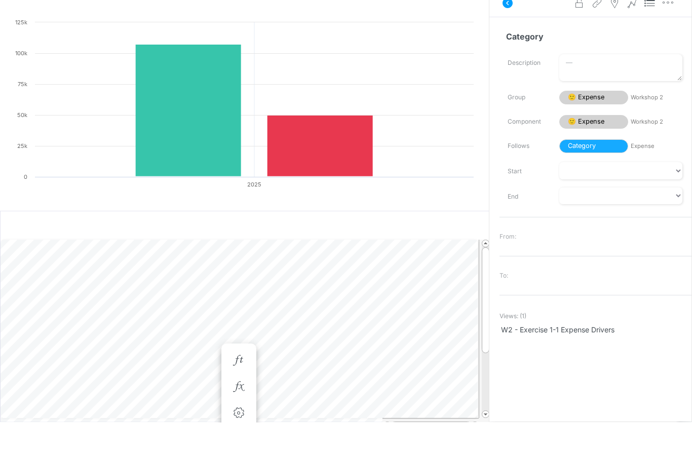
scroll to position [34, 0]
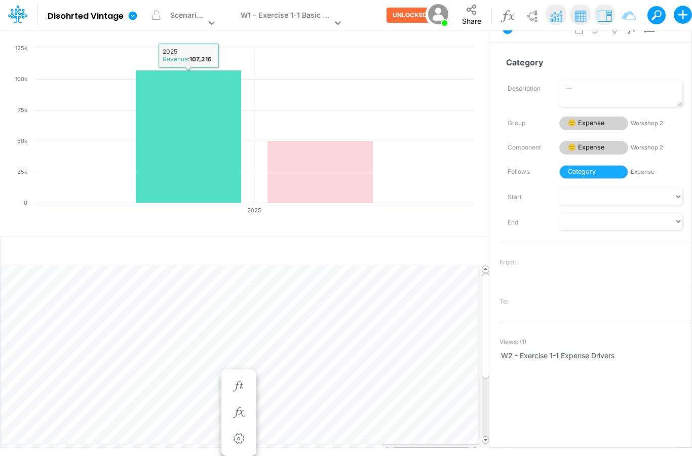
click at [193, 125] on rect at bounding box center [188, 136] width 105 height 133
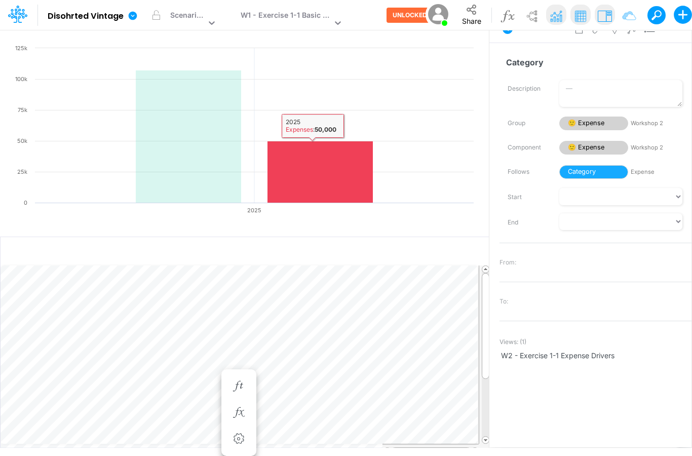
click at [283, 143] on rect at bounding box center [320, 172] width 105 height 62
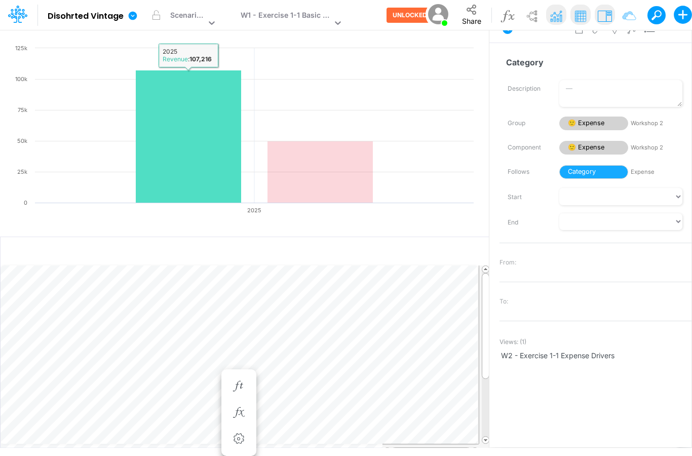
click at [180, 118] on rect at bounding box center [188, 136] width 105 height 133
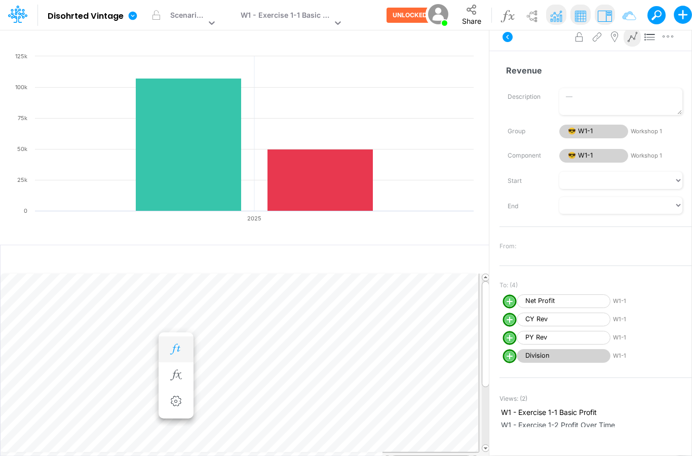
click at [177, 344] on icon "button" at bounding box center [175, 349] width 15 height 11
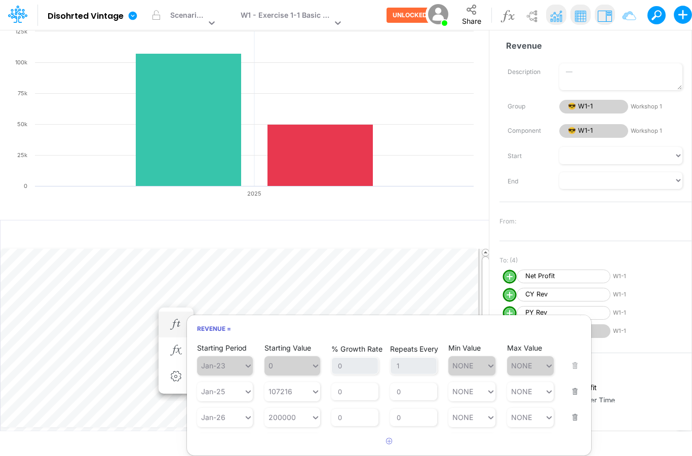
click at [577, 357] on div "Starting Period Jan-23 Starting Value 0 % Growth Rate 0 Repeats Every 1 Min Val…" at bounding box center [389, 360] width 384 height 32
type input "107216"
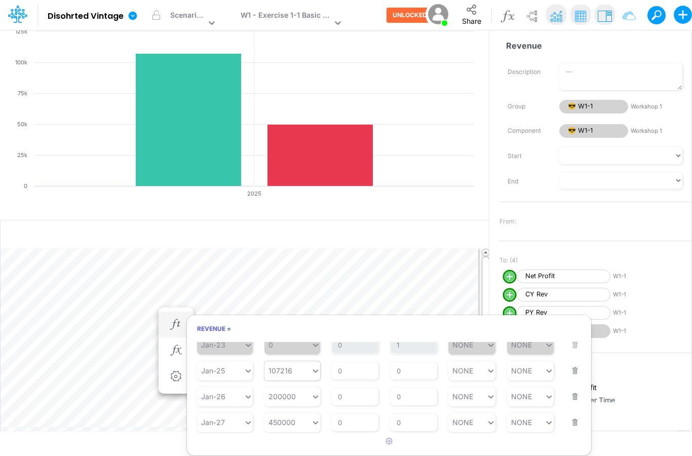
scroll to position [23, 0]
type input "107216"
type input "99361"
type input "."
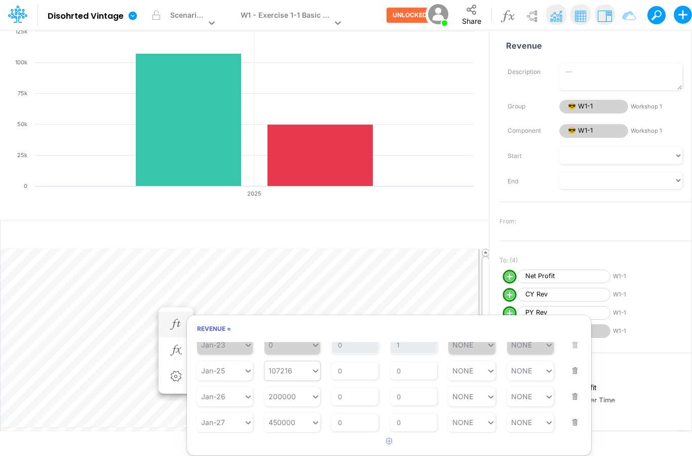
type input "107216"
paste input "99361.85"
click at [299, 379] on div "Set value 99361.85" at bounding box center [303, 378] width 77 height 17
type input "99361.85"
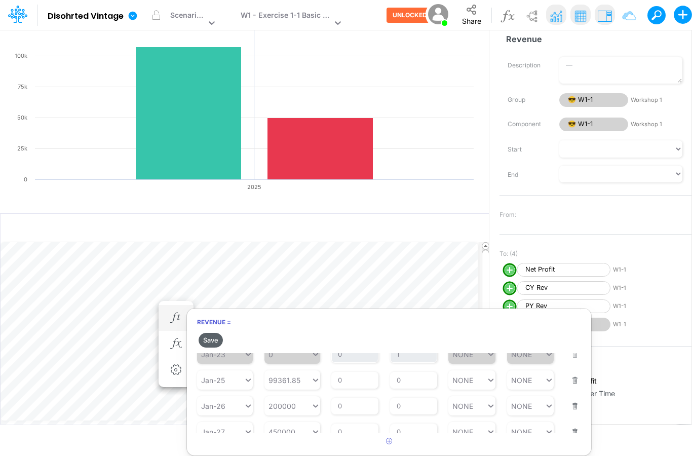
click at [208, 336] on button "Save" at bounding box center [211, 340] width 24 height 15
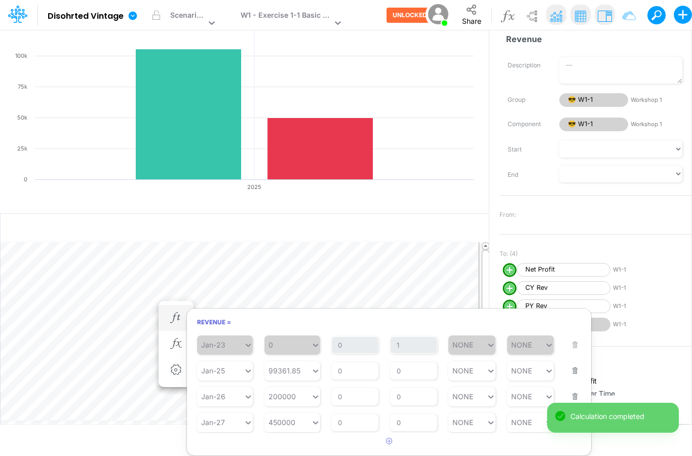
scroll to position [16, 0]
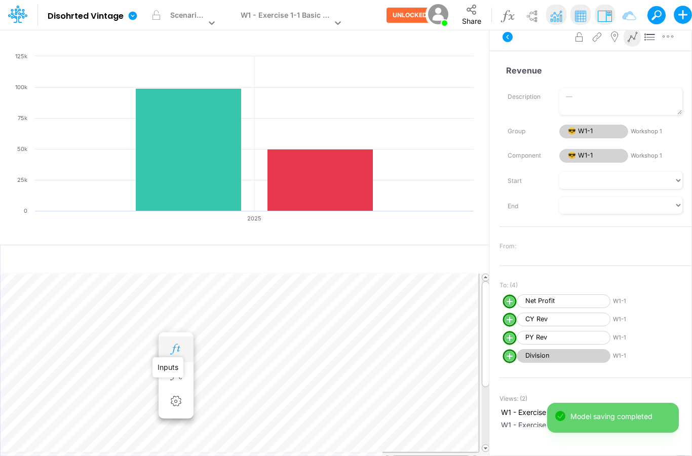
click at [174, 344] on icon "button" at bounding box center [175, 349] width 15 height 11
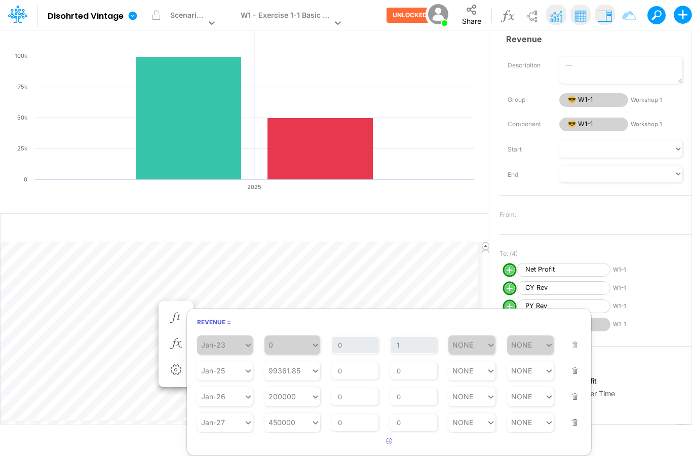
click at [413, 196] on rect at bounding box center [244, 119] width 469 height 198
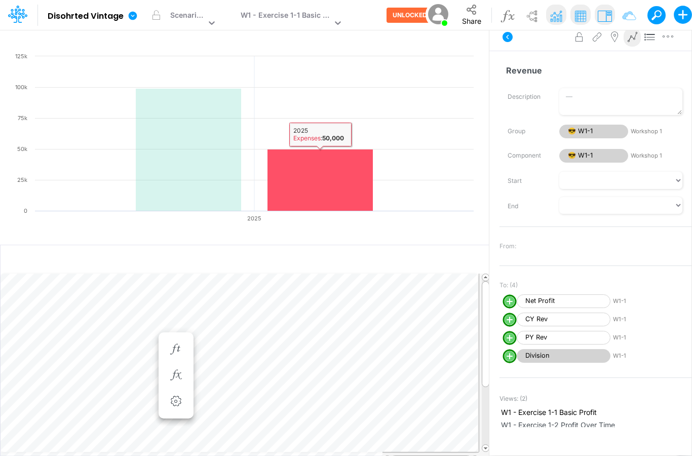
click at [312, 155] on rect at bounding box center [320, 181] width 105 height 62
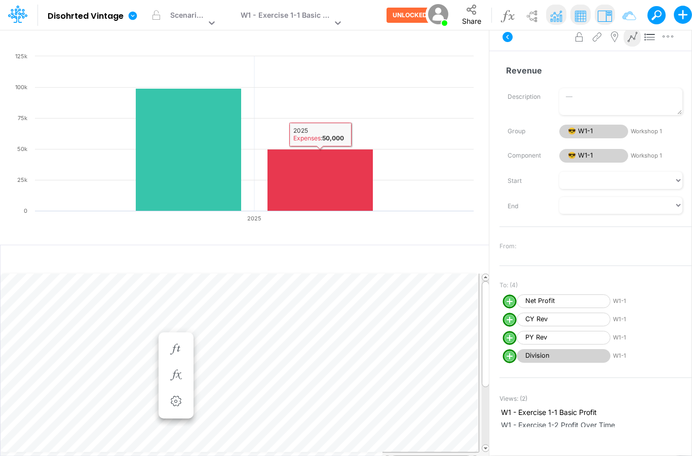
drag, startPoint x: 326, startPoint y: 97, endPoint x: 330, endPoint y: 107, distance: 11.1
click at [326, 99] on rect at bounding box center [244, 150] width 469 height 198
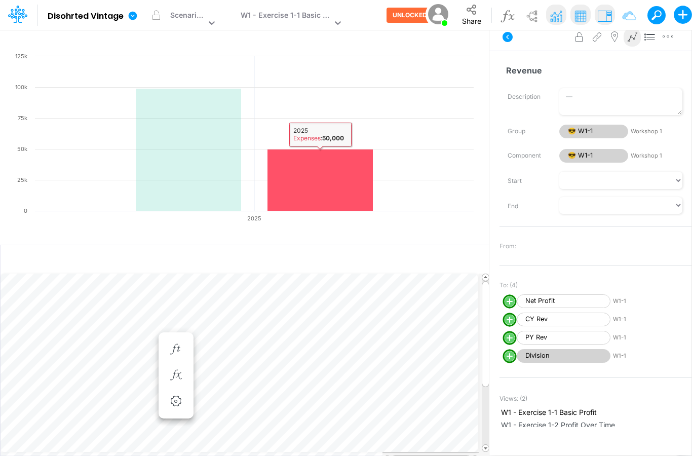
click at [288, 152] on rect at bounding box center [320, 181] width 105 height 62
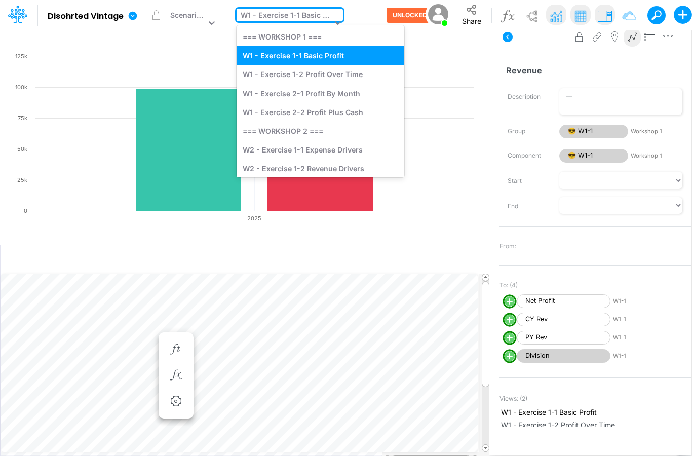
click at [303, 15] on div "W1 - Exercise 1-1 Basic Profit" at bounding box center [286, 16] width 91 height 13
click at [306, 80] on div "W1 - Exercise 1-2 Profit Over Time" at bounding box center [321, 74] width 168 height 19
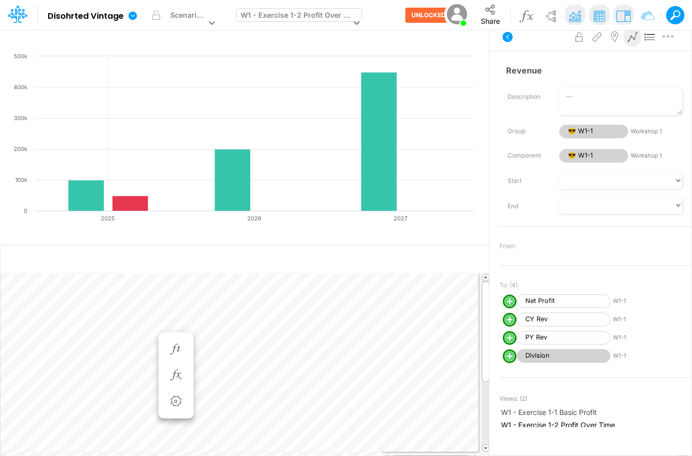
click at [337, 13] on div "W1 - Exercise 1-2 Profit Over Time" at bounding box center [296, 16] width 110 height 13
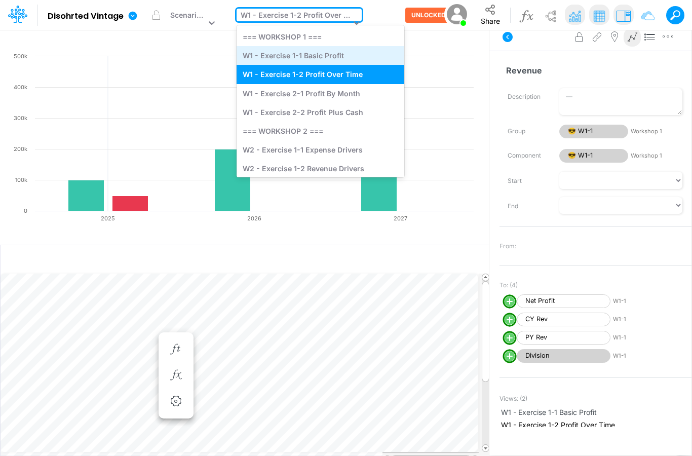
click at [313, 59] on div "W1 - Exercise 1-1 Basic Profit" at bounding box center [321, 55] width 168 height 19
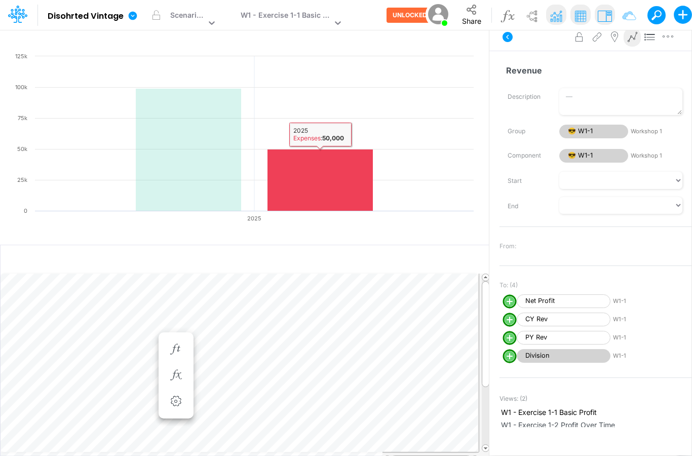
click at [311, 157] on rect at bounding box center [320, 181] width 105 height 62
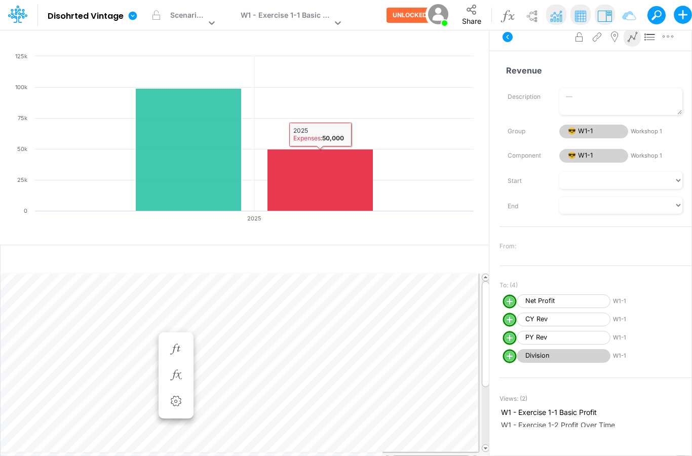
click at [329, 93] on rect at bounding box center [244, 150] width 469 height 198
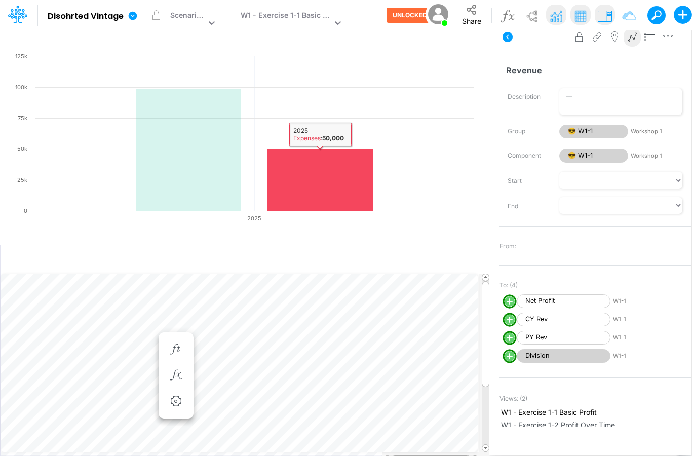
click at [315, 150] on rect at bounding box center [320, 181] width 105 height 62
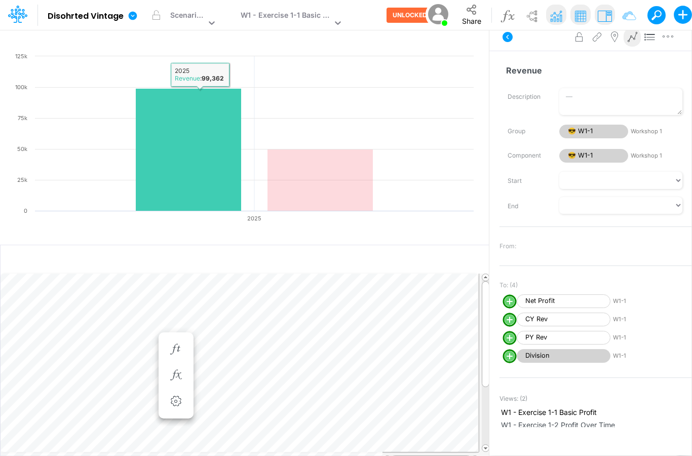
click at [202, 119] on rect at bounding box center [188, 150] width 105 height 123
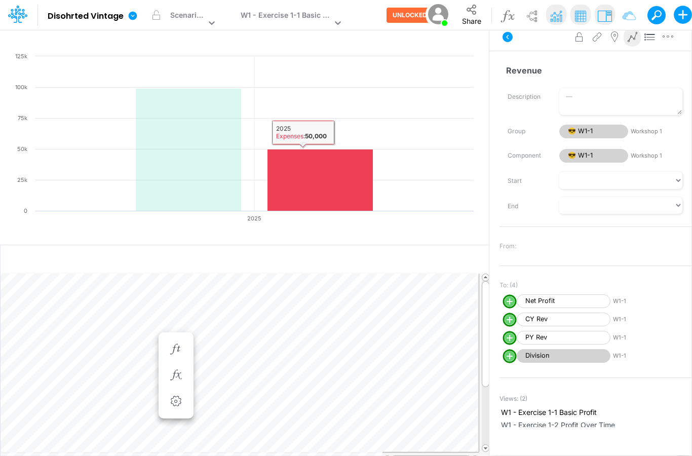
click at [298, 150] on rect at bounding box center [320, 181] width 105 height 62
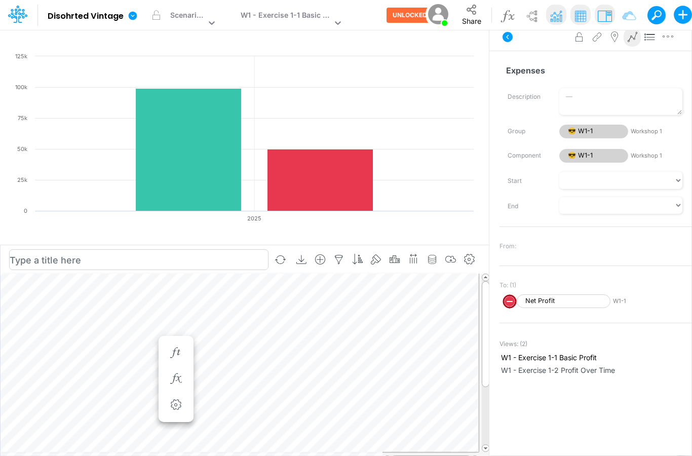
type textarea "9"
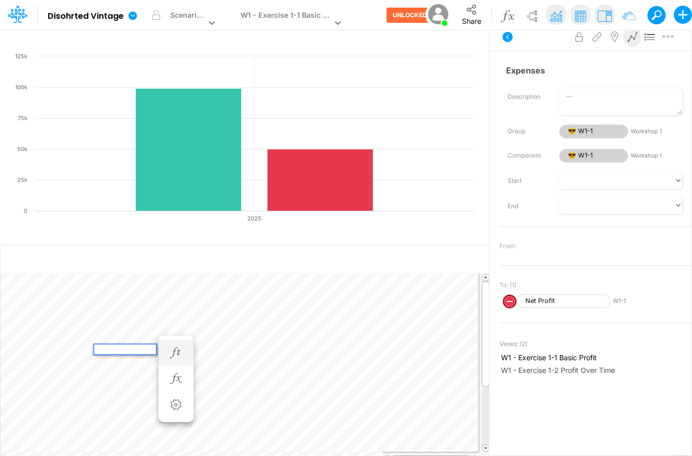
paste textarea "101039.2"
type textarea "101039.2"
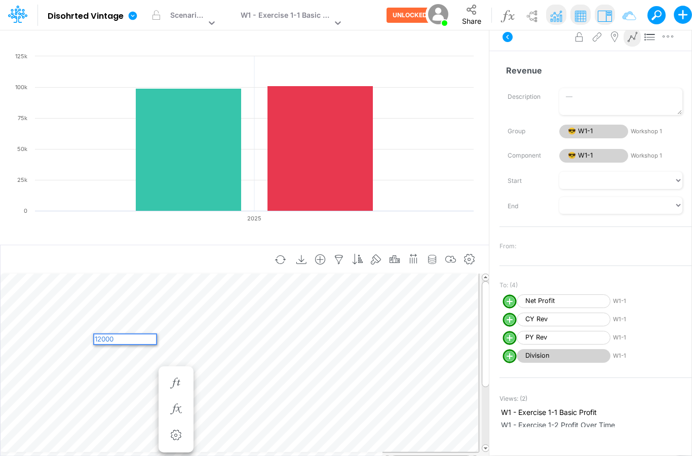
type textarea "120000"
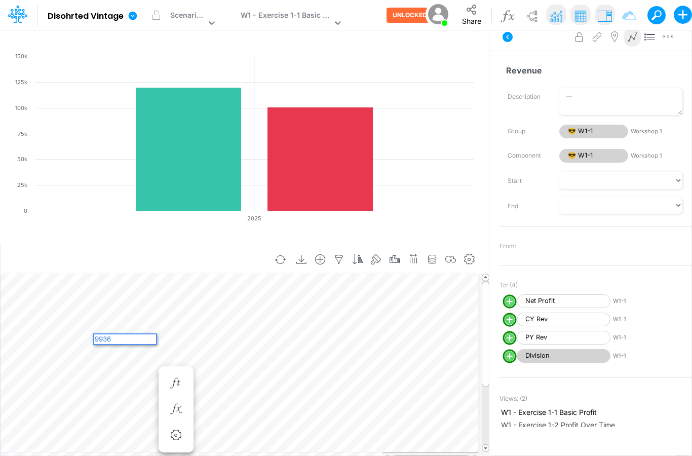
type textarea "99361"
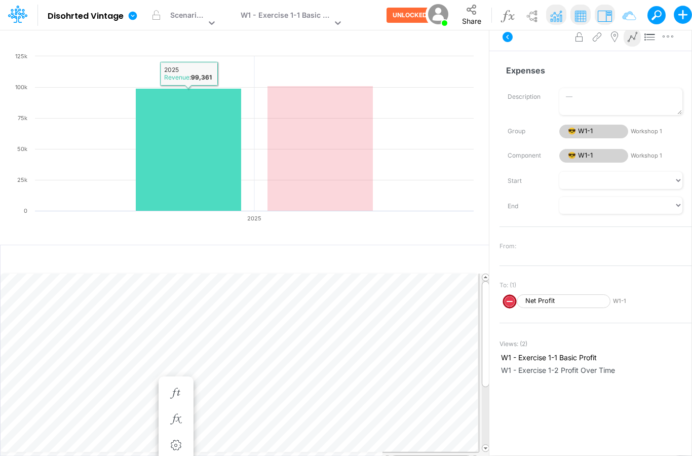
click at [182, 185] on rect at bounding box center [188, 150] width 105 height 123
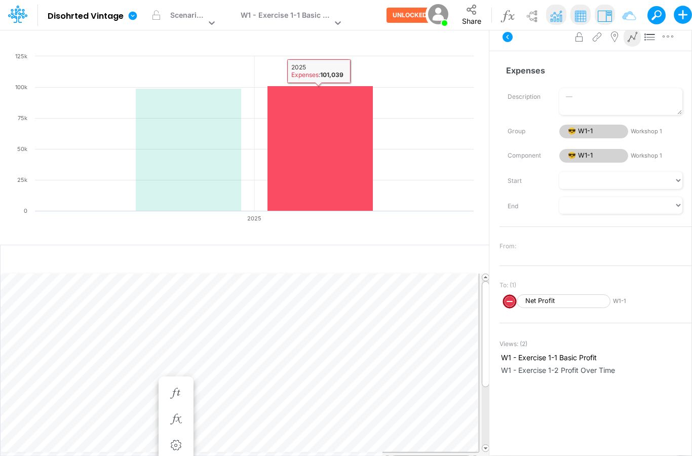
click at [280, 173] on rect at bounding box center [320, 148] width 105 height 125
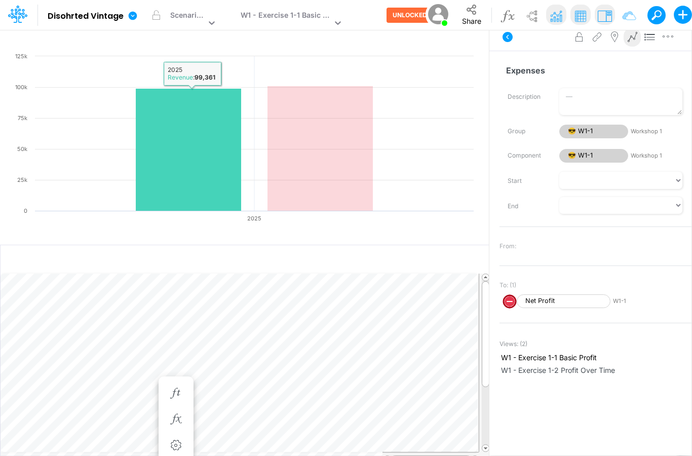
click at [219, 187] on rect at bounding box center [188, 150] width 105 height 123
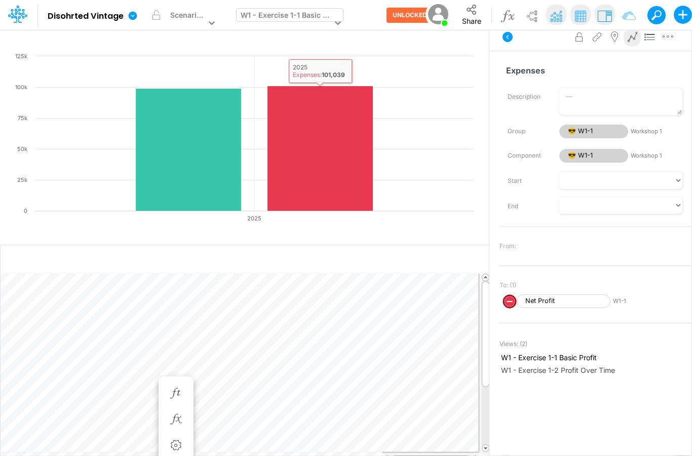
click at [320, 22] on div "W1 - Exercise 1-1 Basic Profit" at bounding box center [286, 16] width 91 height 13
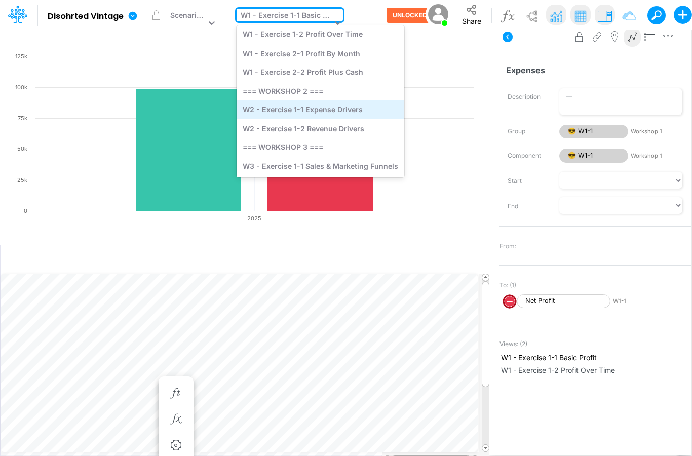
scroll to position [40, 0]
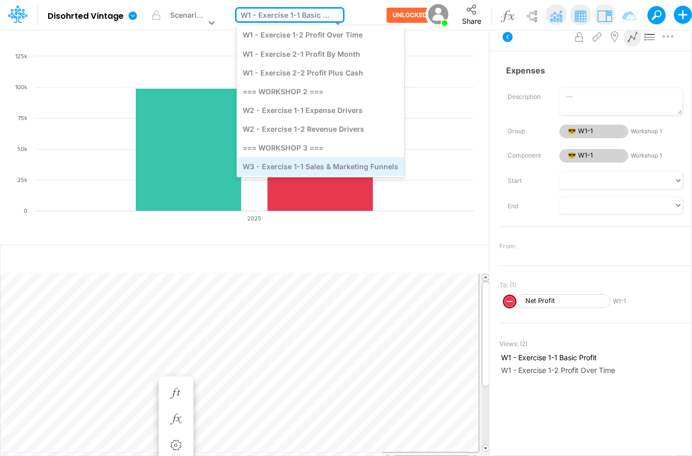
click at [317, 175] on div "W3 - Exercise 1-1 Sales & Marketing Funnels" at bounding box center [321, 166] width 168 height 19
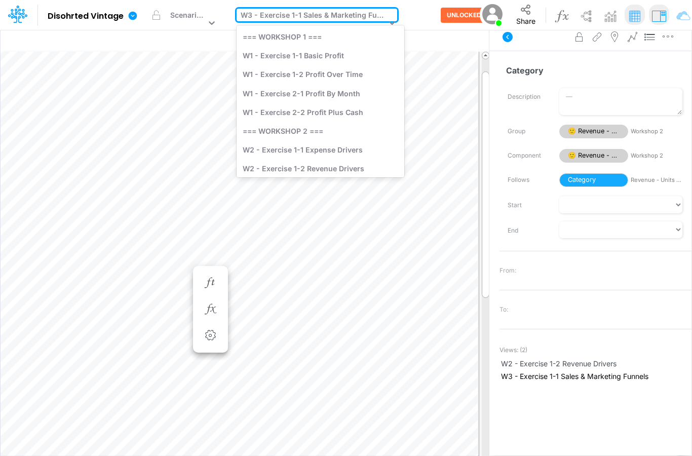
click at [356, 17] on div "W3 - Exercise 1-1 Sales & Marketing Funnels" at bounding box center [313, 16] width 145 height 13
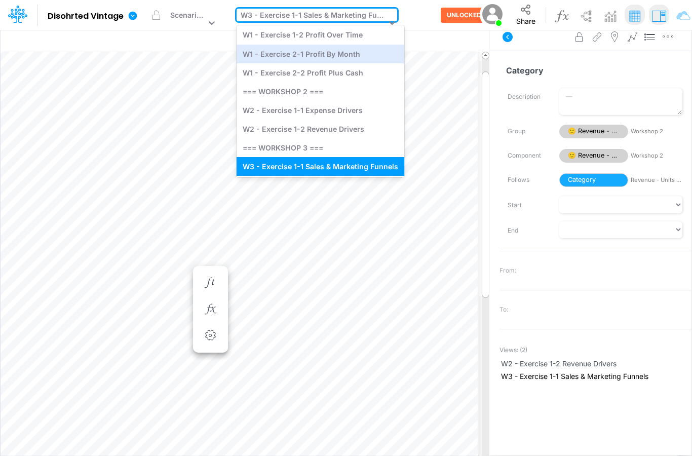
drag, startPoint x: 346, startPoint y: 50, endPoint x: 358, endPoint y: 35, distance: 18.7
click at [347, 48] on div "W1 - Exercise 2-1 Profit By Month" at bounding box center [321, 54] width 168 height 19
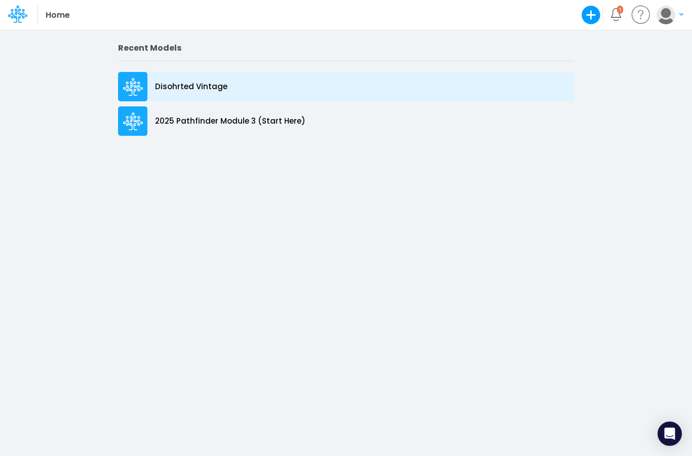
click at [211, 91] on div "Disohrted Vintage" at bounding box center [346, 86] width 456 height 29
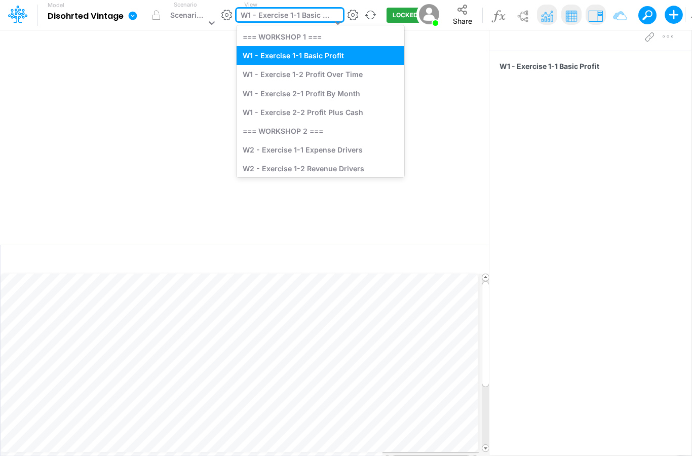
click at [312, 22] on div "W1 - Exercise 1-1 Basic Profit" at bounding box center [286, 16] width 91 height 13
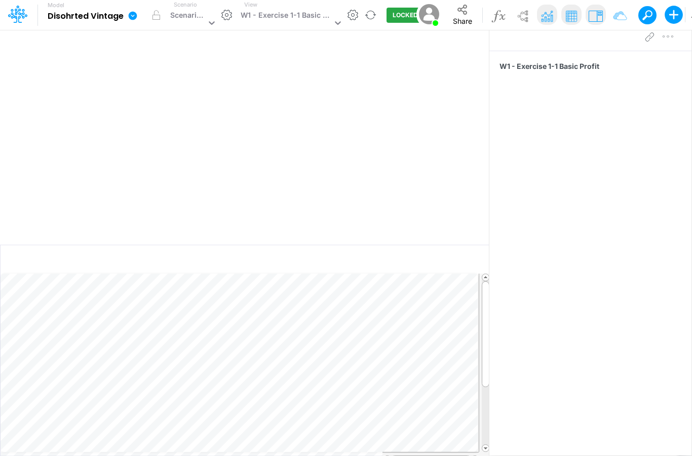
click at [291, 7] on div "View W1 - Exercise 1-1 Basic Profit" at bounding box center [290, 15] width 106 height 29
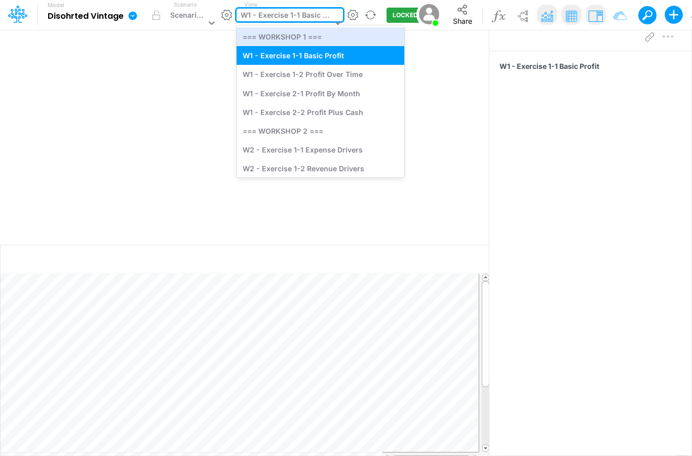
click at [293, 21] on div "option === WORKSHOP 1 === focused, 0 of 10. 10 results available. Use Up and Do…" at bounding box center [290, 15] width 106 height 13
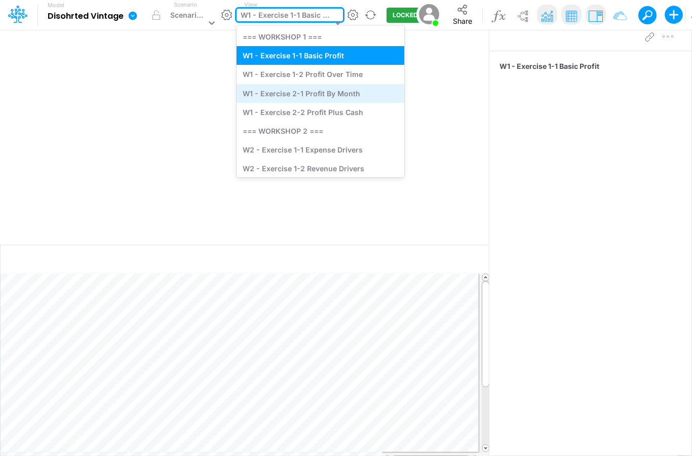
click at [306, 93] on div "W1 - Exercise 2-1 Profit By Month" at bounding box center [321, 93] width 168 height 19
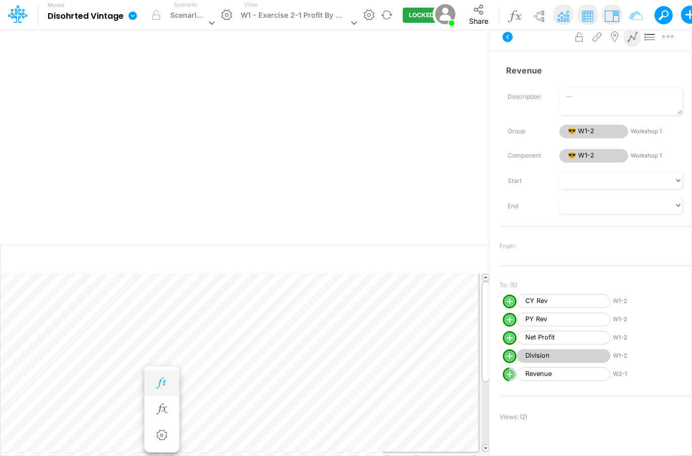
click at [164, 379] on icon "button" at bounding box center [161, 383] width 15 height 11
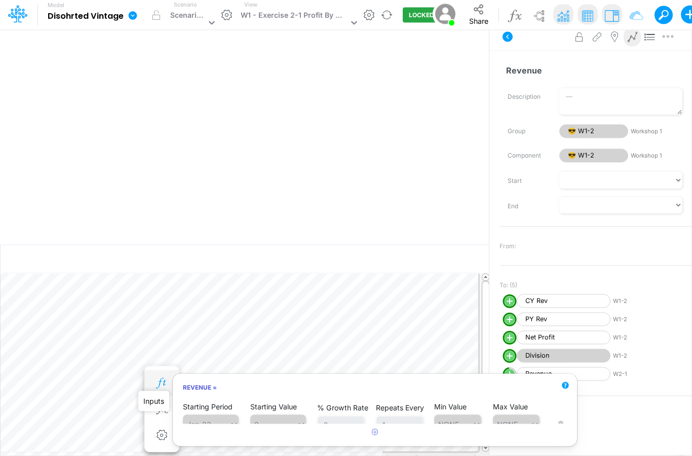
scroll to position [38, 0]
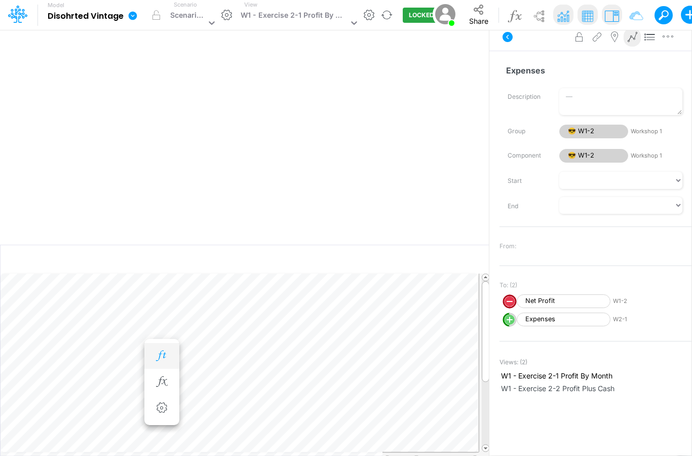
click at [167, 351] on icon "button" at bounding box center [161, 356] width 15 height 11
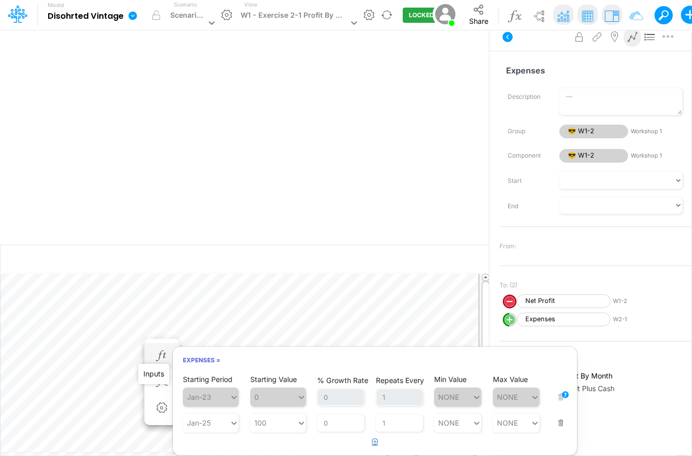
click at [379, 434] on button "button" at bounding box center [375, 442] width 20 height 17
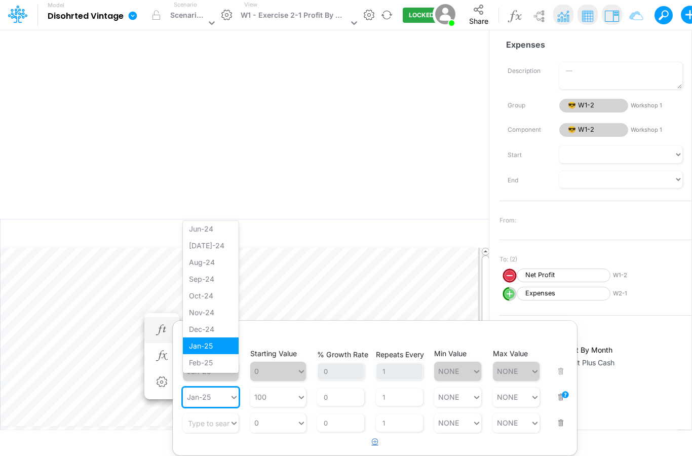
scroll to position [37, 0]
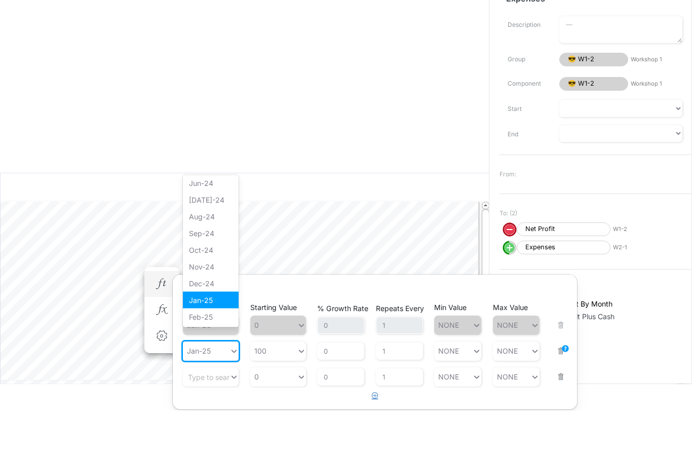
type input "100"
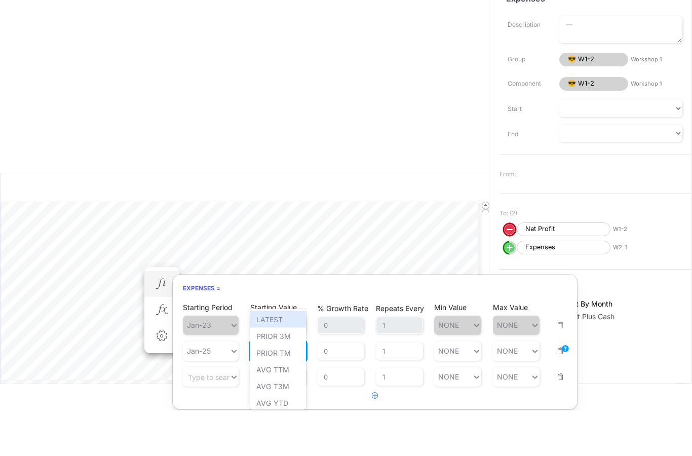
paste input "text"
click at [318, 320] on div "Expenses = Starting Period Jan-23 Starting Value 0 % Growth Rate 0 Repeats Ever…" at bounding box center [374, 388] width 405 height 136
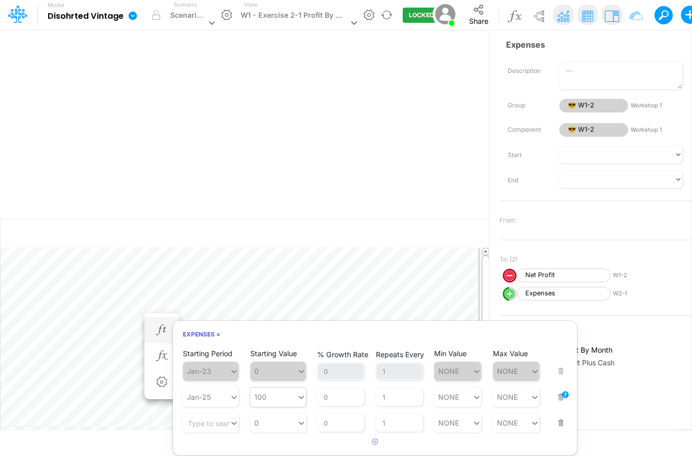
click at [282, 386] on article "Starting Period Jan-23 Starting Value 0 % Growth Rate 0 Repeats Every 1 Min Val…" at bounding box center [375, 391] width 404 height 86
type input "100"
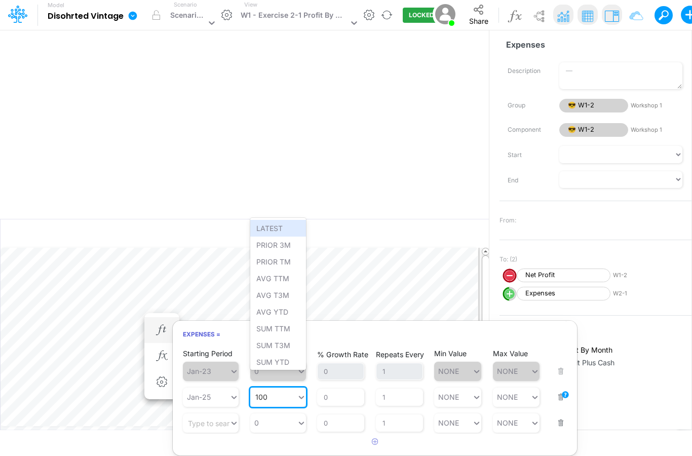
click at [282, 390] on div "100 100" at bounding box center [273, 397] width 47 height 15
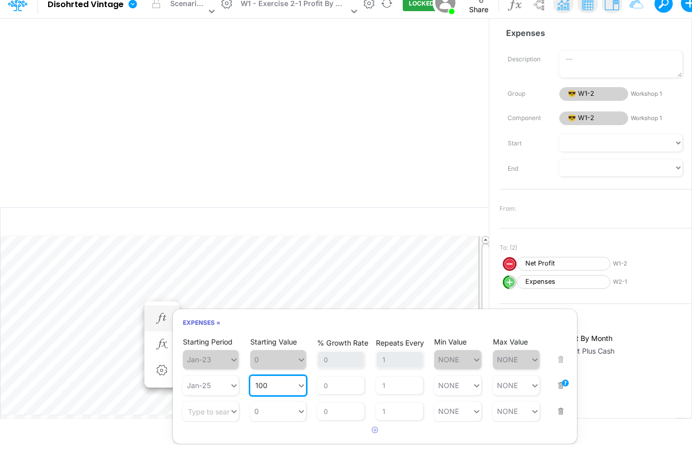
paste input "3910.81"
click at [291, 388] on div "Set value 3910.81" at bounding box center [285, 396] width 71 height 17
type input "3910.81"
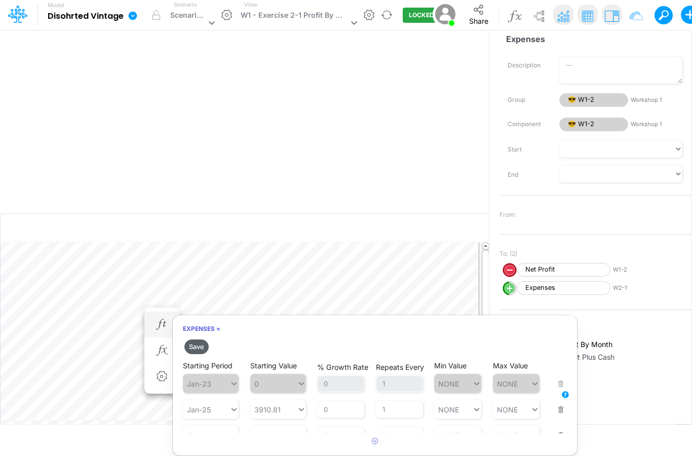
click at [197, 340] on button "Save" at bounding box center [196, 347] width 24 height 15
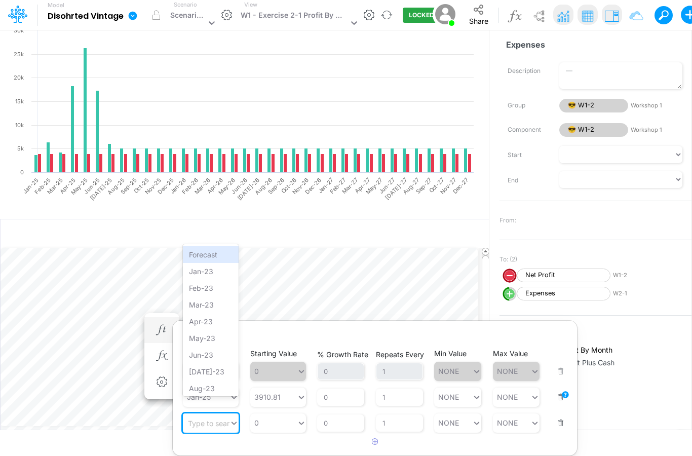
click at [217, 419] on div "Type to search..." at bounding box center [216, 423] width 56 height 9
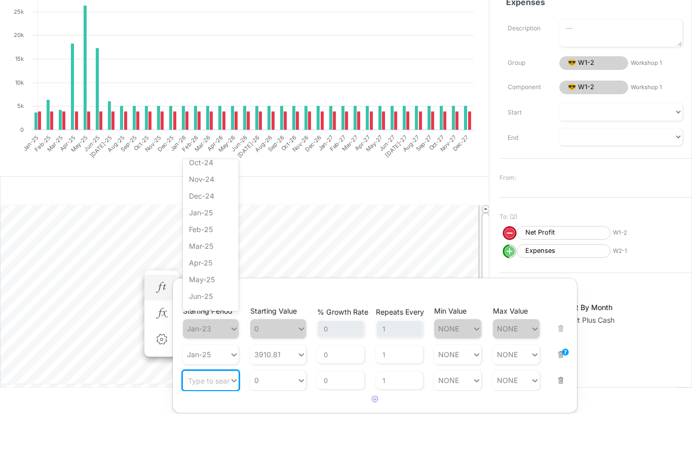
scroll to position [410, 0]
click at [217, 229] on div "Feb-25" at bounding box center [211, 237] width 56 height 17
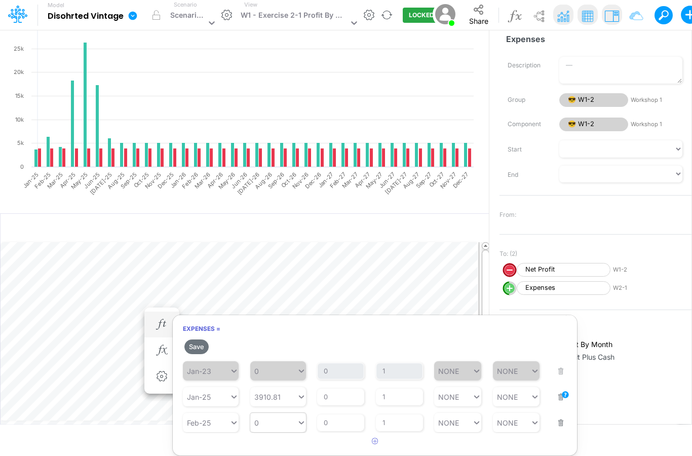
scroll to position [14, 0]
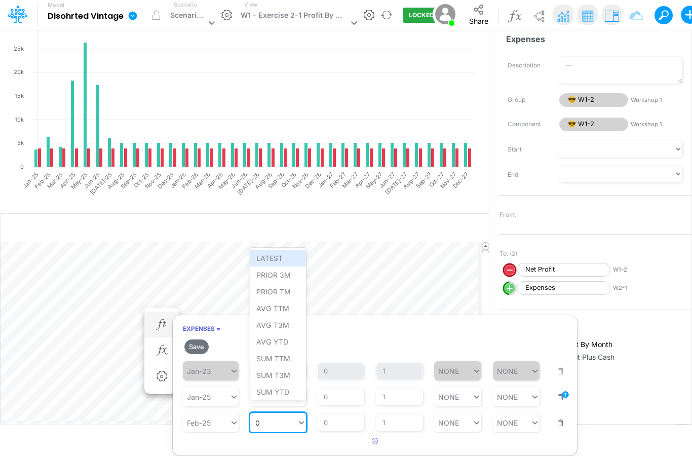
click at [265, 416] on div "0 0" at bounding box center [273, 423] width 47 height 15
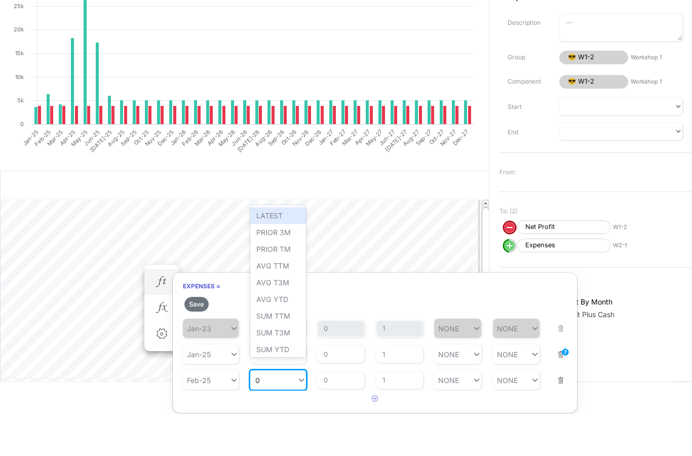
paste input "13397.37"
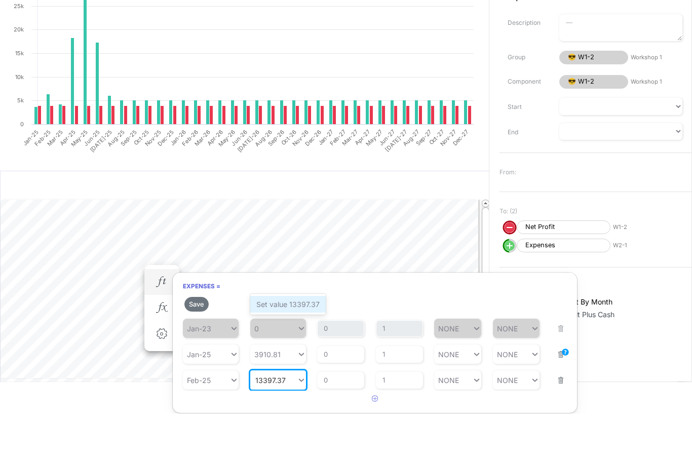
click at [293, 339] on div "Set value 13397.37" at bounding box center [288, 347] width 76 height 17
type input "13397.37"
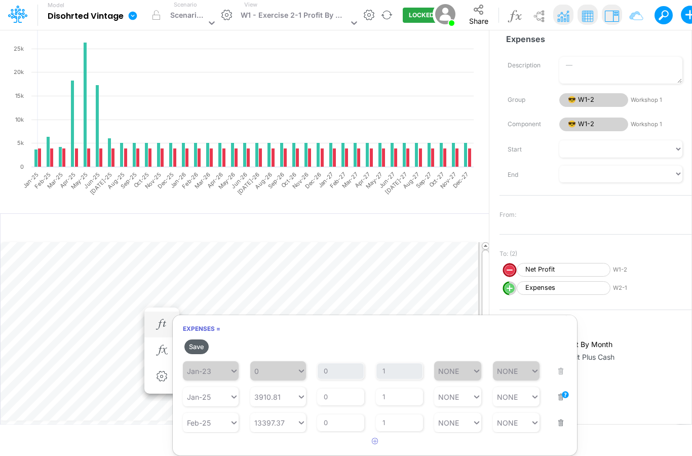
click at [200, 340] on button "Save" at bounding box center [196, 347] width 24 height 15
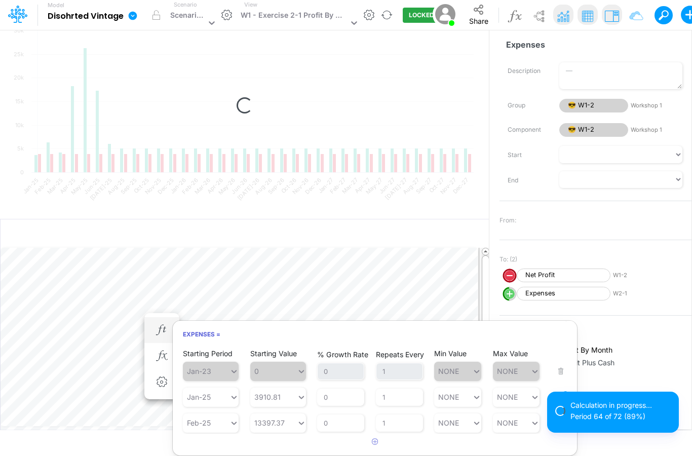
scroll to position [0, 0]
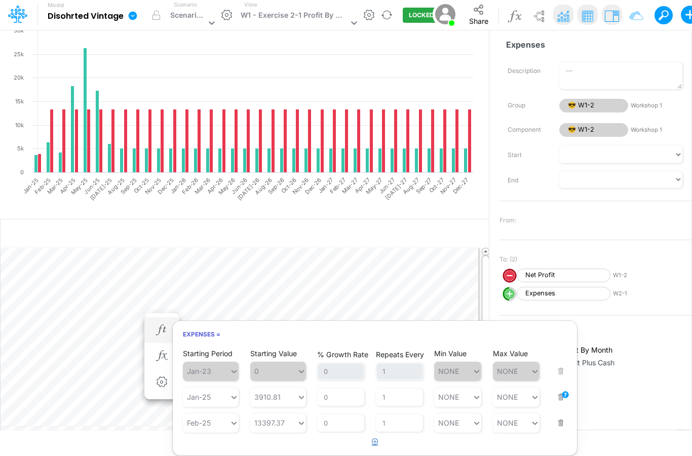
click at [377, 438] on icon "button" at bounding box center [375, 441] width 7 height 7
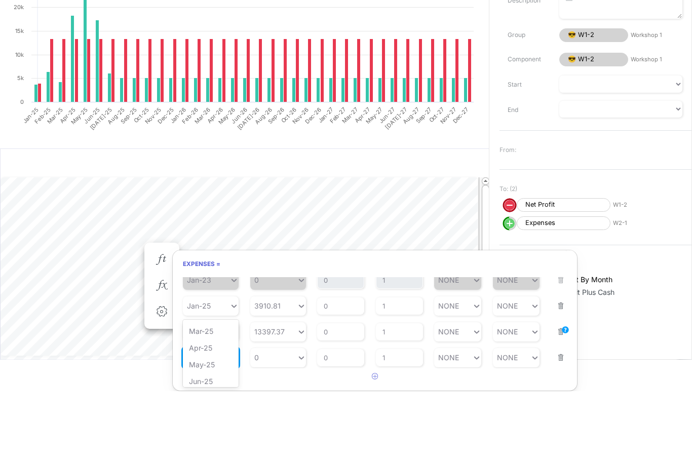
scroll to position [451, 0]
click at [215, 404] on div "Apr-25" at bounding box center [211, 412] width 56 height 17
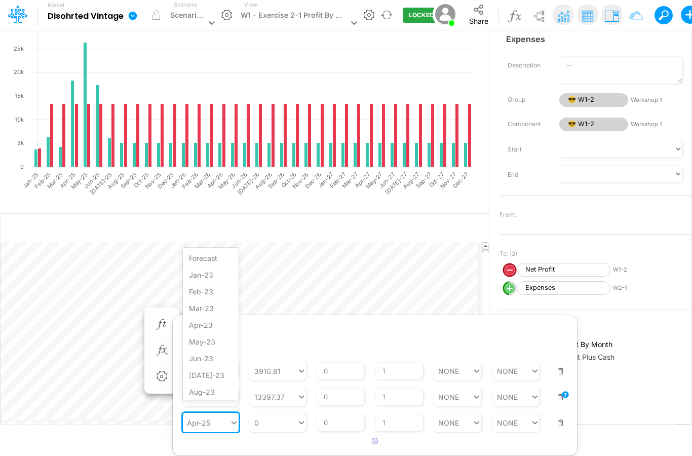
scroll to position [355, 0]
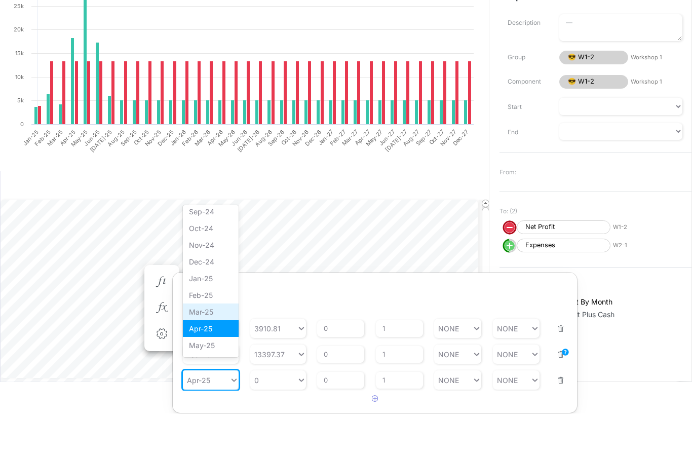
click at [217, 375] on div "Starting Period Feb-25" at bounding box center [211, 391] width 56 height 32
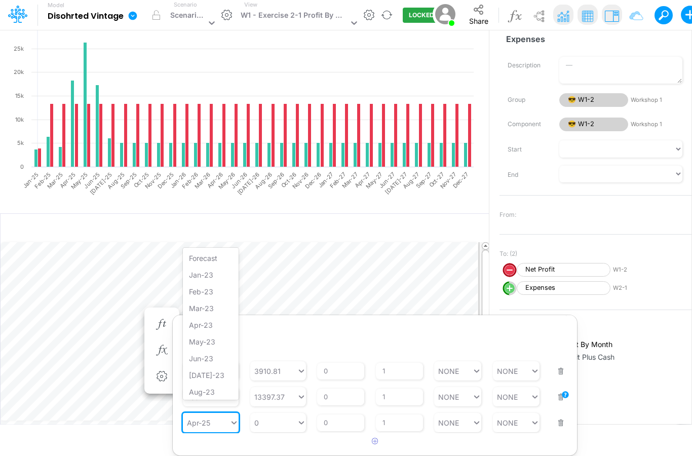
click at [222, 416] on div "Apr-25" at bounding box center [206, 423] width 47 height 15
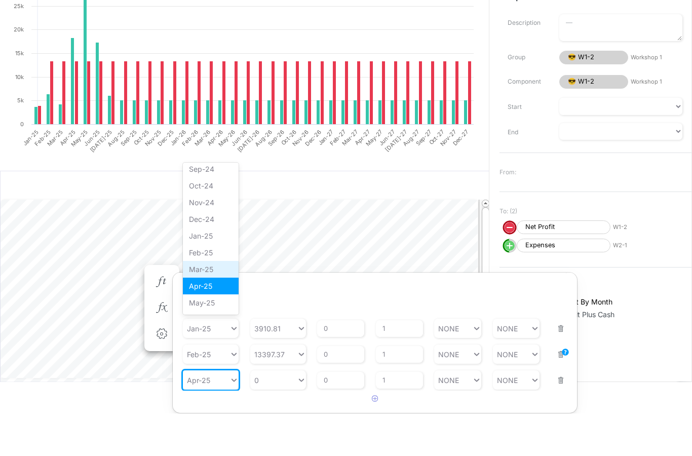
click at [206, 304] on div "Mar-25" at bounding box center [211, 312] width 56 height 17
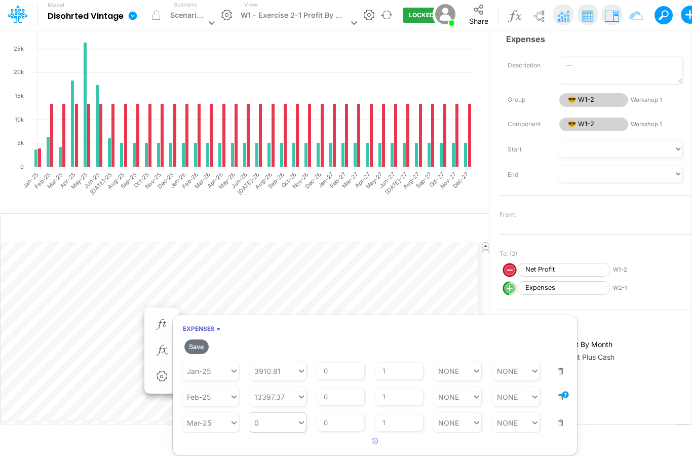
type input "0"
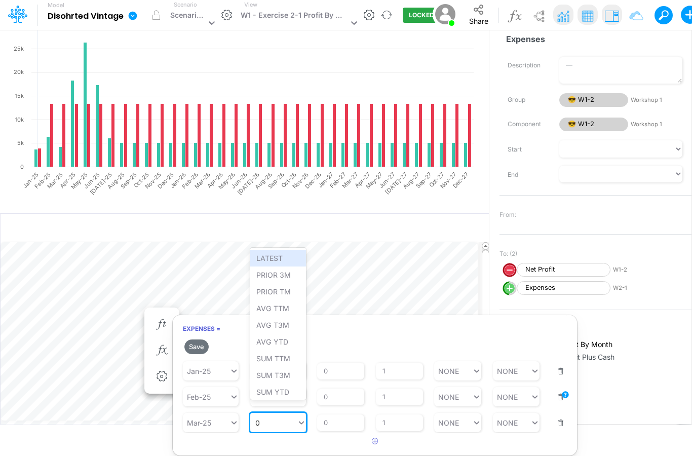
click at [266, 419] on div "0 0" at bounding box center [273, 423] width 47 height 15
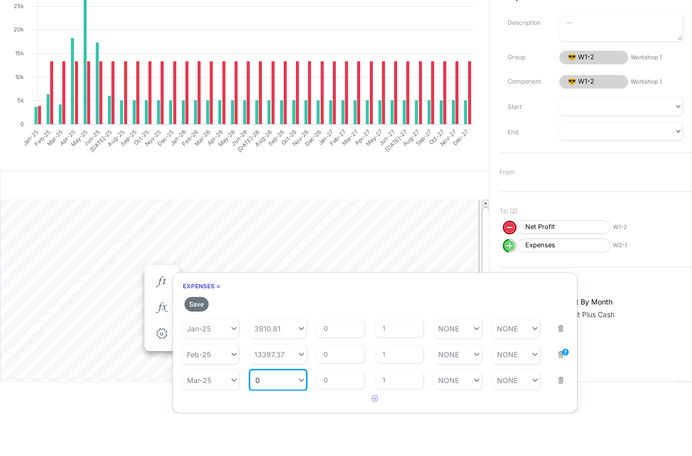
paste input "12652.07"
click at [273, 387] on div "Set value 12652.07" at bounding box center [288, 395] width 77 height 17
type input "12652.07"
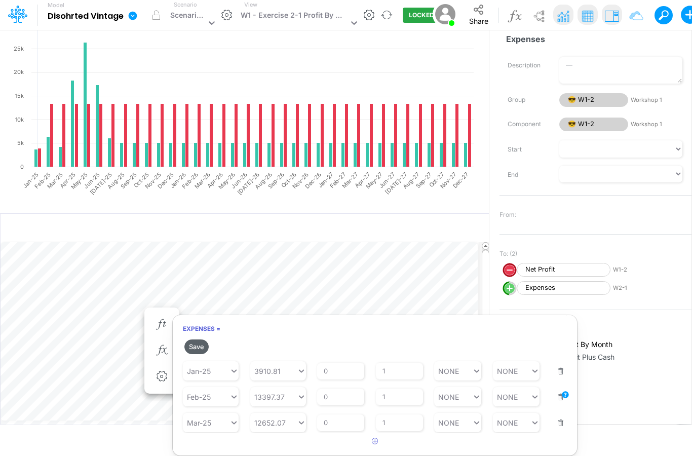
click at [195, 340] on button "Save" at bounding box center [196, 347] width 24 height 15
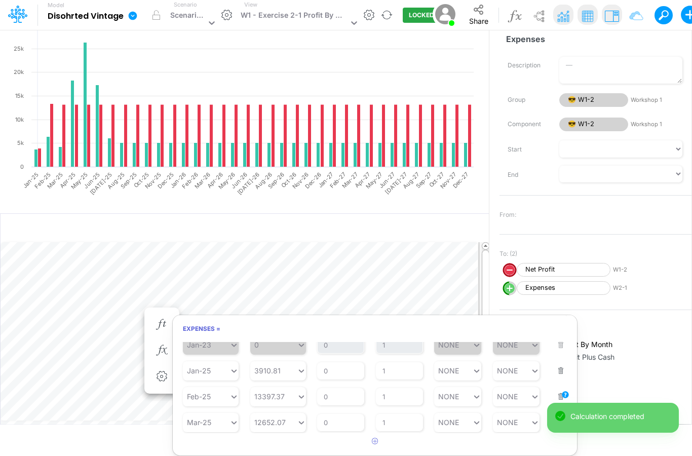
scroll to position [23, 0]
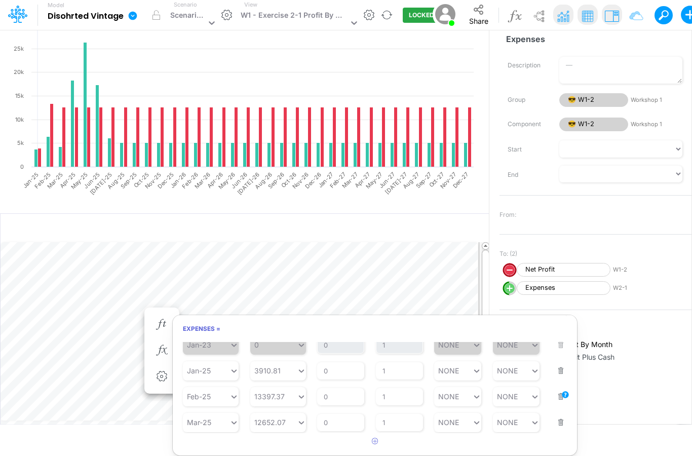
click at [381, 198] on rect at bounding box center [244, 119] width 469 height 198
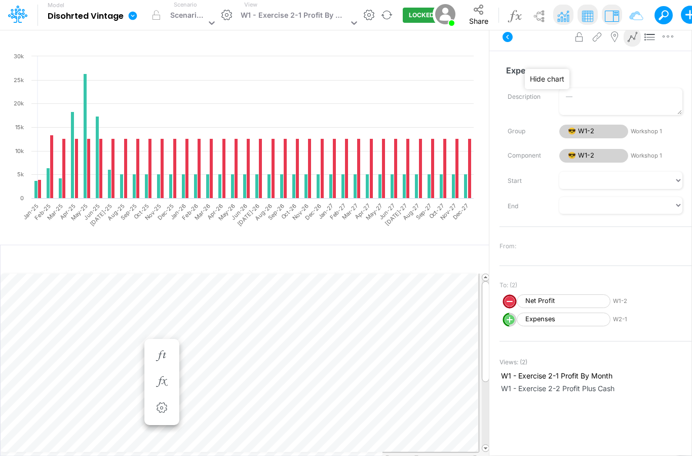
click at [561, 23] on img at bounding box center [563, 16] width 18 height 18
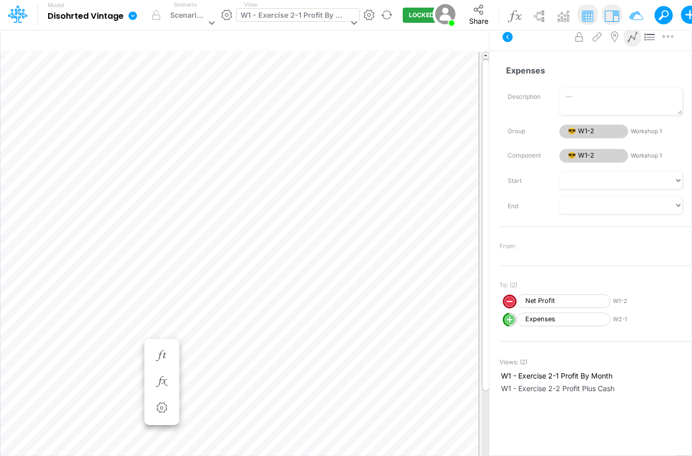
scroll to position [0, 0]
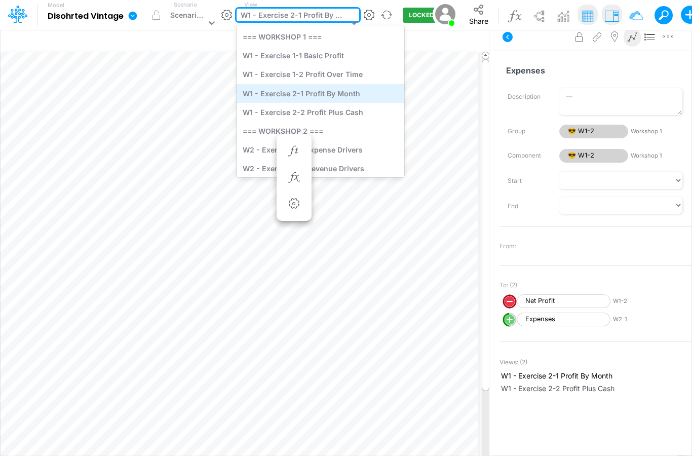
click at [371, 91] on div "W1 - Exercise 2-1 Profit By Month" at bounding box center [321, 93] width 168 height 19
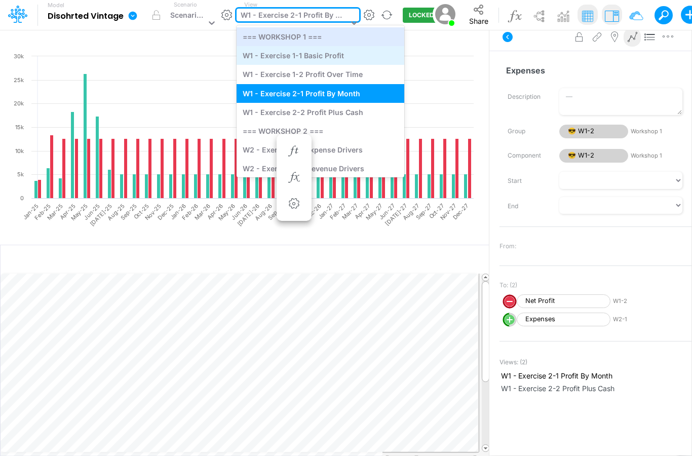
click at [296, 60] on div "W1 - Exercise 1-1 Basic Profit" at bounding box center [321, 55] width 168 height 19
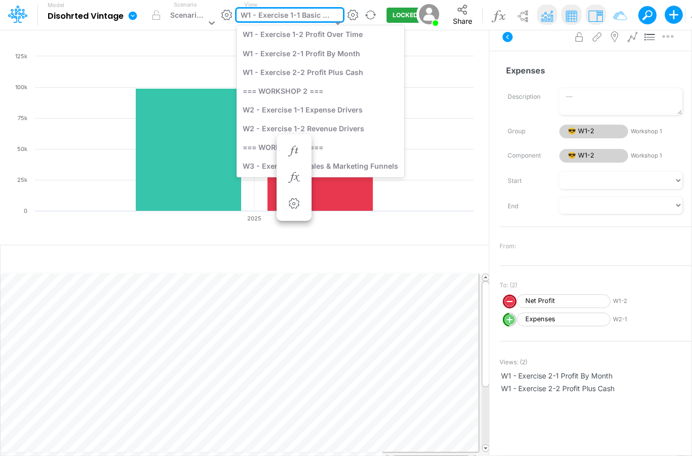
scroll to position [40, 0]
click at [359, 108] on div "W2 - Exercise 1-1 Expense Drivers" at bounding box center [321, 110] width 168 height 19
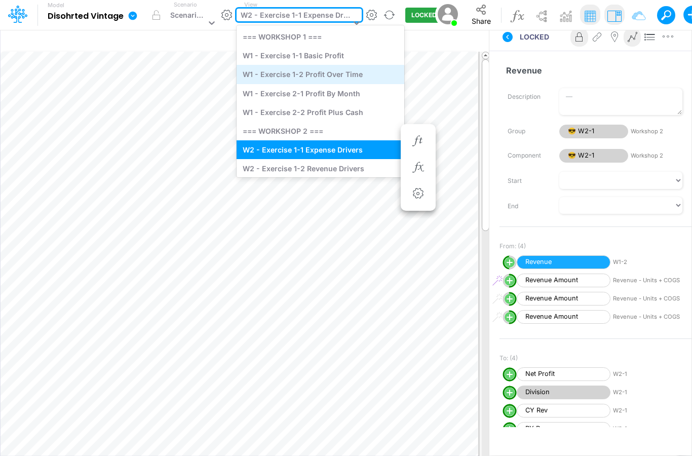
click at [366, 75] on div "W1 - Exercise 1-2 Profit Over Time" at bounding box center [321, 74] width 168 height 19
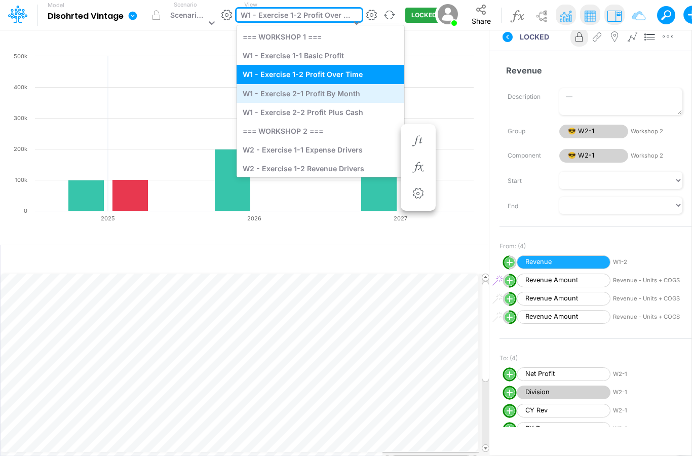
click at [344, 96] on div "W1 - Exercise 2-1 Profit By Month" at bounding box center [321, 93] width 168 height 19
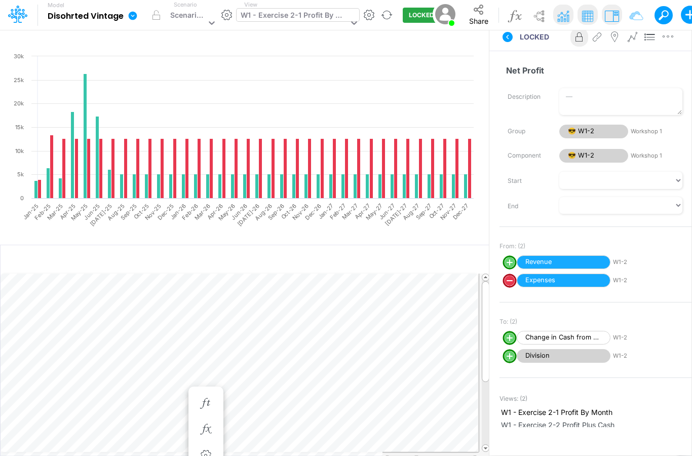
click at [322, 17] on div "W1 - Exercise 2-1 Profit By Month" at bounding box center [294, 16] width 107 height 13
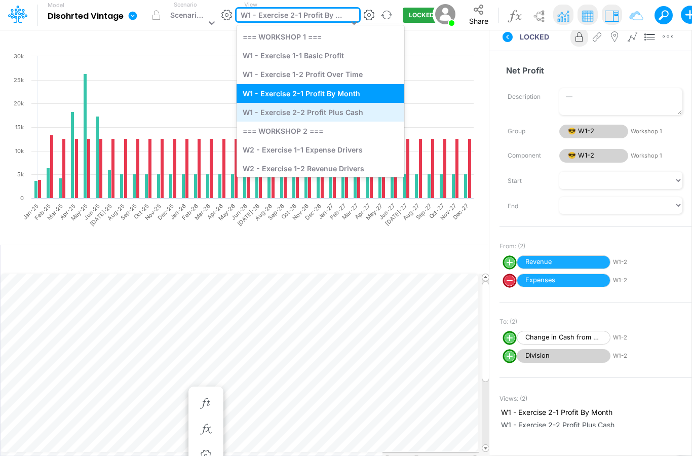
click at [316, 110] on div "W1 - Exercise 2-2 Profit Plus Cash" at bounding box center [321, 112] width 168 height 19
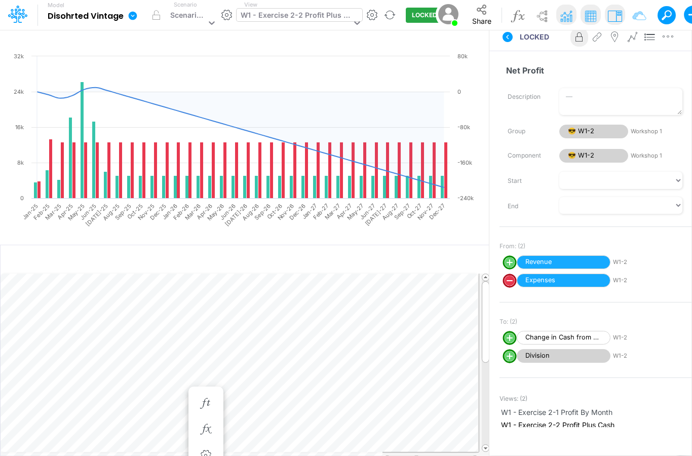
click at [338, 15] on div "W1 - Exercise 2-2 Profit Plus Cash" at bounding box center [296, 16] width 110 height 13
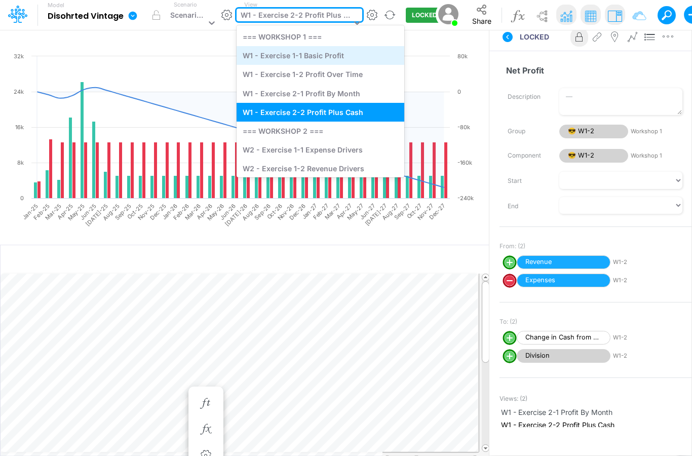
click at [324, 57] on div "W1 - Exercise 1-1 Basic Profit" at bounding box center [321, 55] width 168 height 19
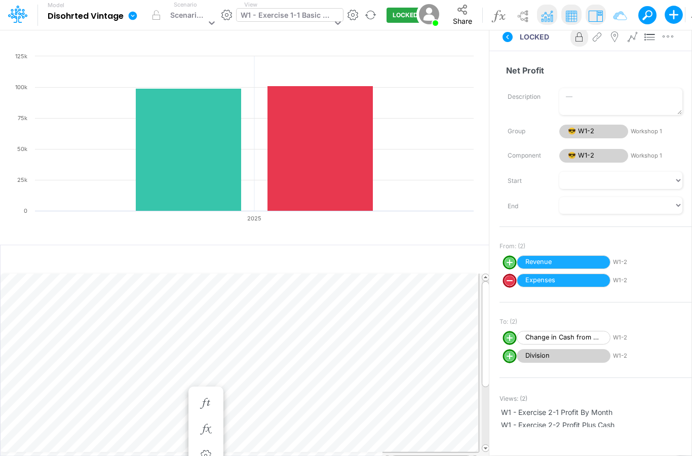
drag, startPoint x: 330, startPoint y: 16, endPoint x: 323, endPoint y: 10, distance: 9.4
click at [328, 14] on div "W1 - Exercise 1-1 Basic Profit" at bounding box center [290, 15] width 106 height 13
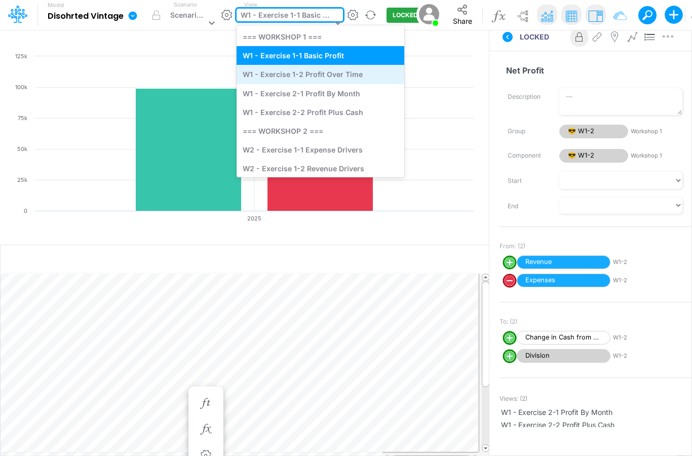
click at [311, 72] on div "W1 - Exercise 1-2 Profit Over Time" at bounding box center [321, 74] width 168 height 19
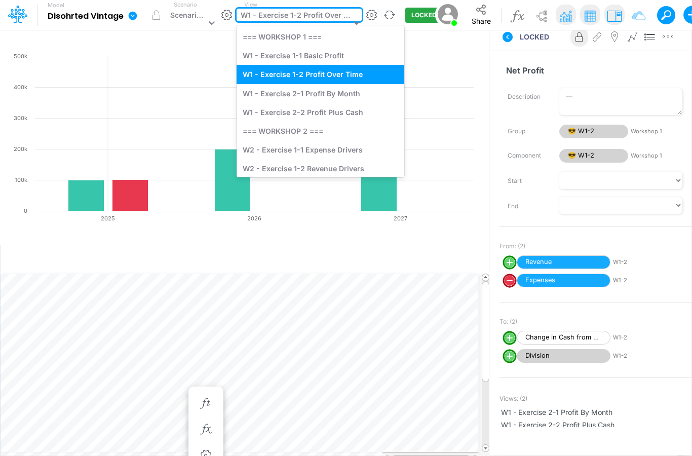
click at [316, 20] on div "W1 - Exercise 1-2 Profit Over Time" at bounding box center [296, 16] width 110 height 13
click at [318, 99] on div "W1 - Exercise 2-1 Profit By Month" at bounding box center [321, 93] width 168 height 19
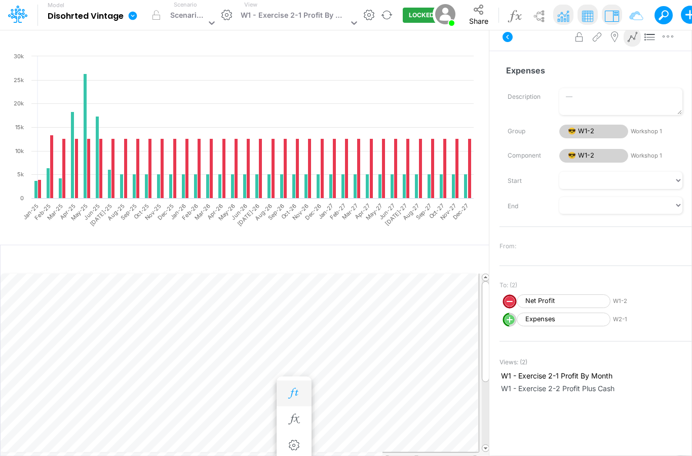
click at [295, 391] on icon "button" at bounding box center [293, 393] width 15 height 11
click at [270, 321] on span "button" at bounding box center [267, 313] width 30 height 16
click at [297, 391] on icon "button" at bounding box center [293, 393] width 15 height 11
click at [371, 246] on rect at bounding box center [244, 150] width 469 height 198
click at [565, 20] on img at bounding box center [563, 16] width 18 height 18
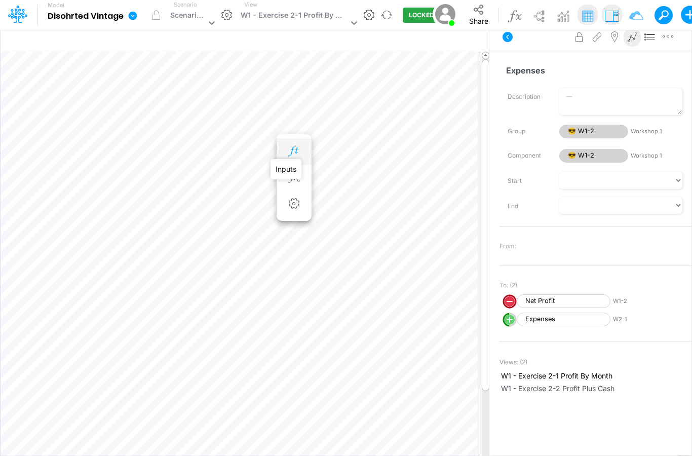
click at [299, 152] on icon "button" at bounding box center [293, 151] width 15 height 11
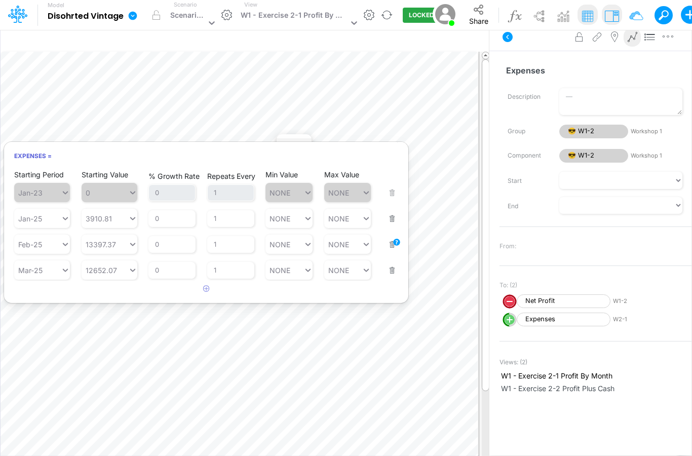
scroll to position [41, 0]
click at [211, 281] on button "button" at bounding box center [207, 289] width 20 height 17
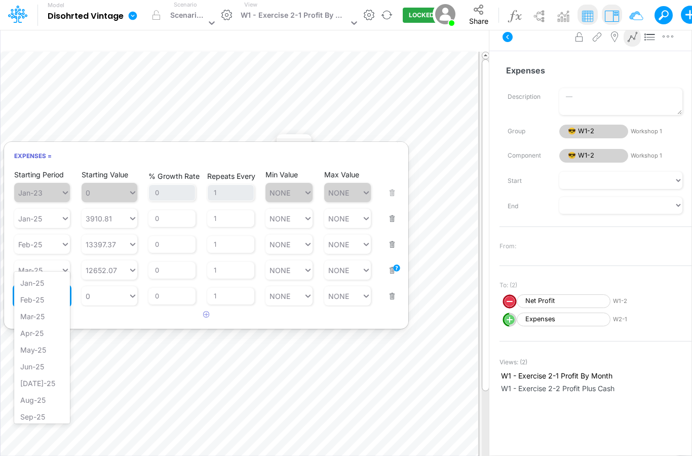
scroll to position [418, 0]
click at [45, 341] on div "Apr-25" at bounding box center [42, 332] width 56 height 17
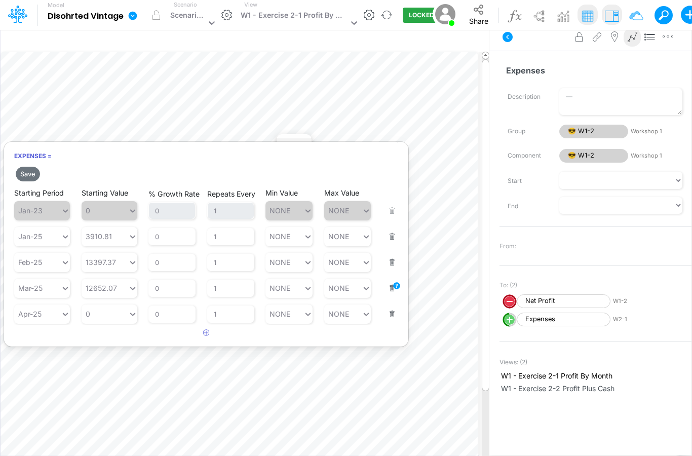
type input "0"
paste input "11694.91"
click at [138, 301] on div "Set value 11694.91" at bounding box center [119, 300] width 75 height 17
type input "11694.91"
click at [211, 325] on button "button" at bounding box center [207, 333] width 20 height 17
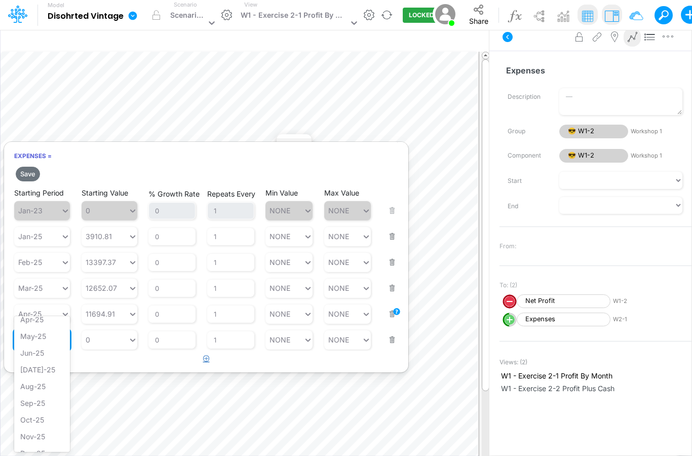
scroll to position [476, 0]
click at [45, 344] on div "May-25" at bounding box center [42, 335] width 56 height 17
type input "0"
paste input "15977"
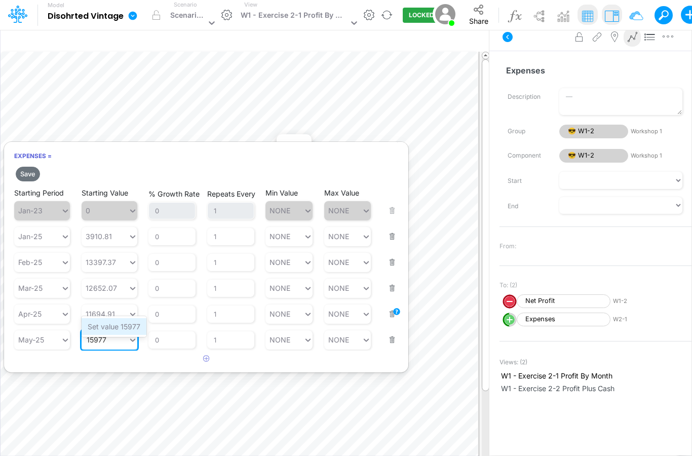
click at [119, 330] on div "Set value 15977" at bounding box center [114, 326] width 65 height 17
type input "15977"
click at [211, 351] on button "button" at bounding box center [207, 359] width 20 height 17
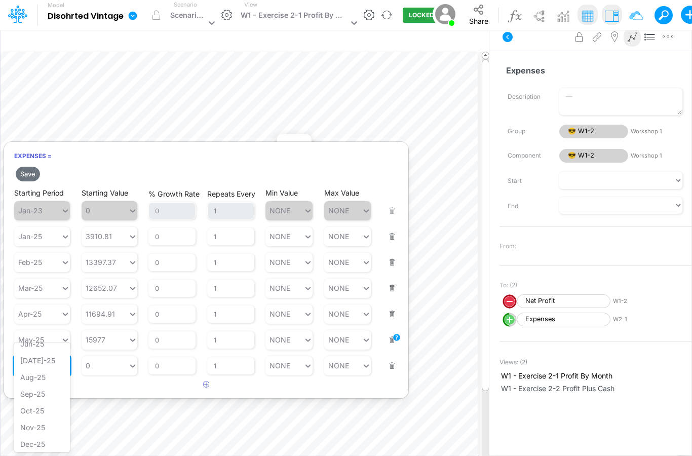
scroll to position [512, 0]
click at [48, 351] on div "Jun-25" at bounding box center [42, 342] width 56 height 17
click at [212, 377] on button "button" at bounding box center [207, 385] width 20 height 17
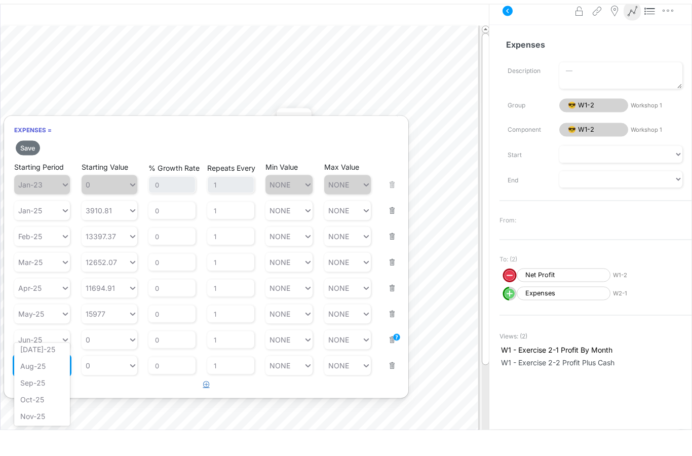
scroll to position [523, 0]
click at [43, 369] on div "[DATE]-25" at bounding box center [42, 377] width 56 height 17
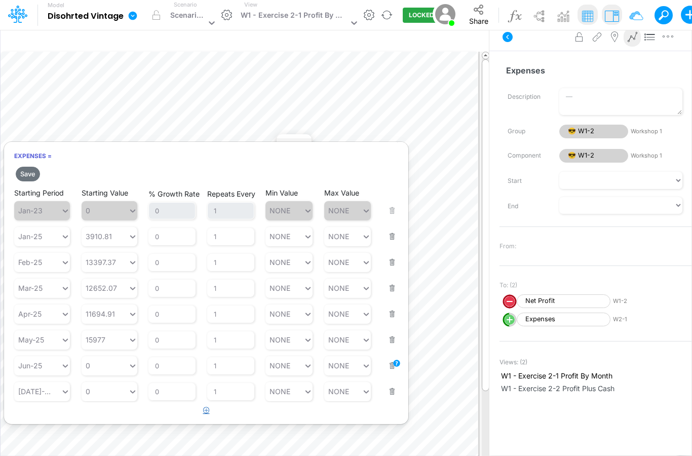
click at [210, 402] on button "button" at bounding box center [207, 410] width 20 height 17
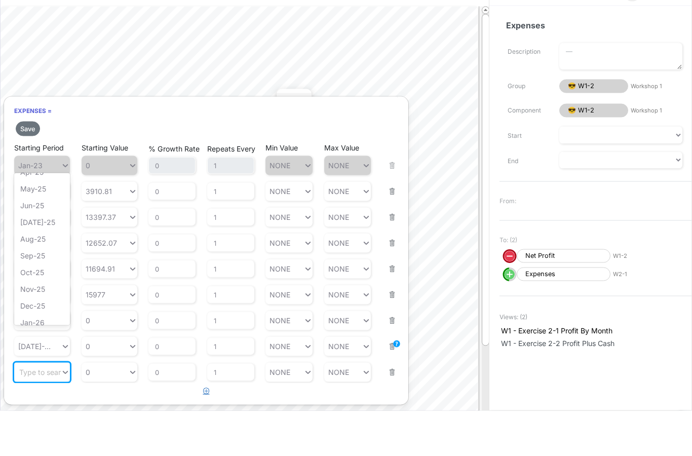
scroll to position [496, 0]
click at [48, 265] on div "Nov-25" at bounding box center [42, 273] width 56 height 17
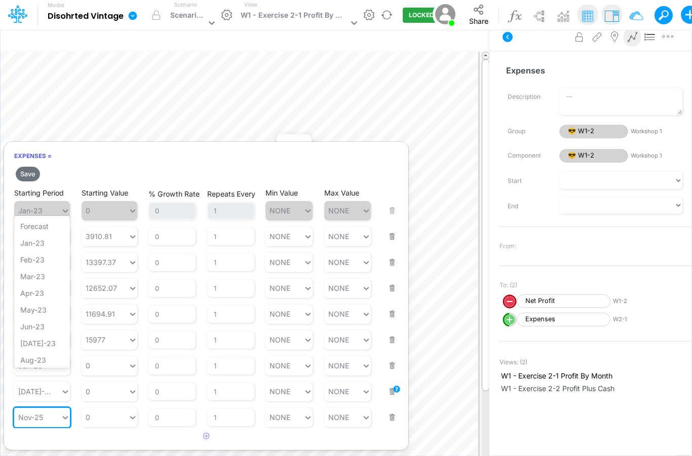
scroll to position [476, 0]
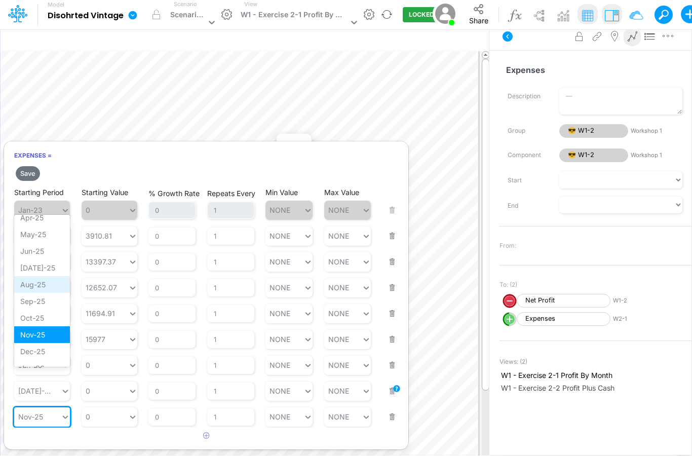
click at [55, 293] on div "Aug-25" at bounding box center [42, 285] width 56 height 17
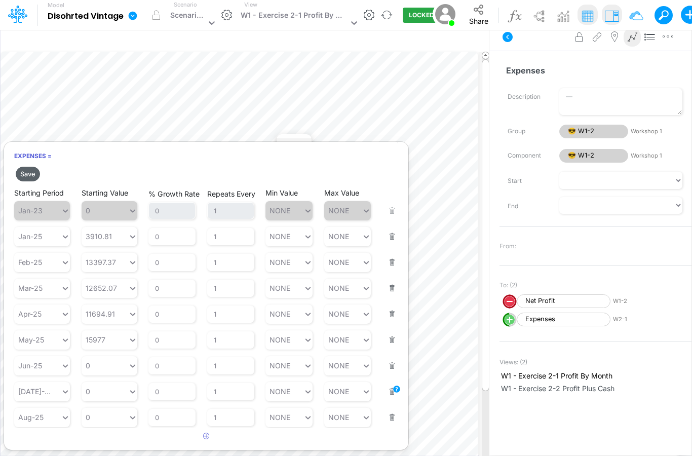
click at [31, 167] on button "Save" at bounding box center [28, 174] width 24 height 15
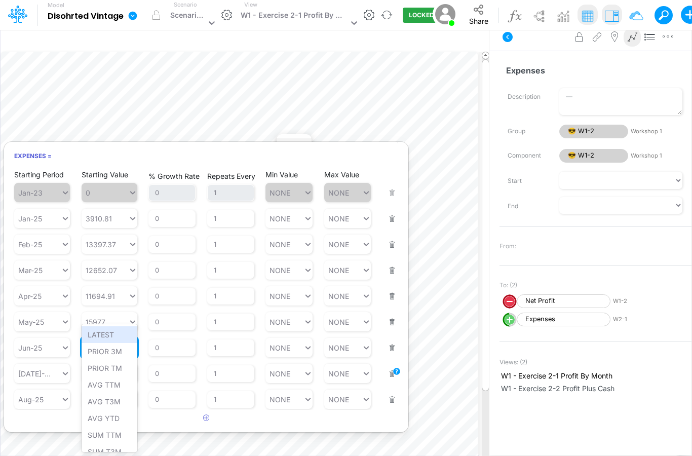
click at [100, 341] on div "0 0" at bounding box center [105, 348] width 47 height 15
paste input "12415.99"
click at [101, 334] on div "Set value 12415.99" at bounding box center [120, 334] width 76 height 17
type input "12415.99"
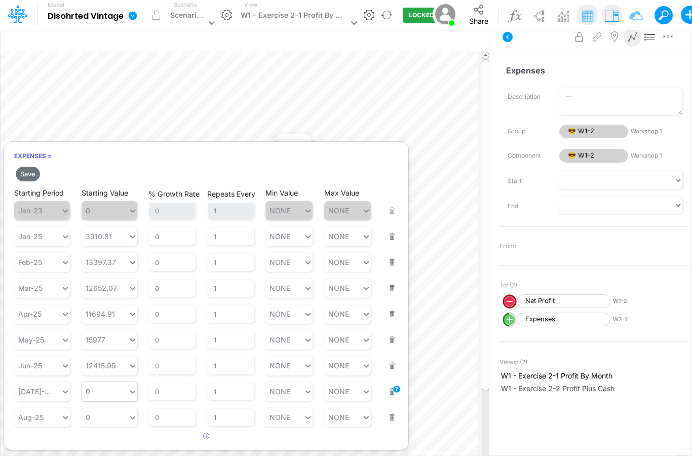
click at [106, 384] on div "0 0" at bounding box center [105, 391] width 47 height 15
paste input "16614.29"
type input "16614.29"
type input "0"
paste input "14376.76"
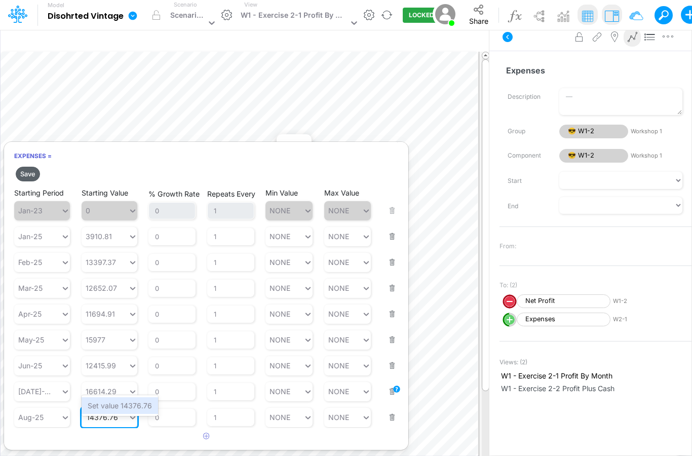
type input "14376.76"
click at [28, 167] on button "Save" at bounding box center [28, 174] width 24 height 15
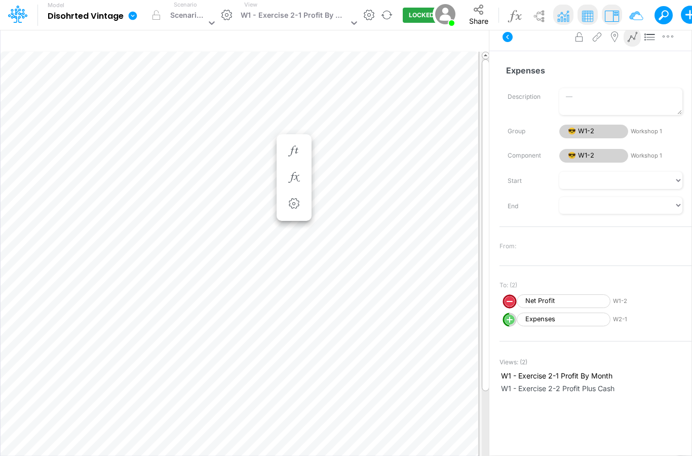
click at [563, 19] on img at bounding box center [563, 16] width 18 height 18
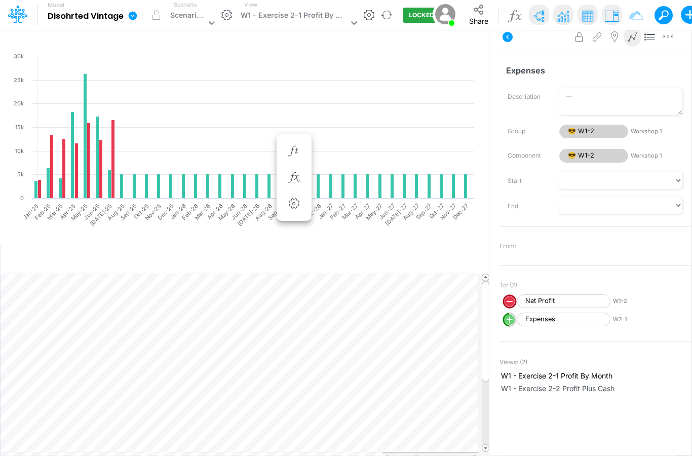
click at [537, 23] on img at bounding box center [539, 16] width 18 height 18
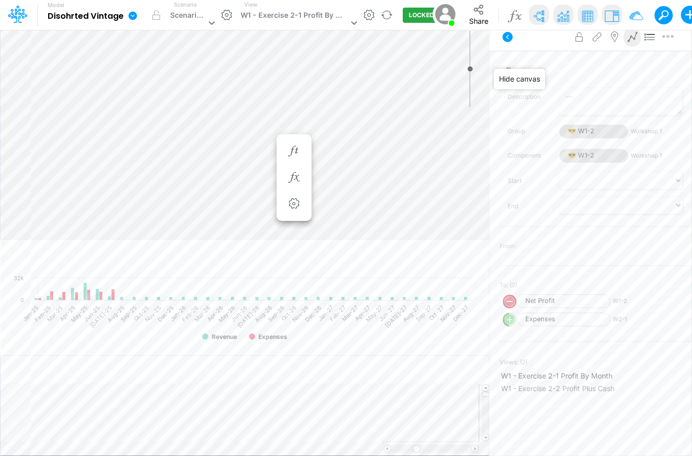
type input "0"
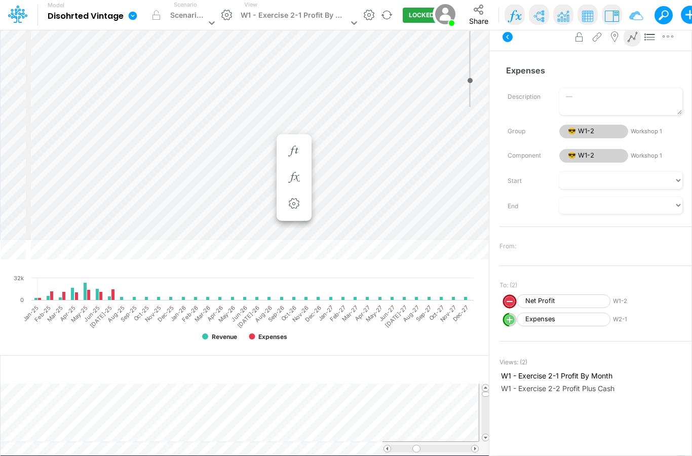
click at [517, 18] on img at bounding box center [515, 16] width 18 height 18
click at [541, 23] on img at bounding box center [539, 16] width 18 height 18
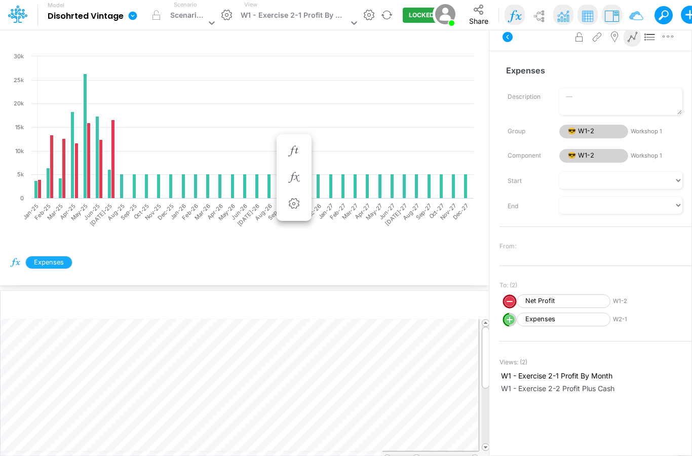
click at [563, 19] on img at bounding box center [563, 16] width 18 height 18
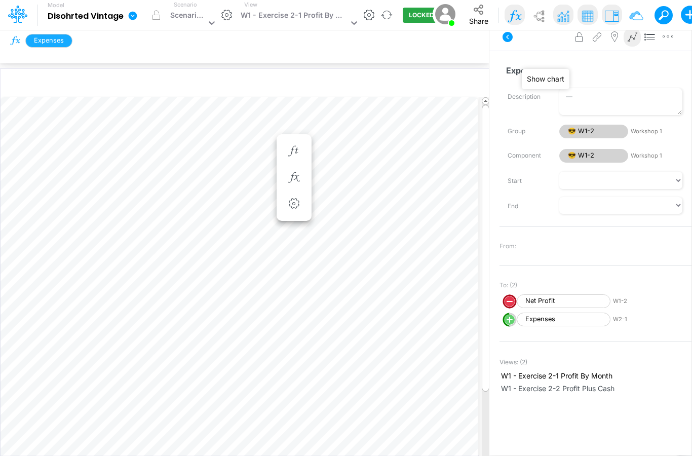
click at [567, 19] on img at bounding box center [563, 16] width 18 height 18
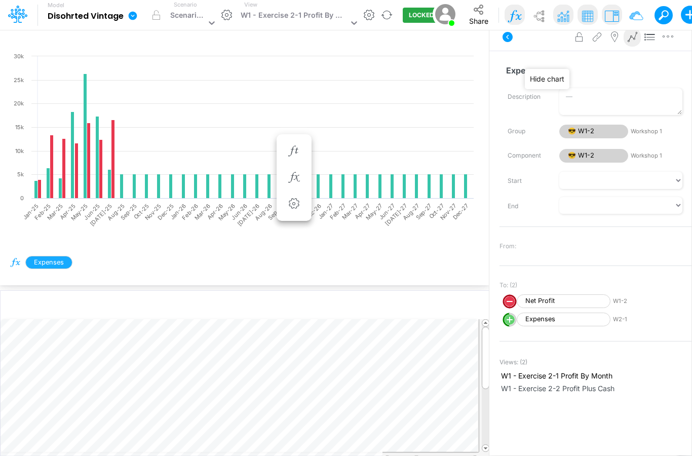
click at [588, 21] on img at bounding box center [588, 16] width 18 height 18
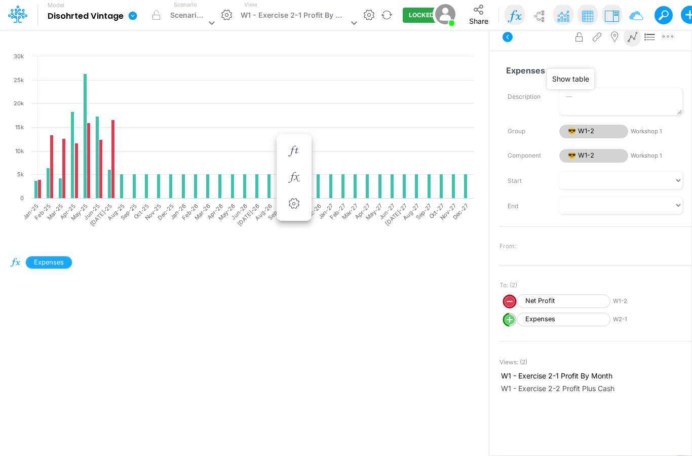
click at [586, 21] on img at bounding box center [588, 16] width 18 height 18
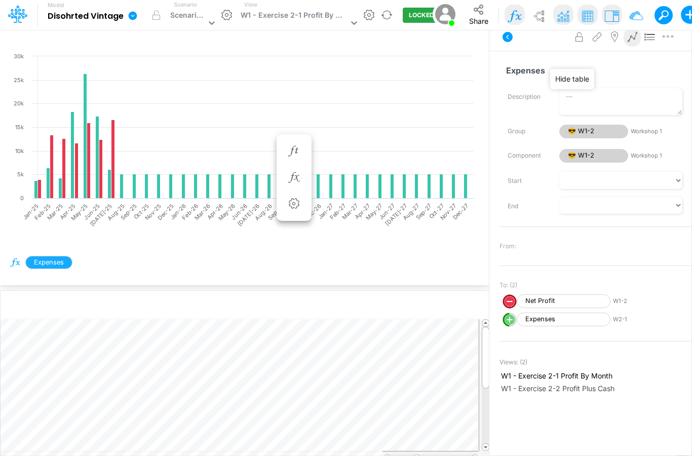
click at [612, 19] on img at bounding box center [612, 16] width 18 height 18
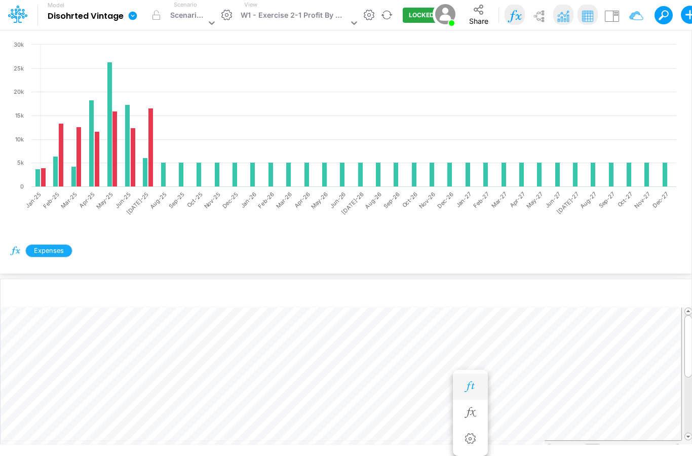
click at [471, 382] on icon "button" at bounding box center [470, 387] width 15 height 11
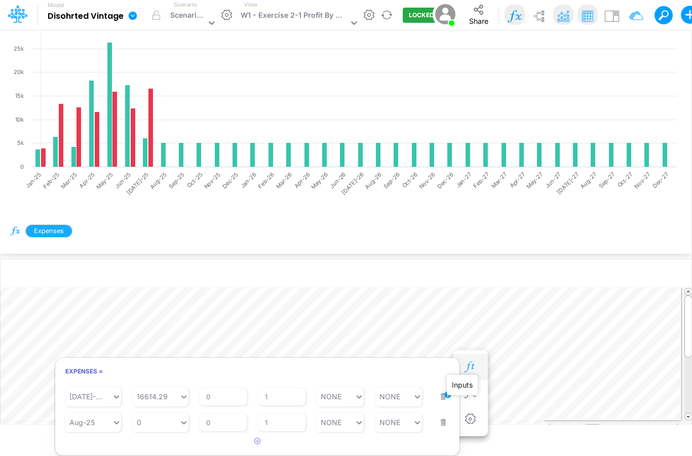
scroll to position [197, 0]
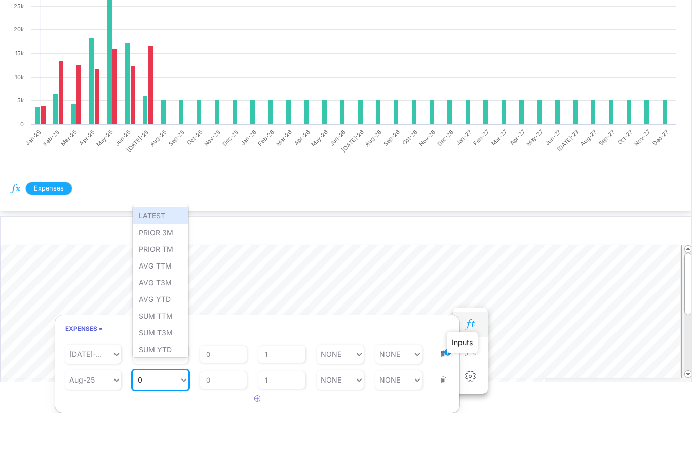
paste input "14376.76"
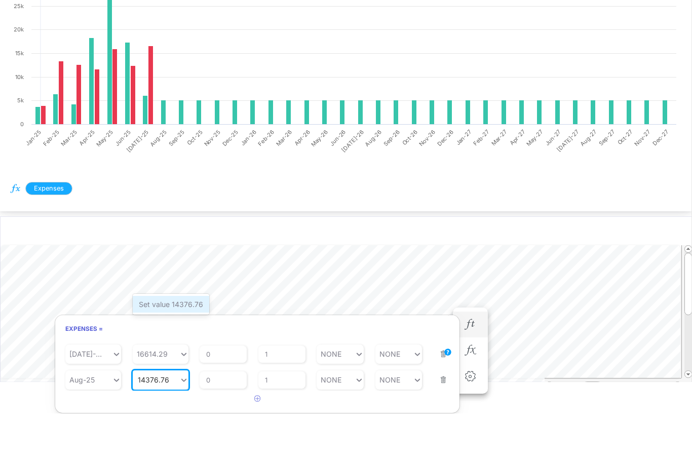
click at [191, 339] on div "Set value 14376.76" at bounding box center [171, 347] width 77 height 17
type input "14376.76"
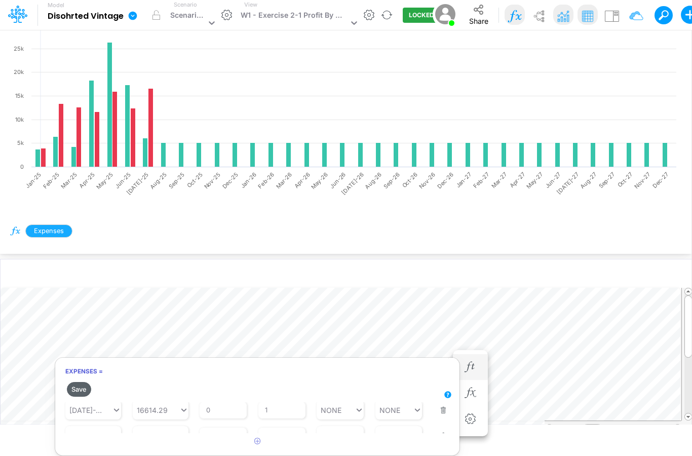
click at [84, 383] on button "Save" at bounding box center [79, 389] width 24 height 15
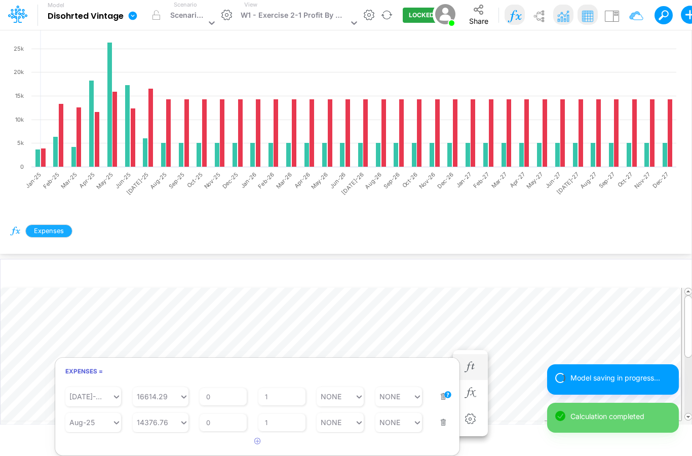
click at [455, 226] on div "Expenses" at bounding box center [346, 231] width 692 height 36
